Goal: Contribute content: Contribute content

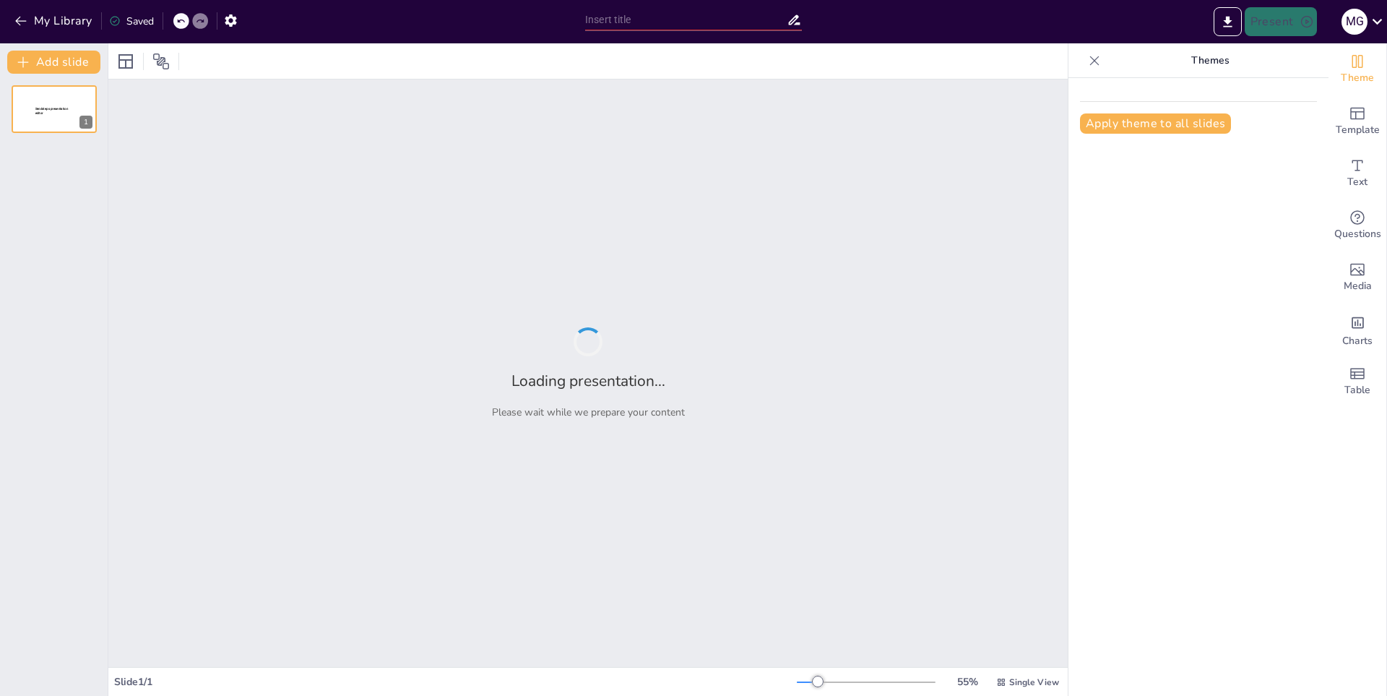
type input "Variedades de Fresas: Diversidad Genética y Adaptación al Clima"
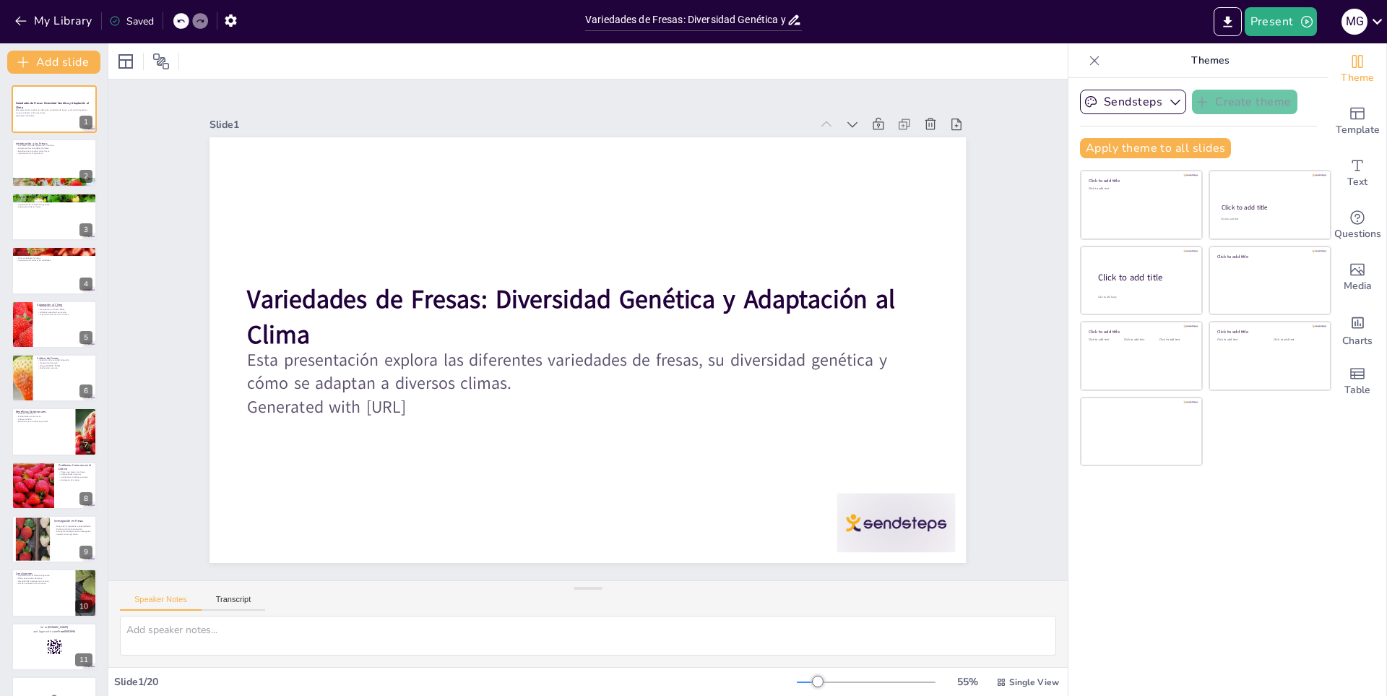
checkbox input "true"
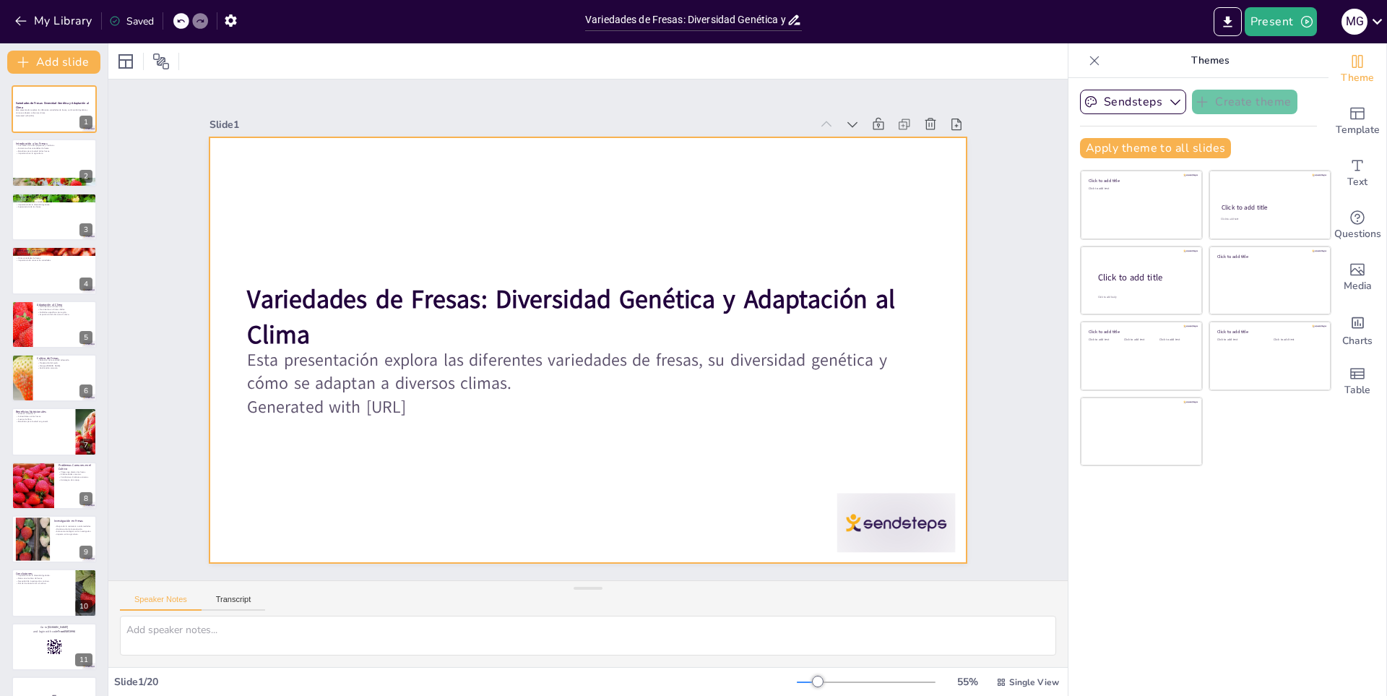
checkbox input "true"
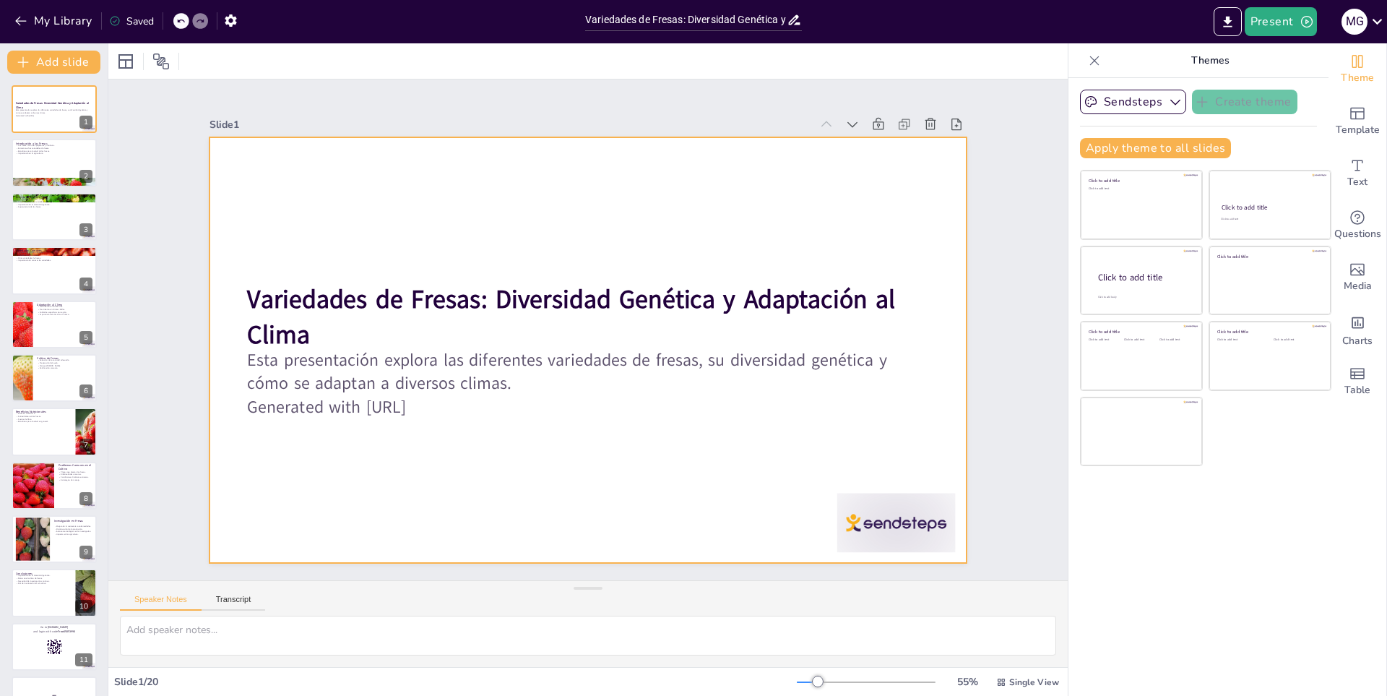
checkbox input "true"
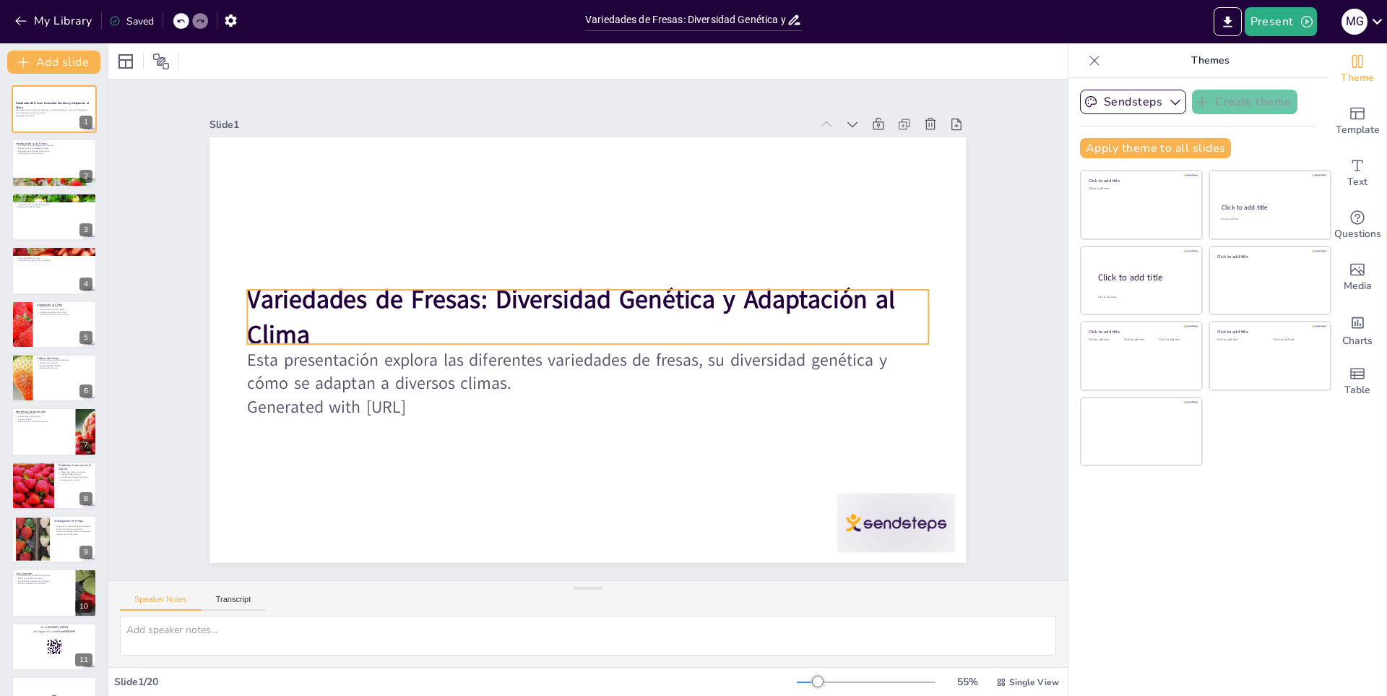
checkbox input "true"
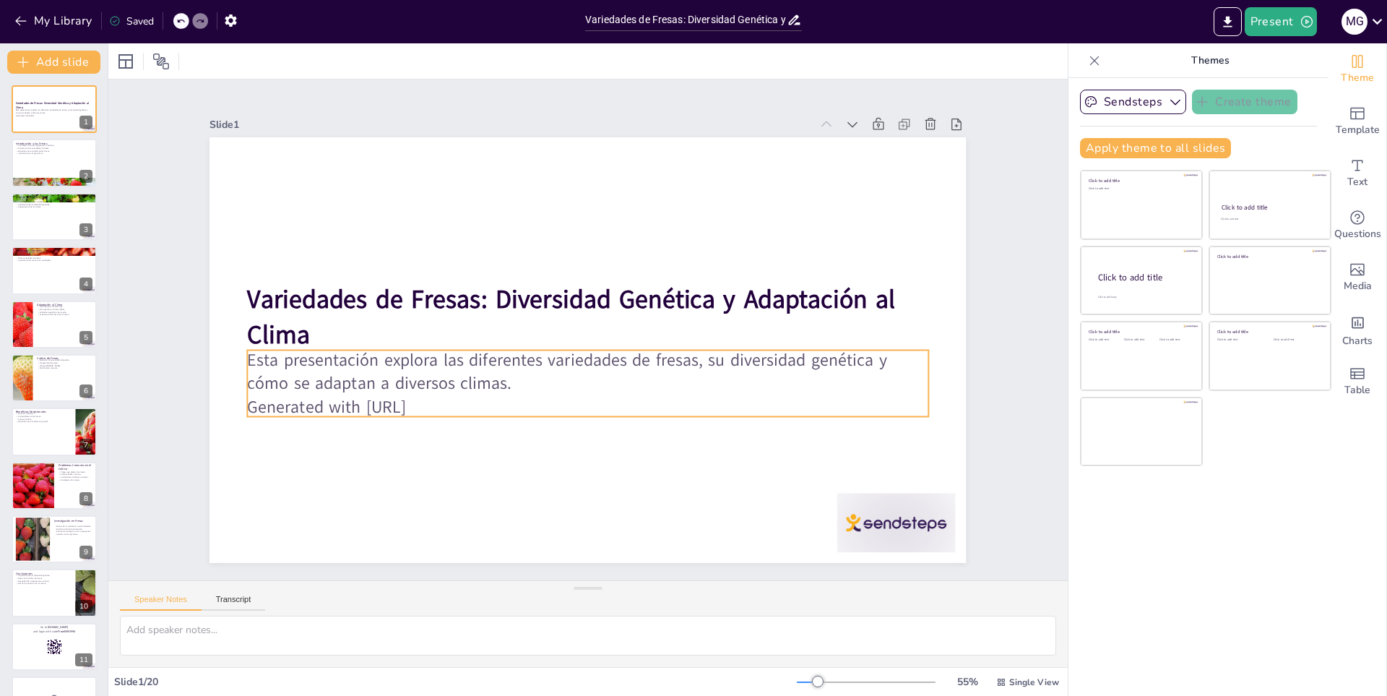
checkbox input "true"
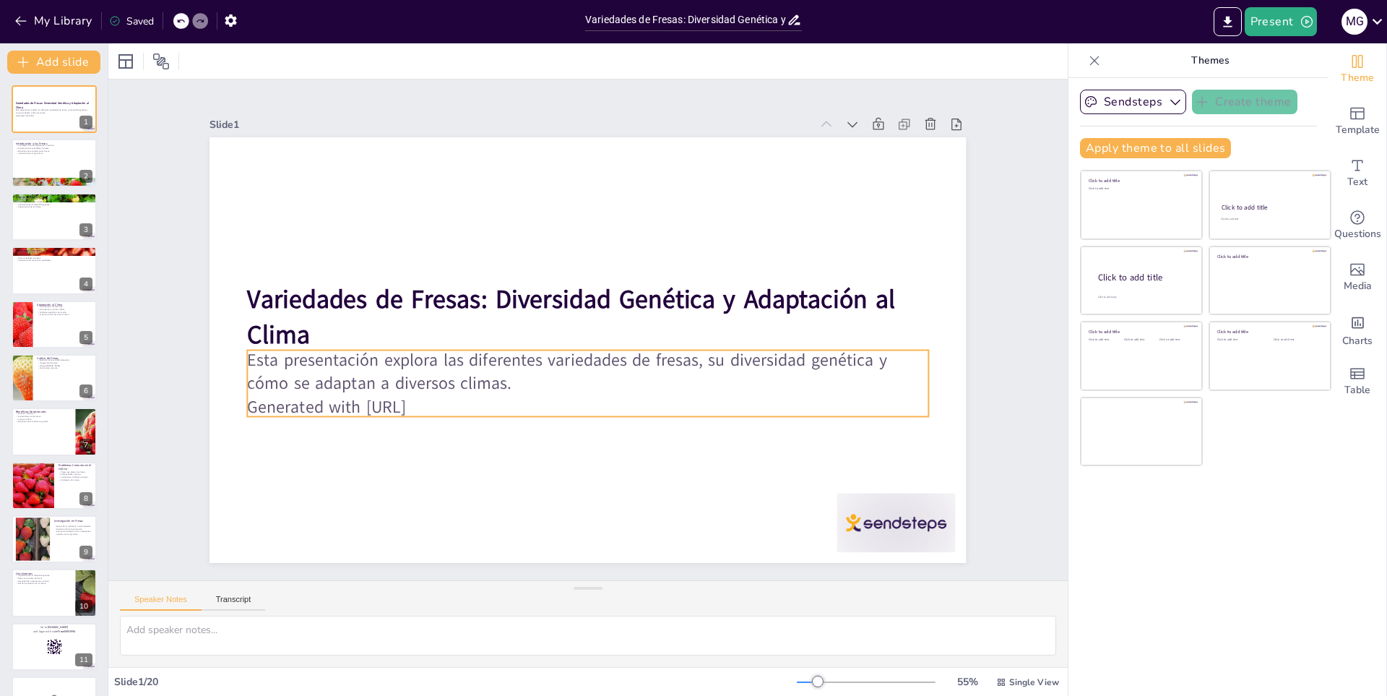
checkbox input "true"
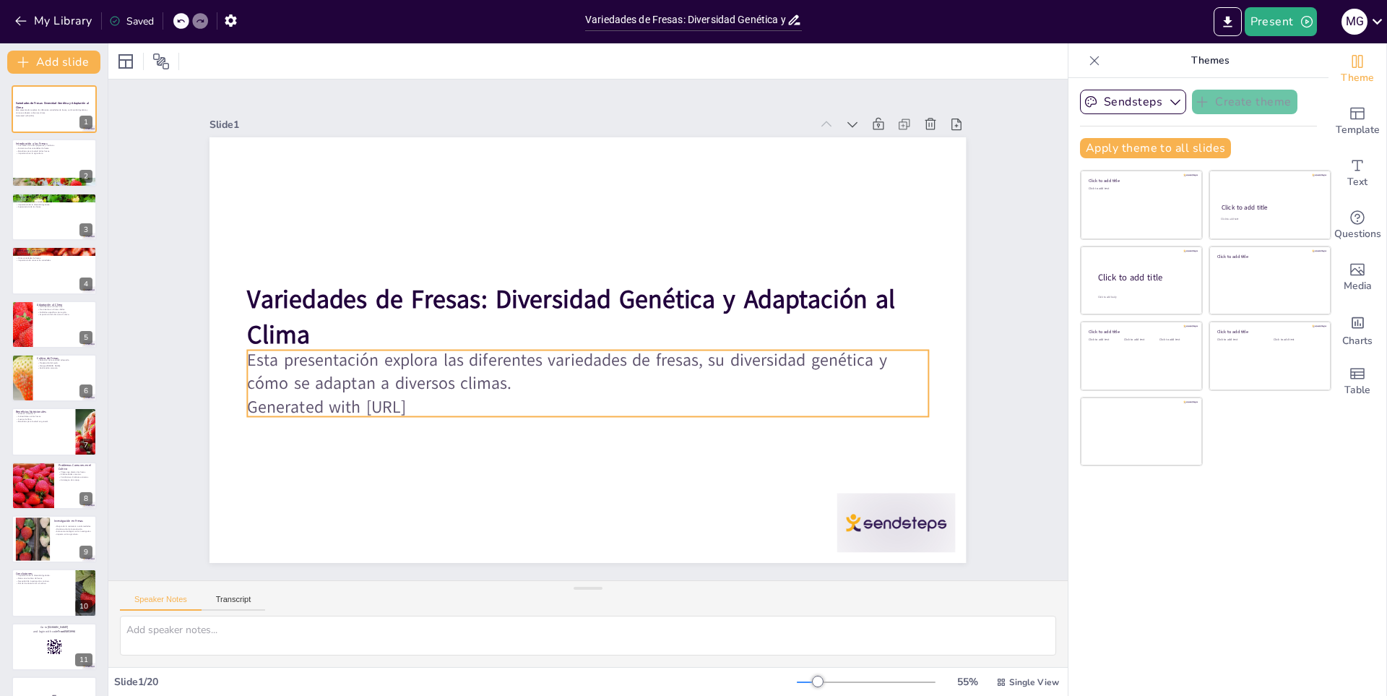
checkbox input "true"
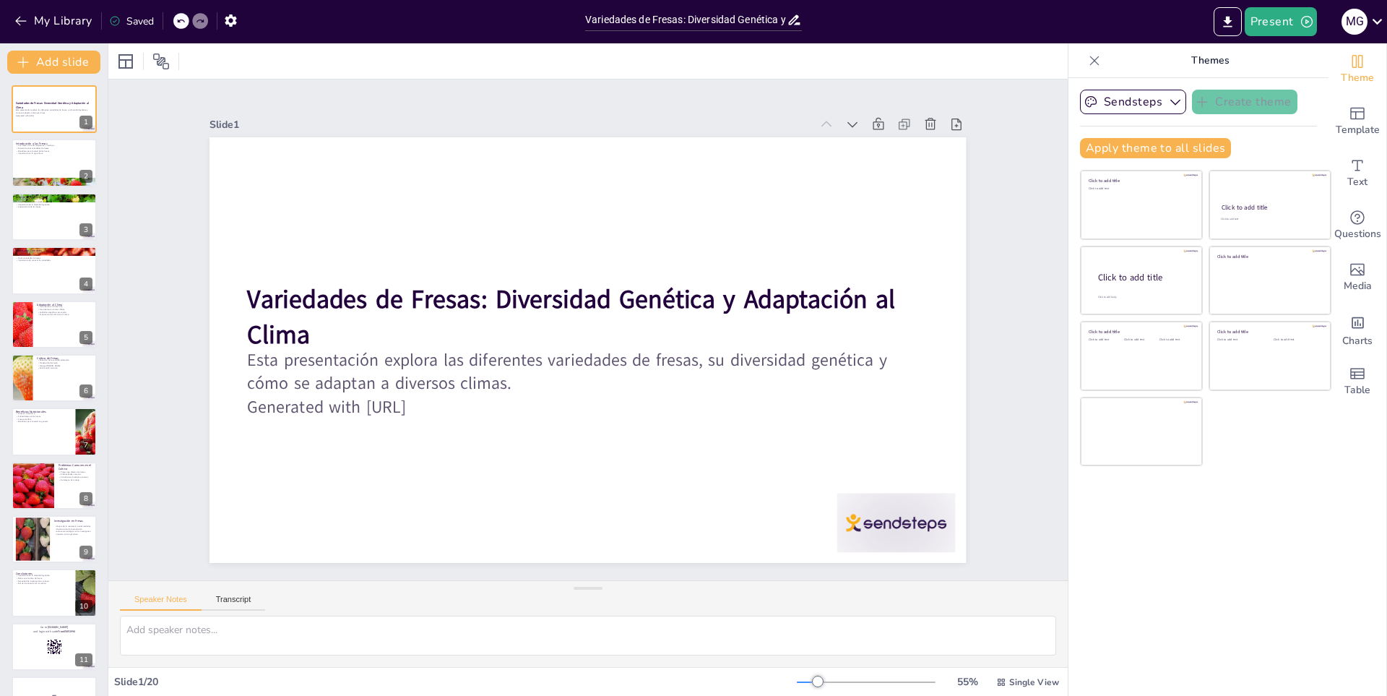
checkbox input "true"
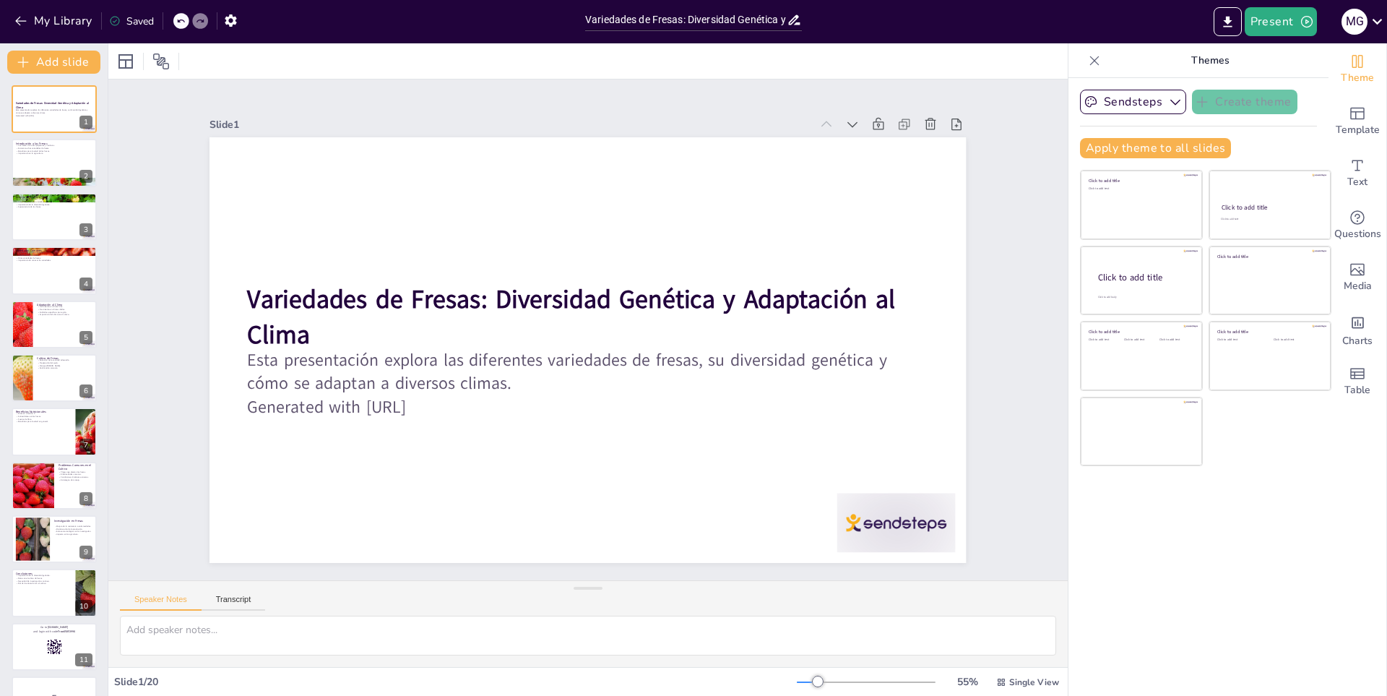
checkbox input "true"
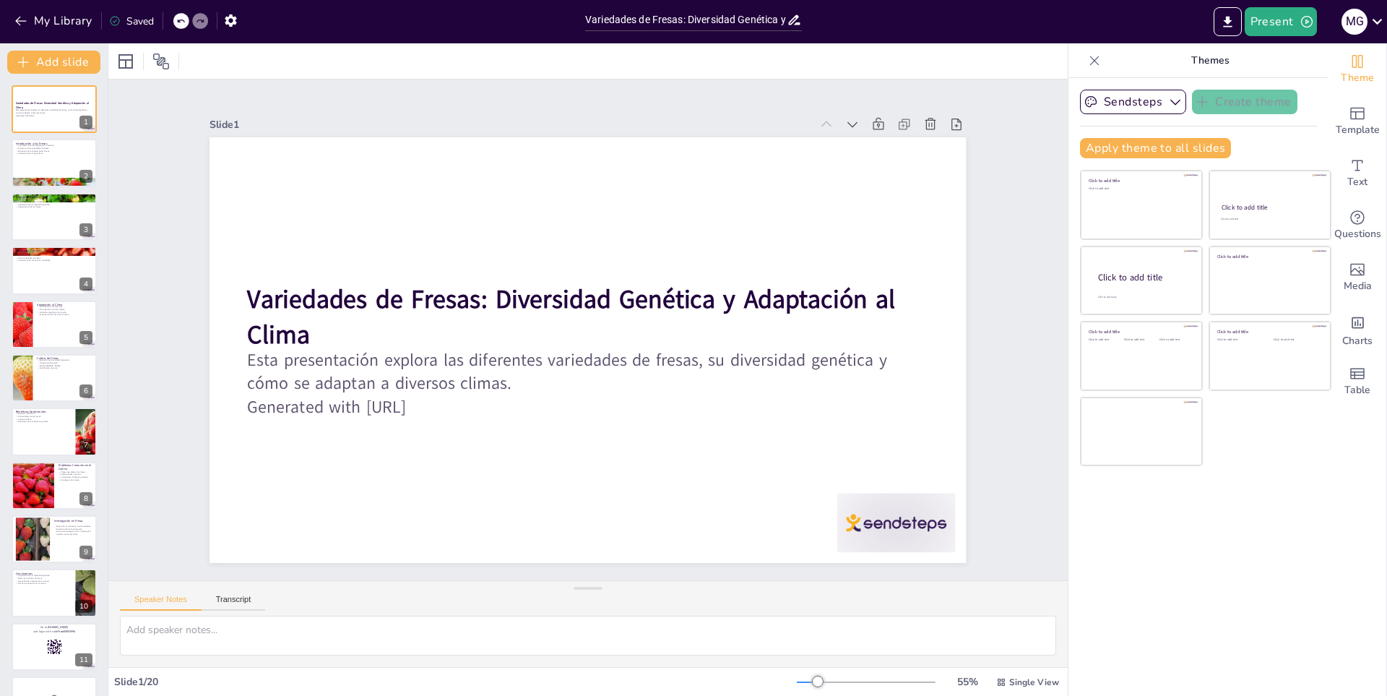
checkbox input "true"
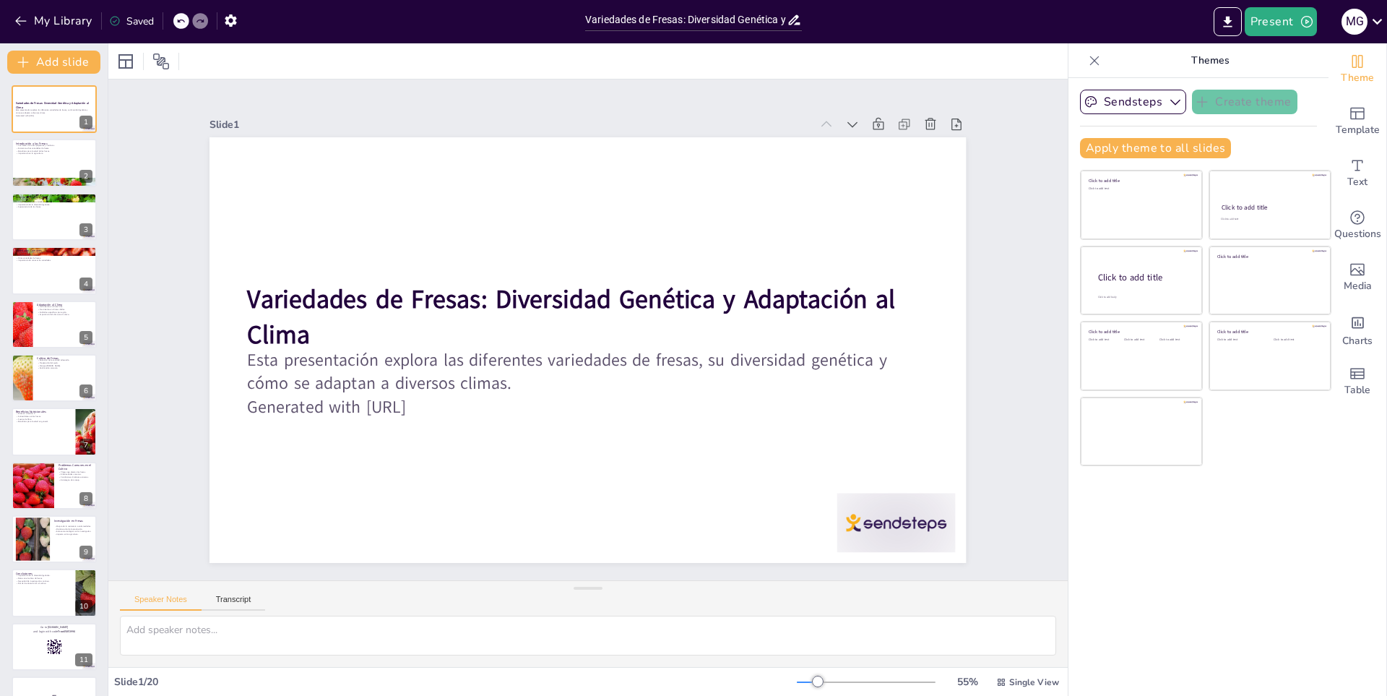
checkbox input "true"
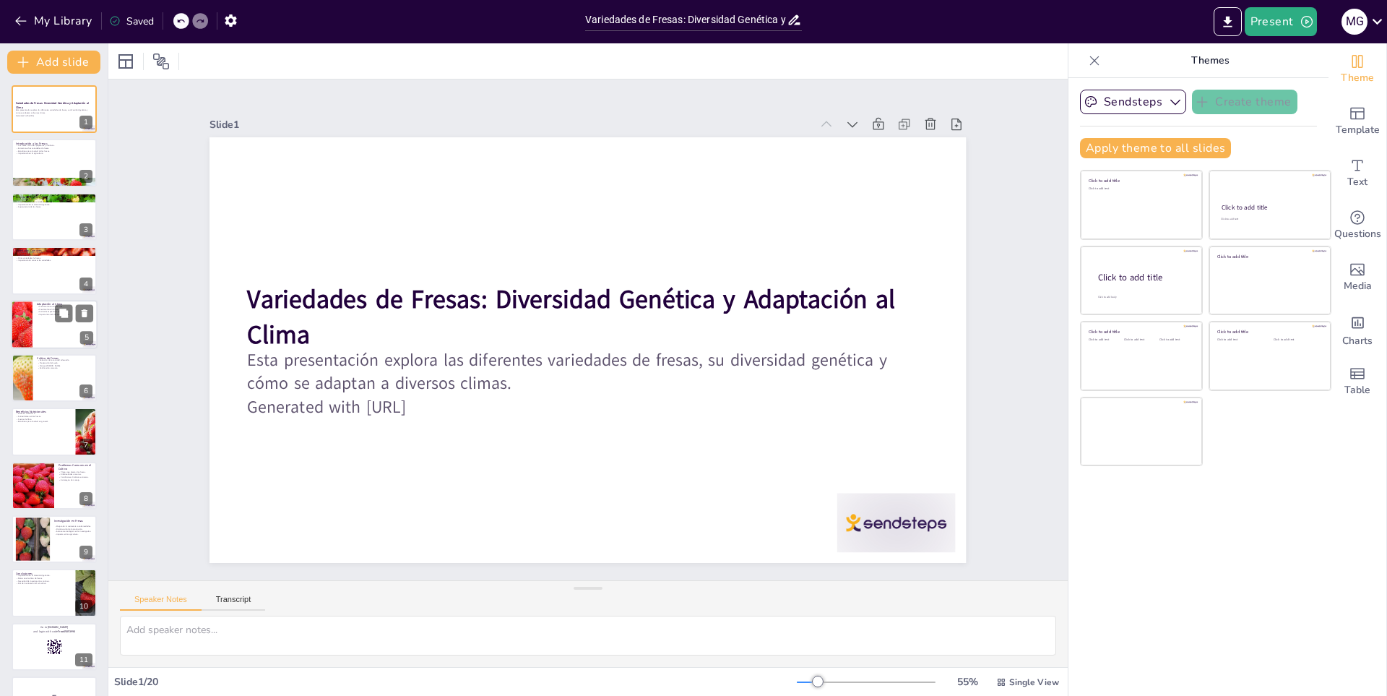
checkbox input "true"
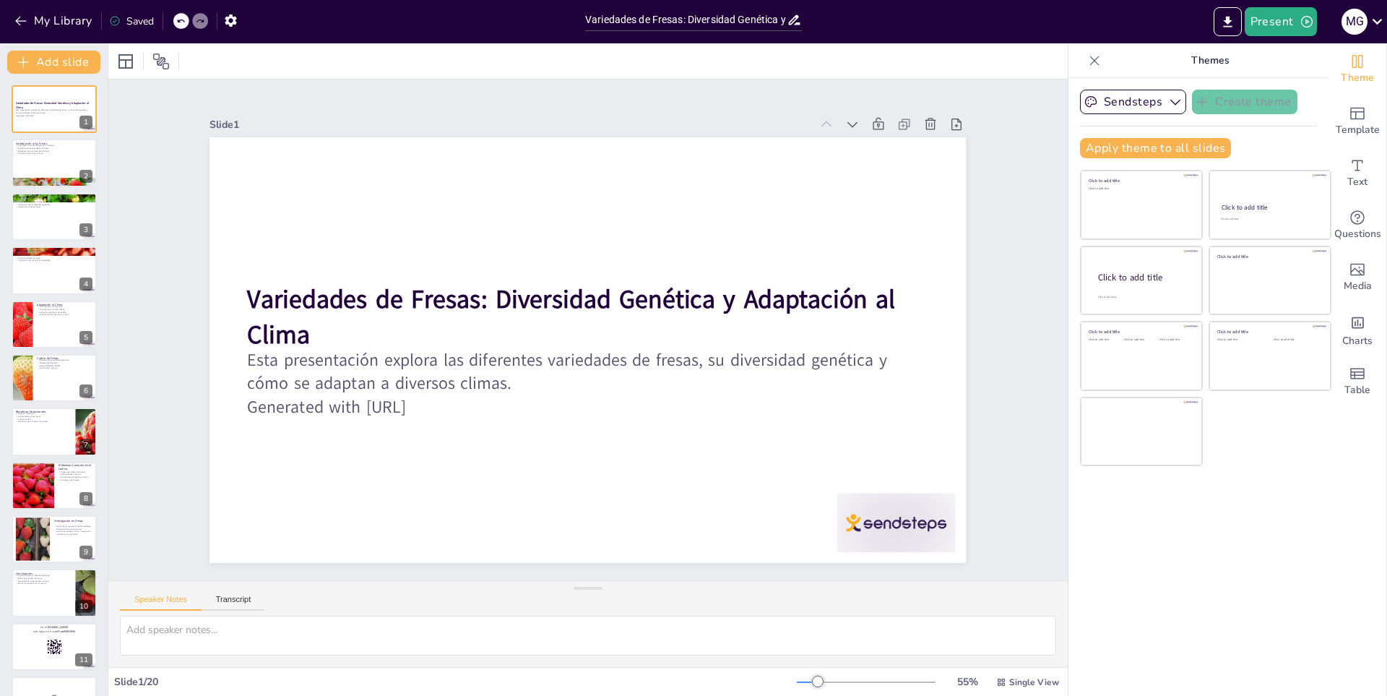
checkbox input "true"
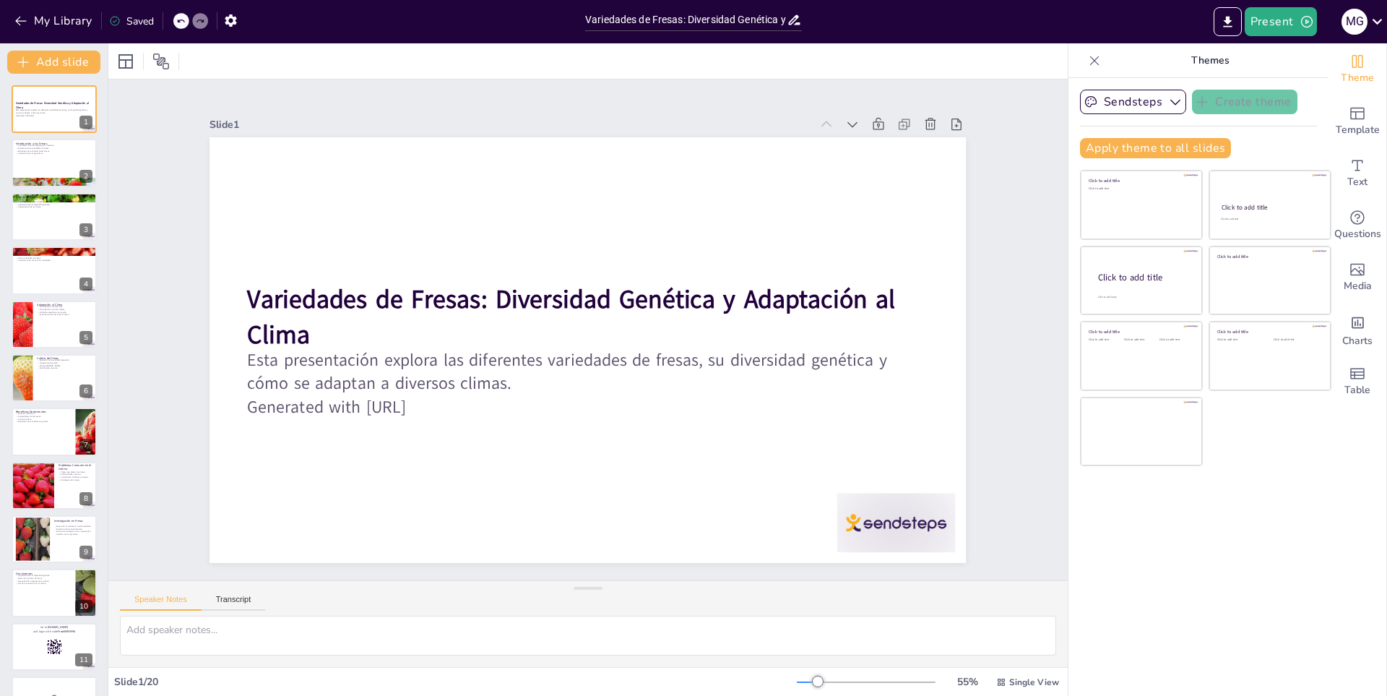
checkbox input "true"
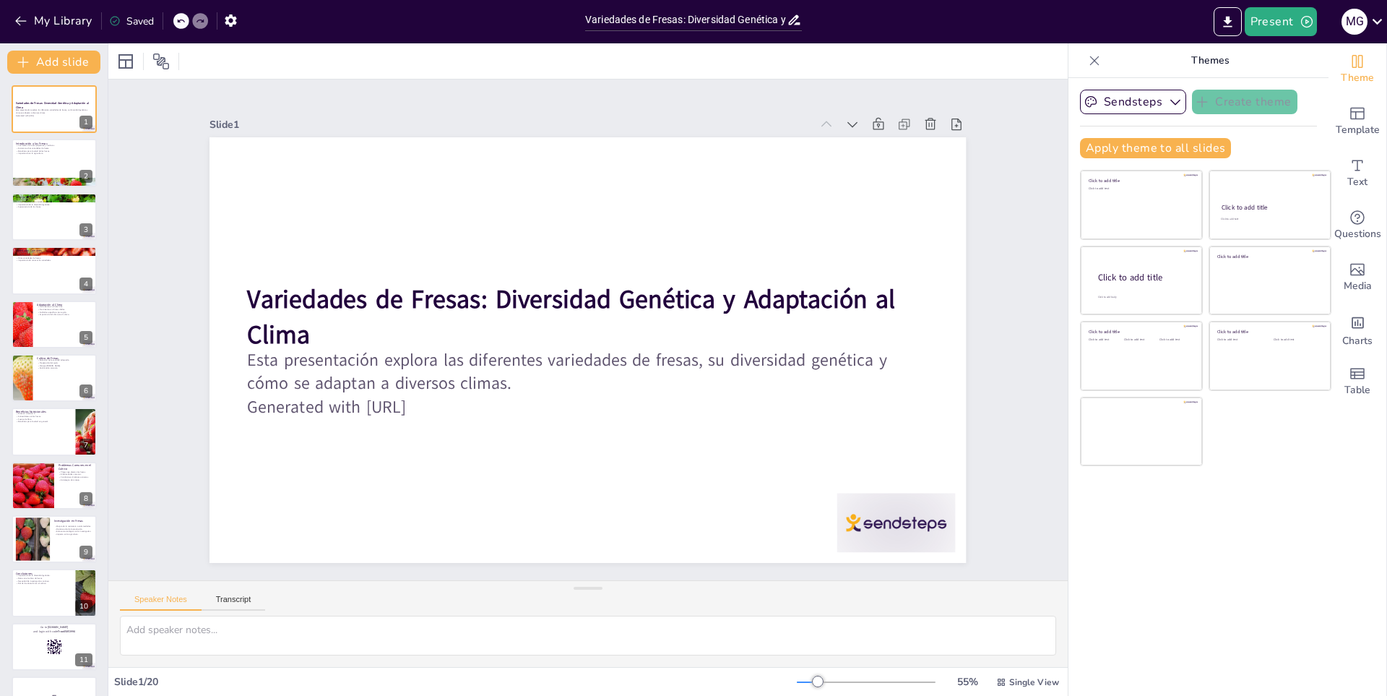
checkbox input "true"
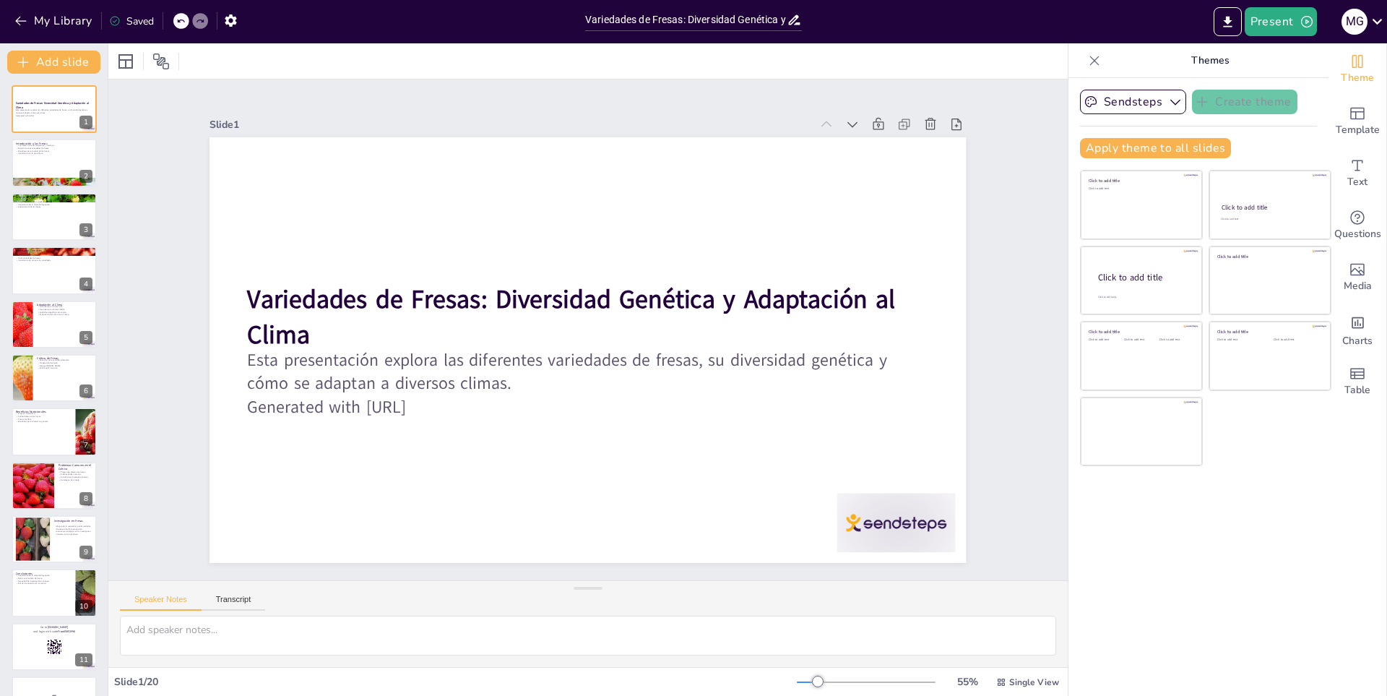
checkbox input "true"
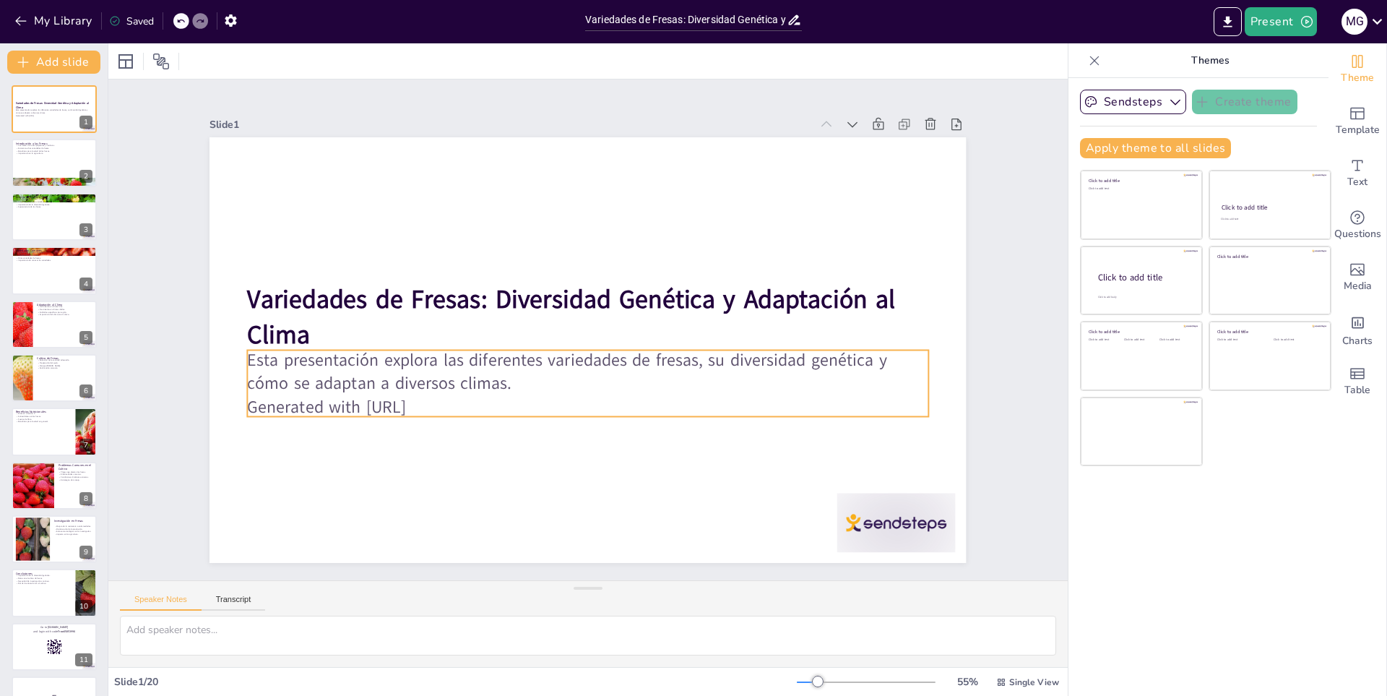
checkbox input "true"
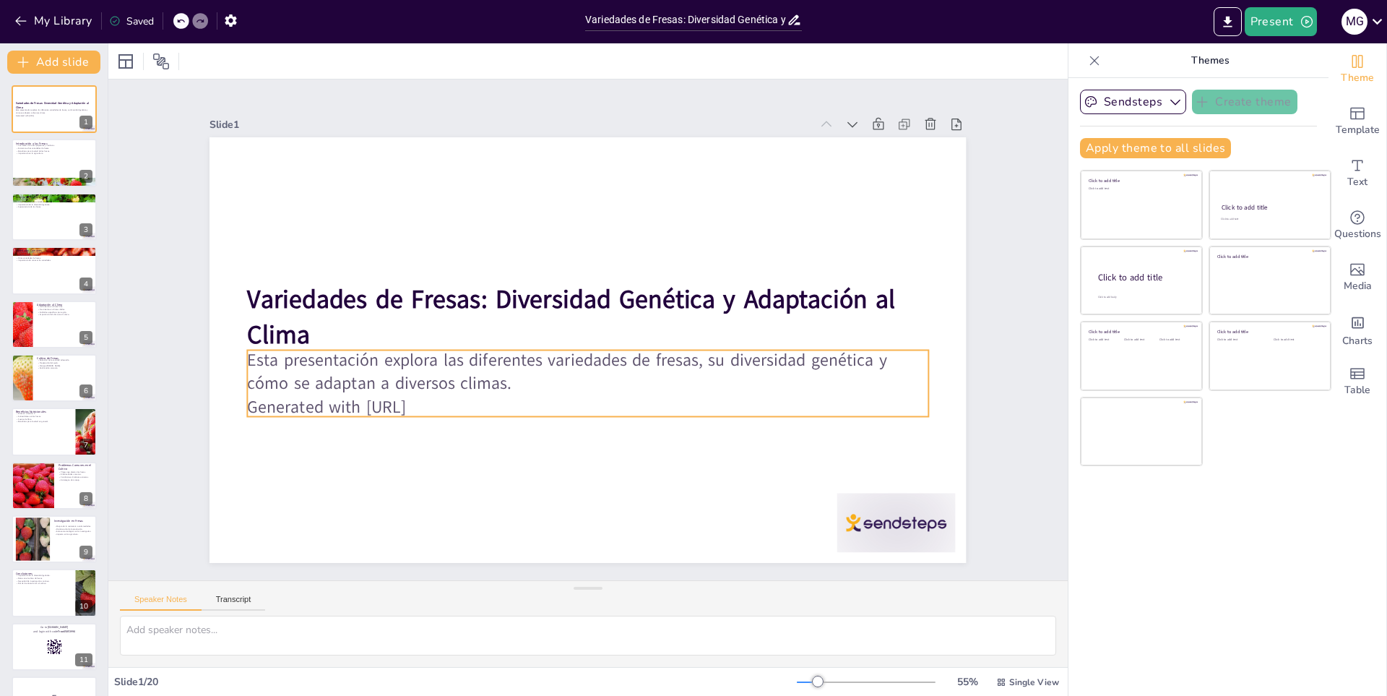
checkbox input "true"
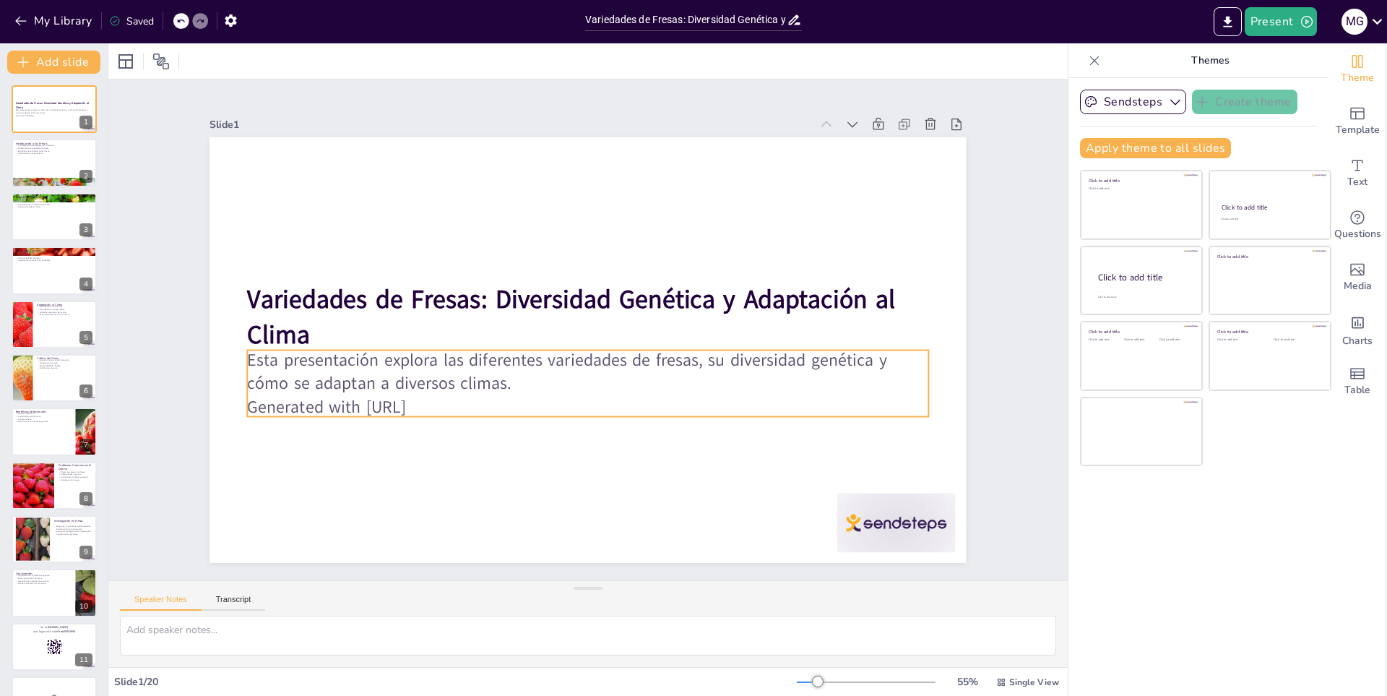
checkbox input "true"
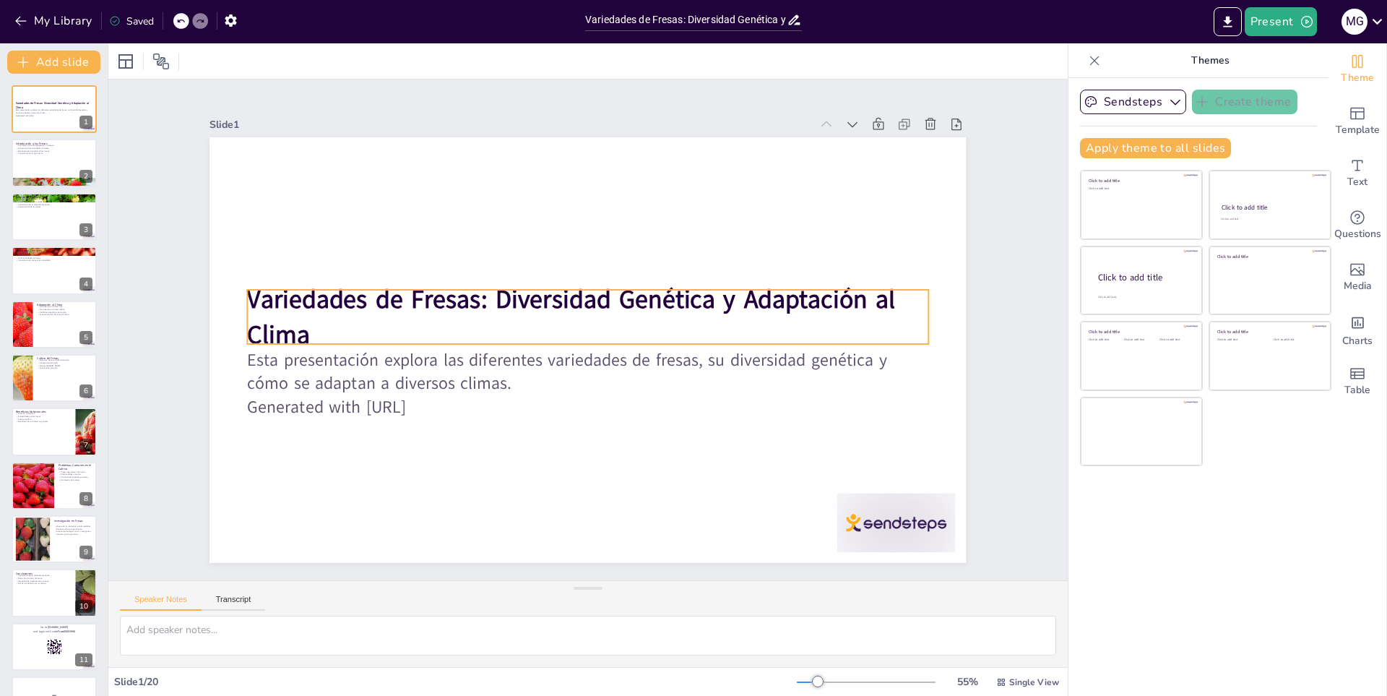
checkbox input "true"
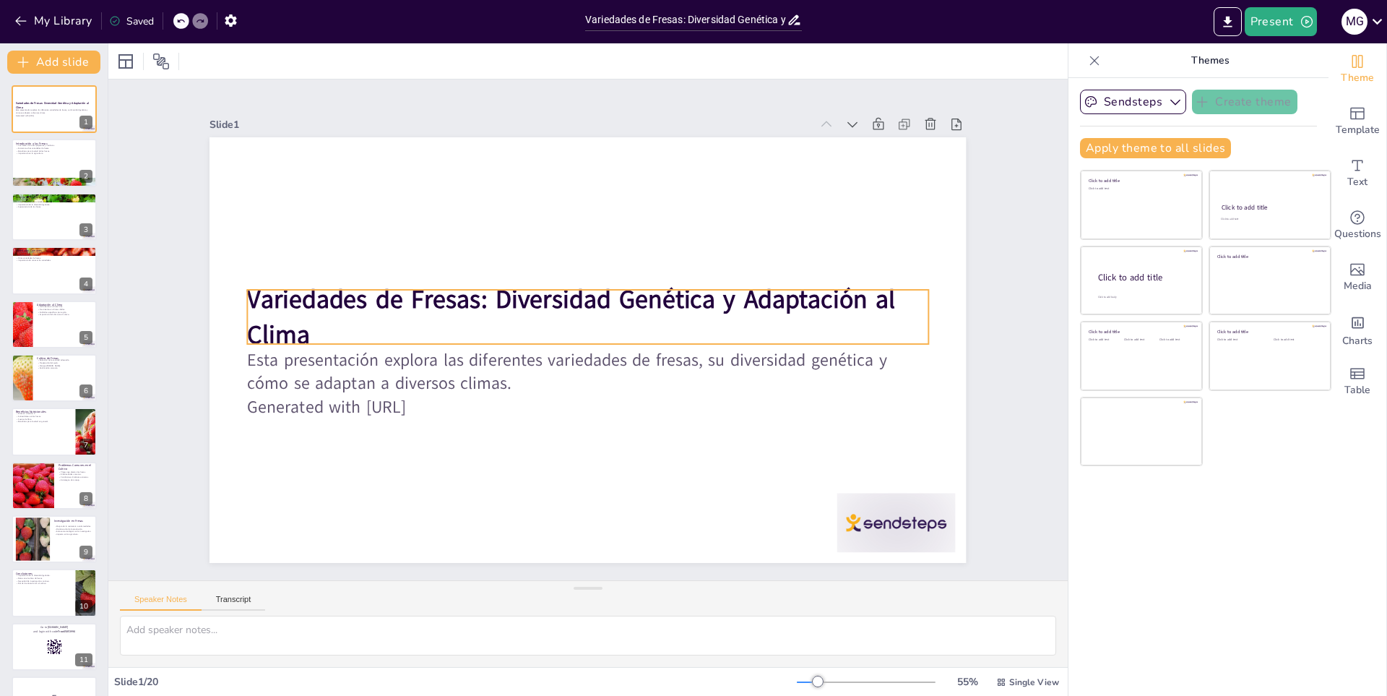
checkbox input "true"
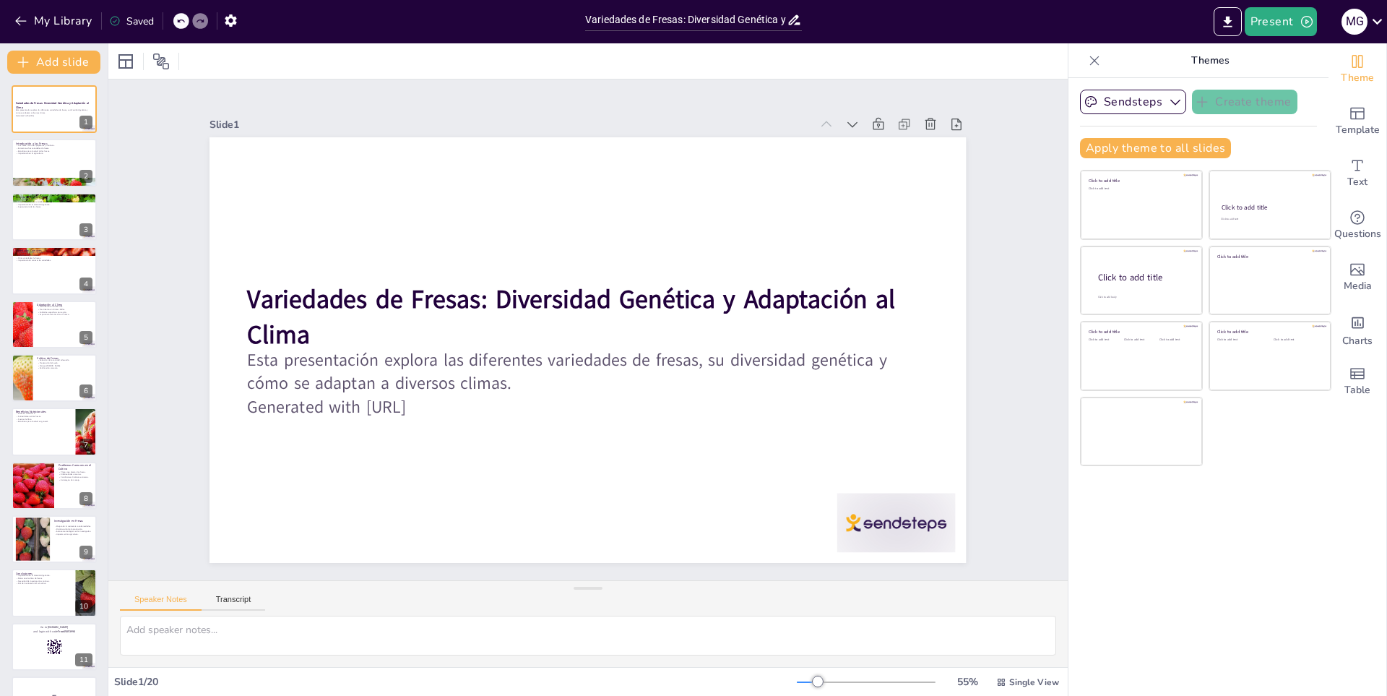
checkbox input "true"
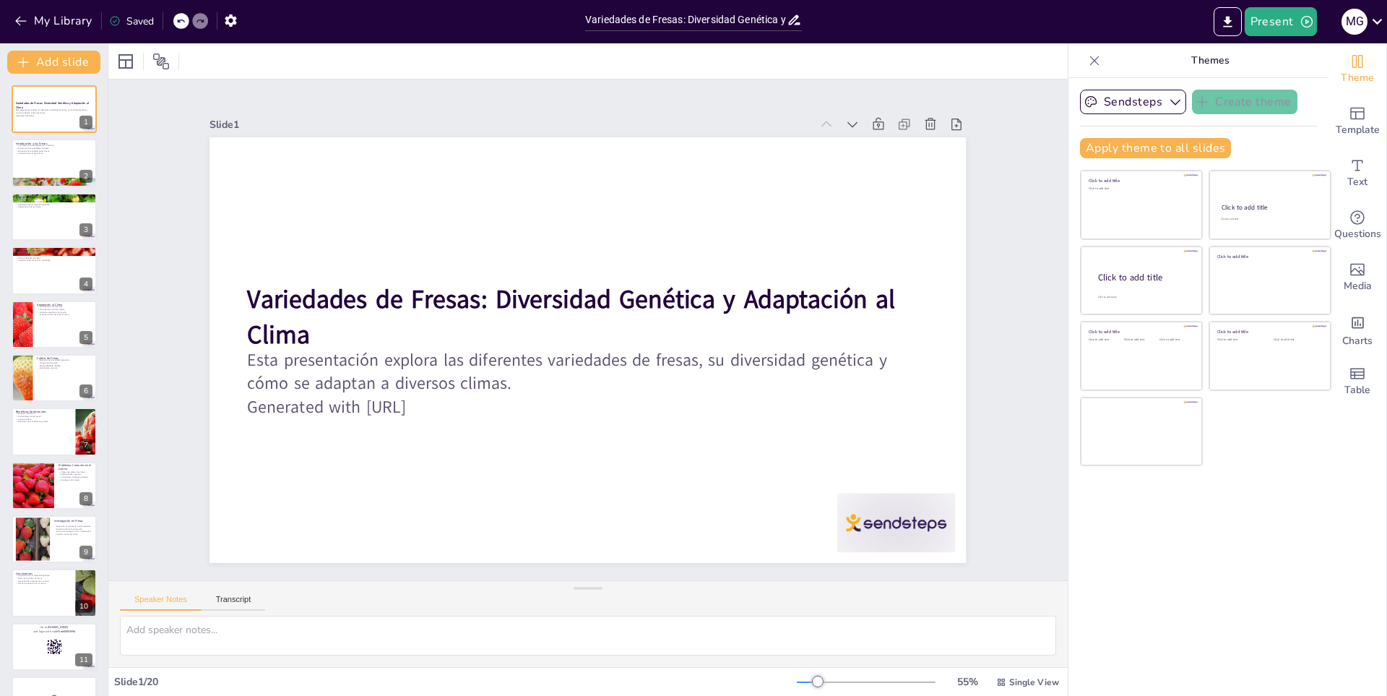
checkbox input "true"
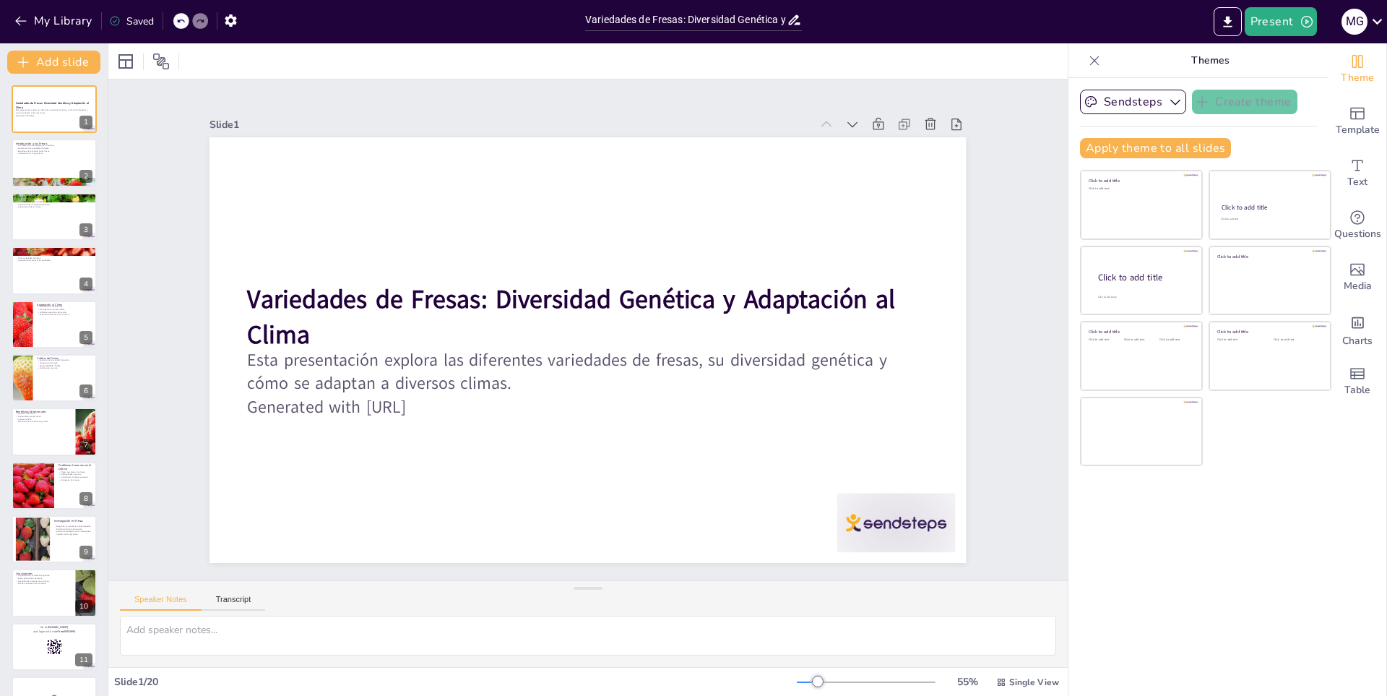
checkbox input "true"
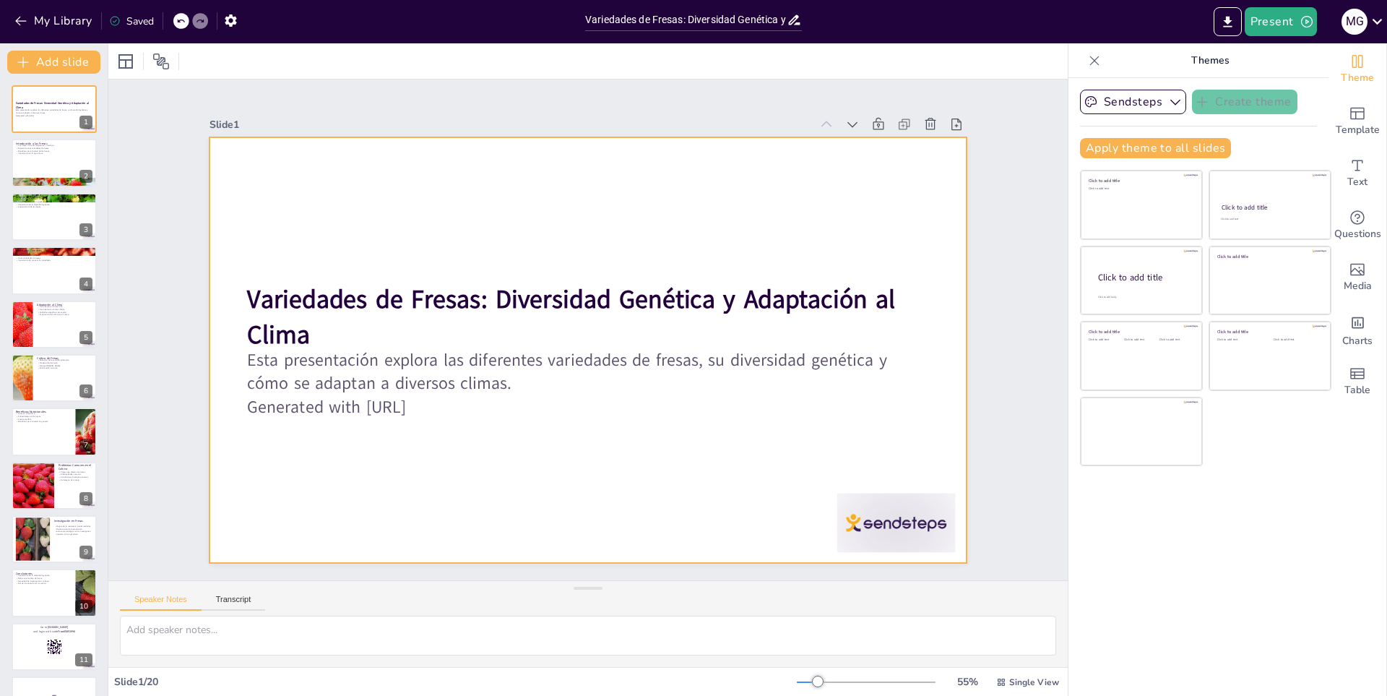
checkbox input "true"
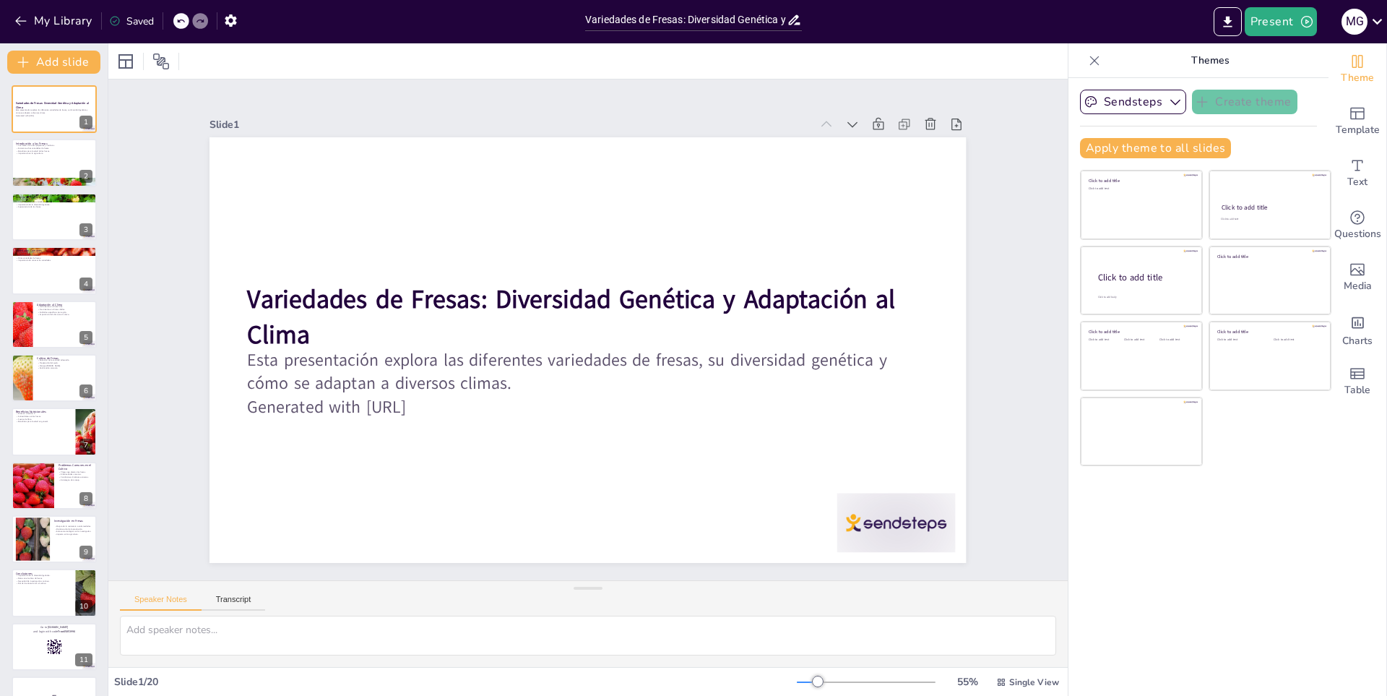
checkbox input "true"
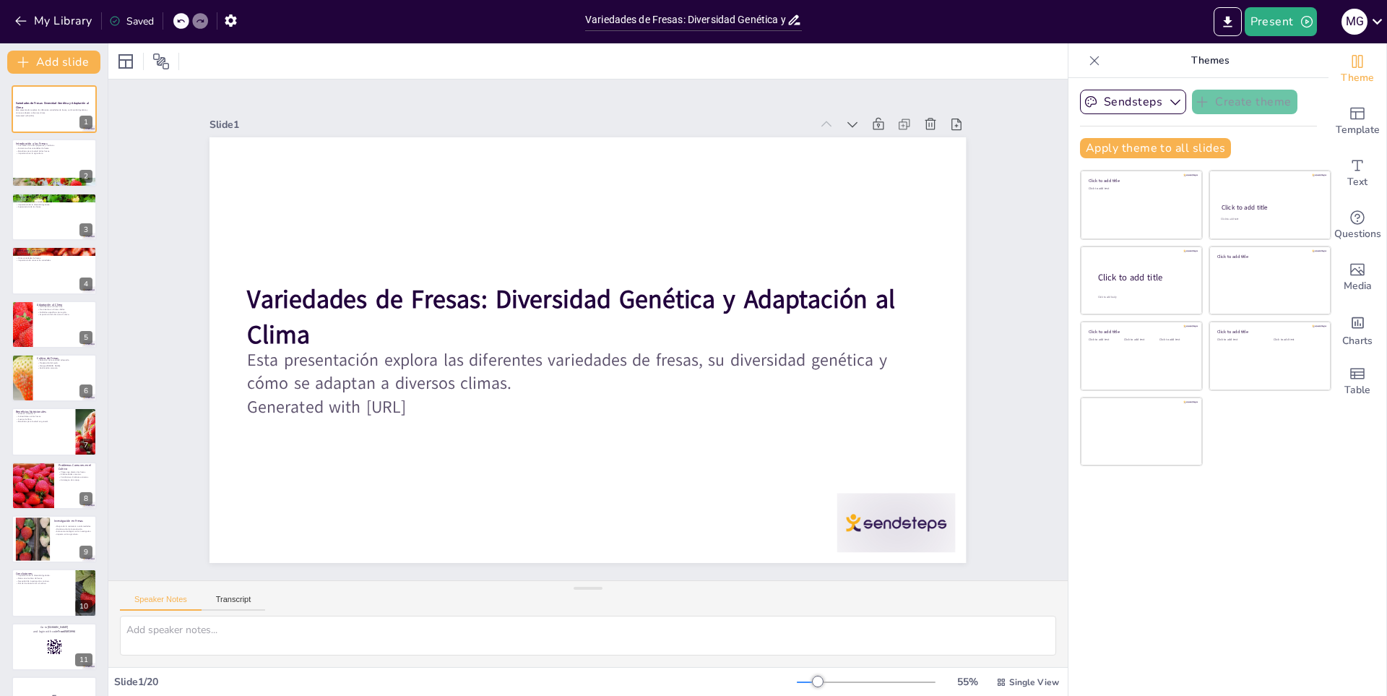
checkbox input "true"
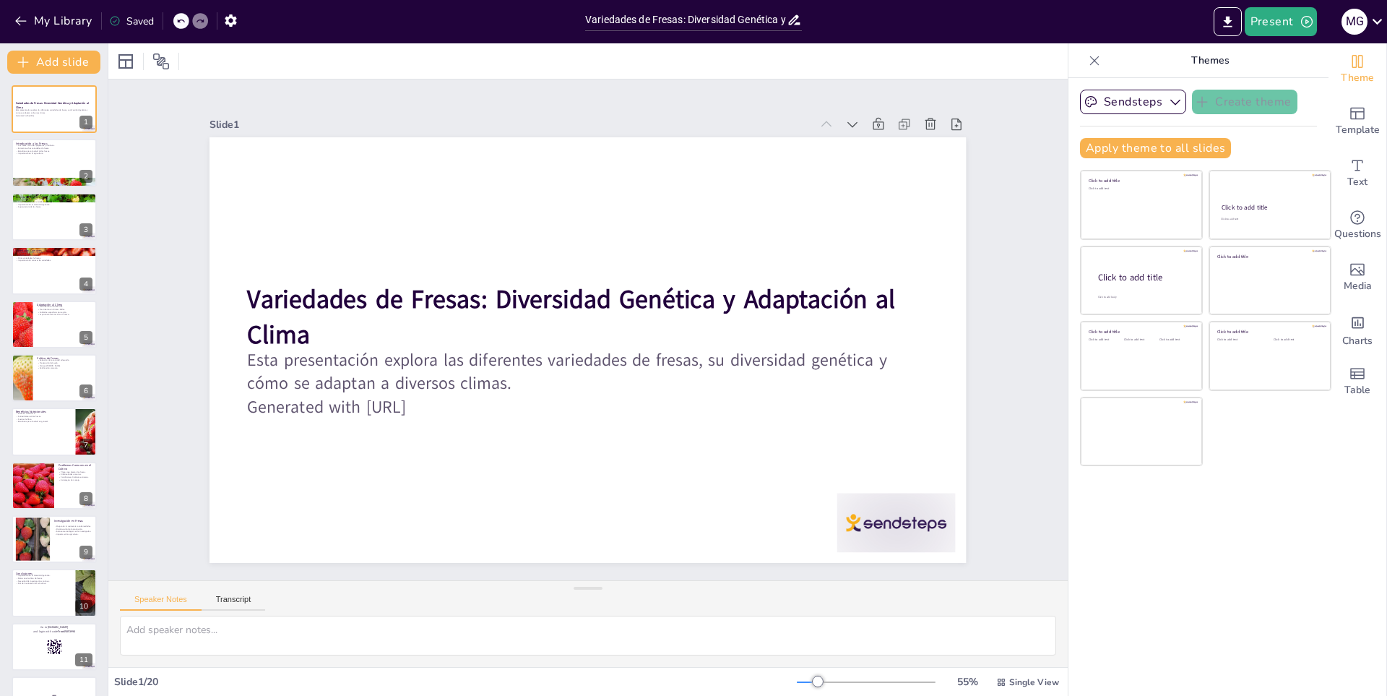
checkbox input "true"
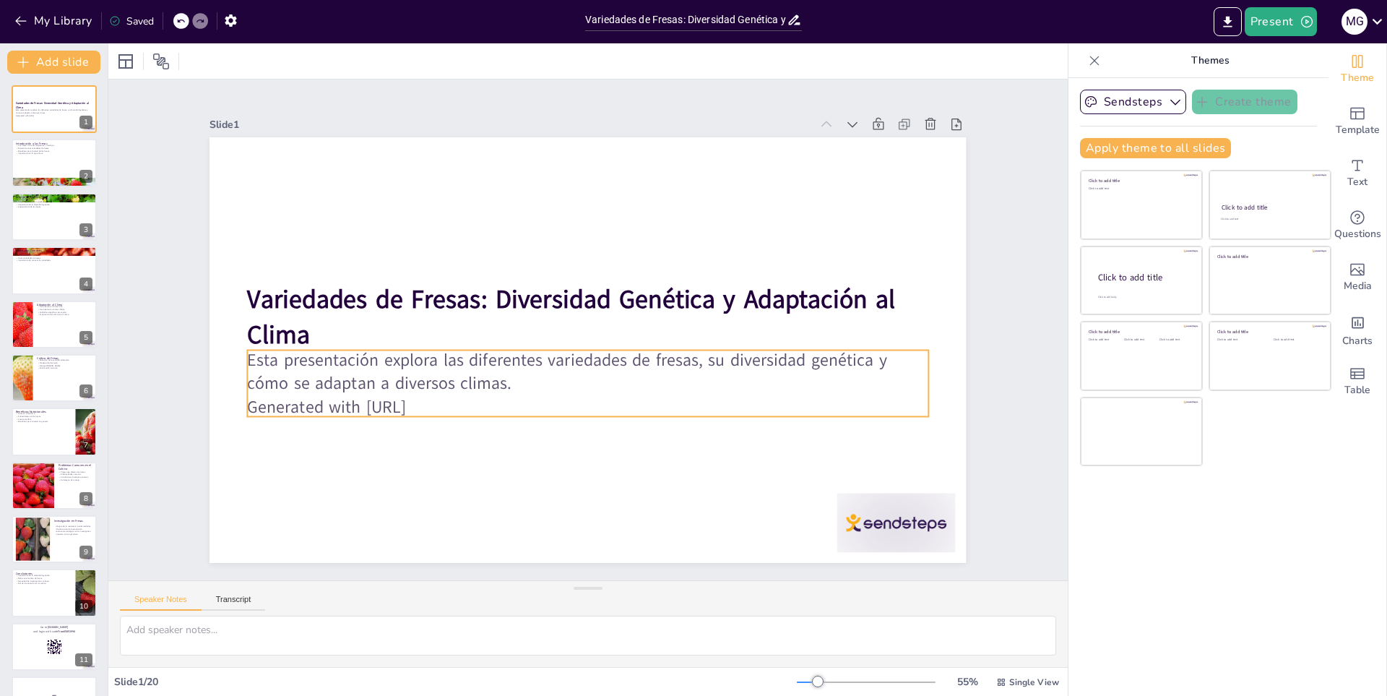
checkbox input "true"
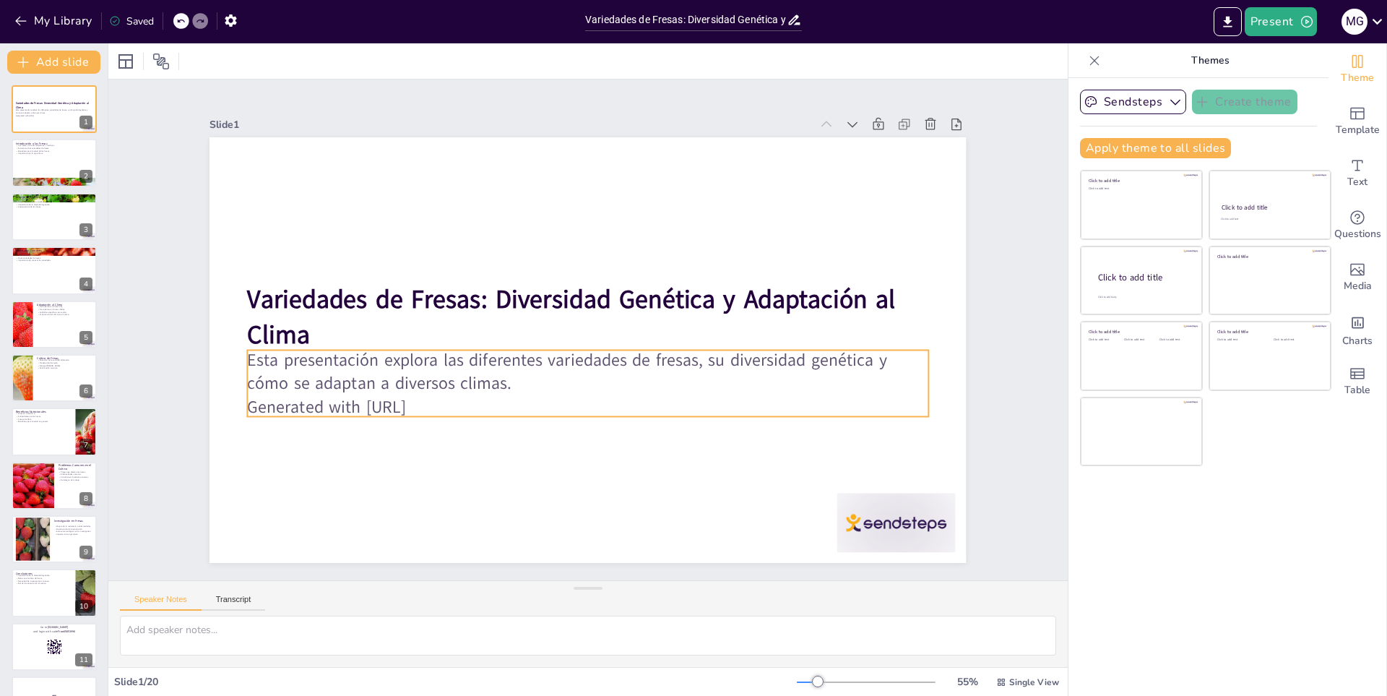
checkbox input "true"
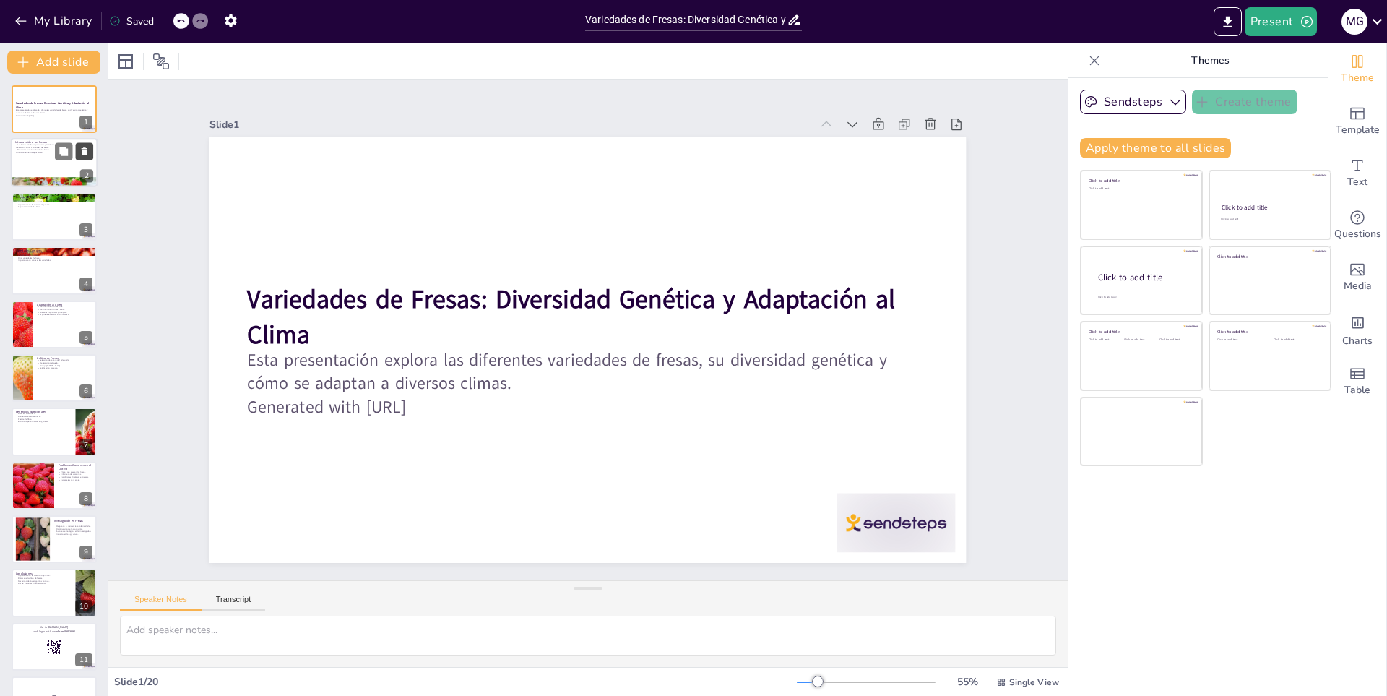
checkbox input "true"
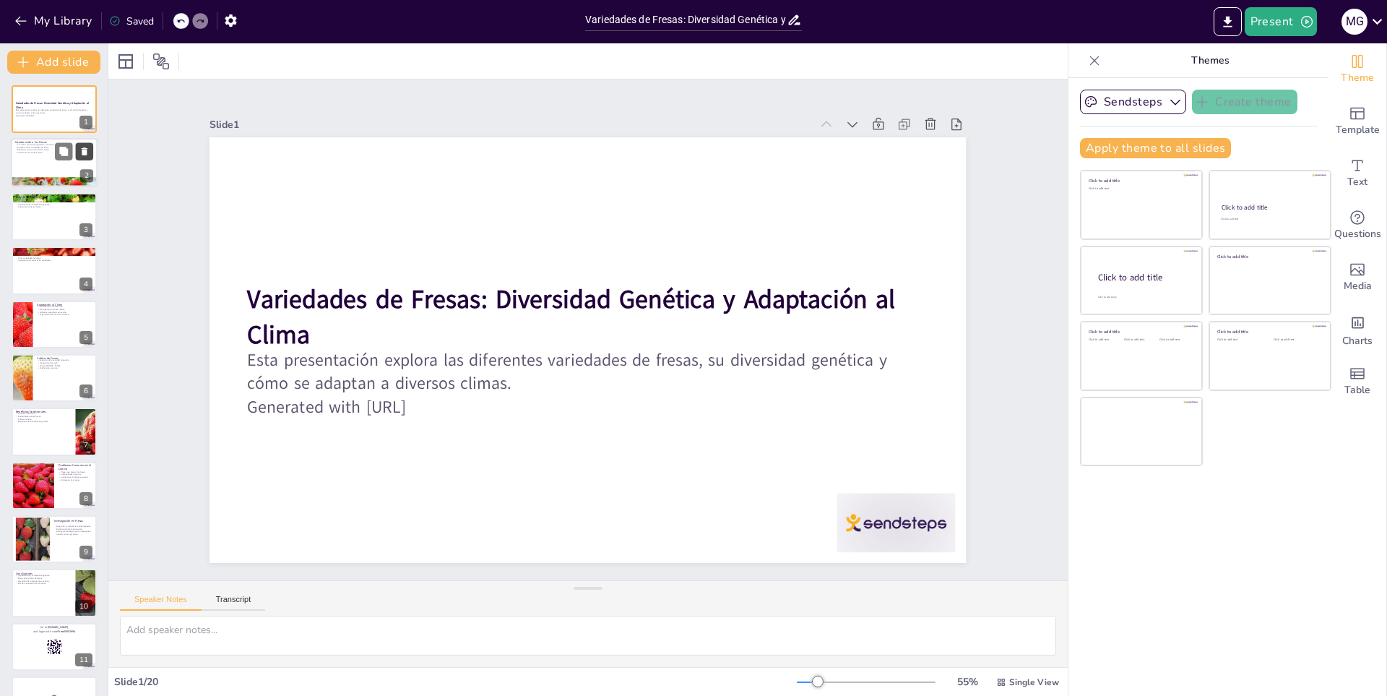
checkbox input "true"
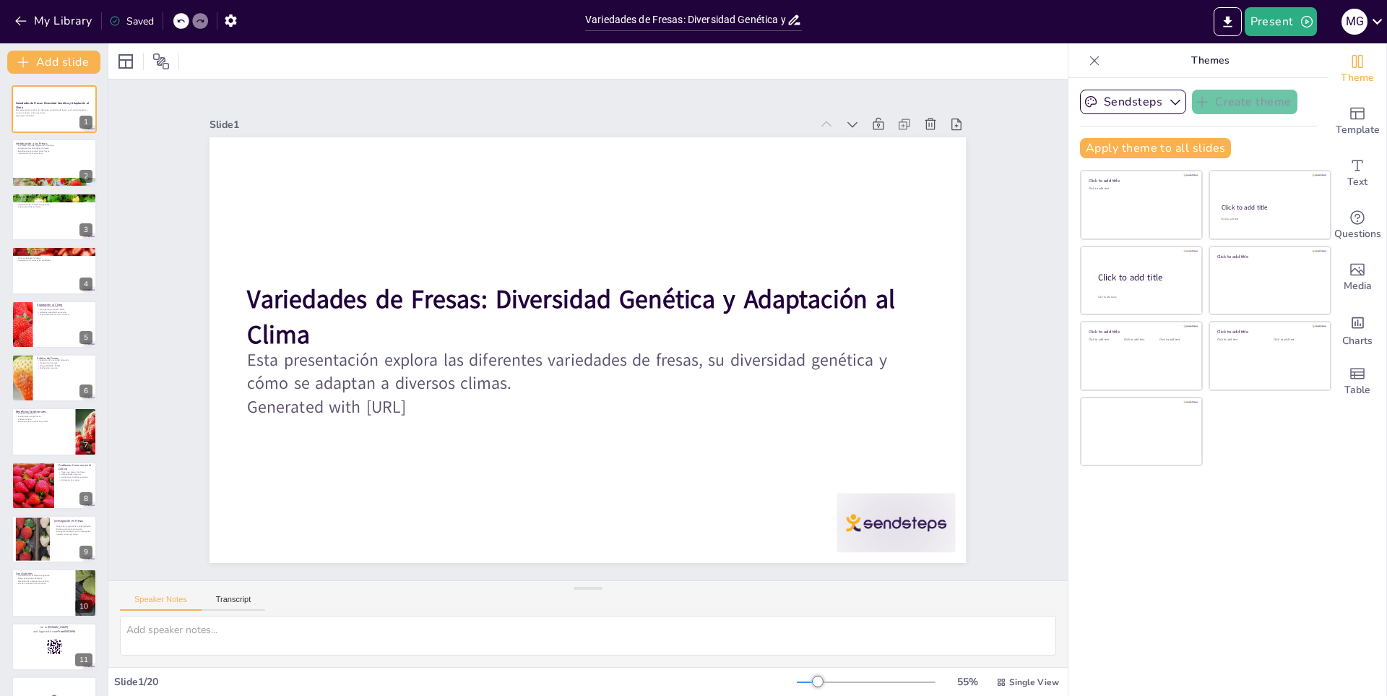
checkbox input "true"
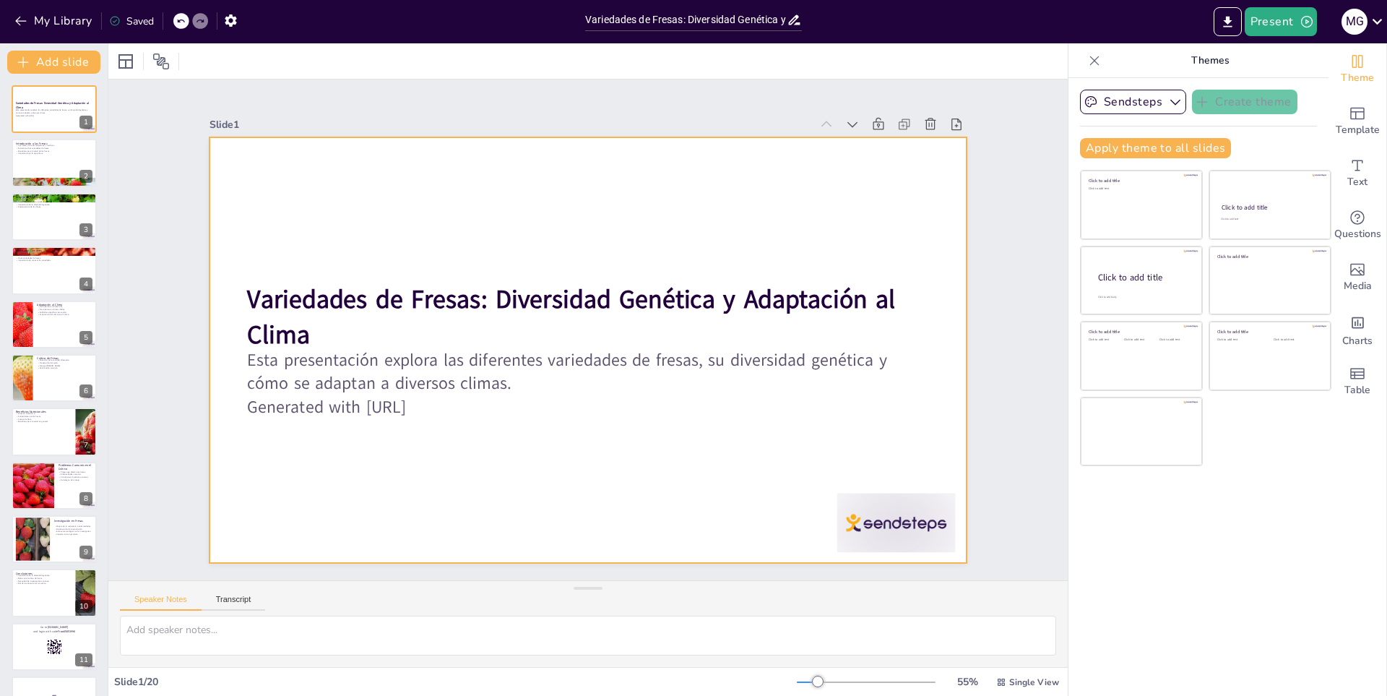
checkbox input "true"
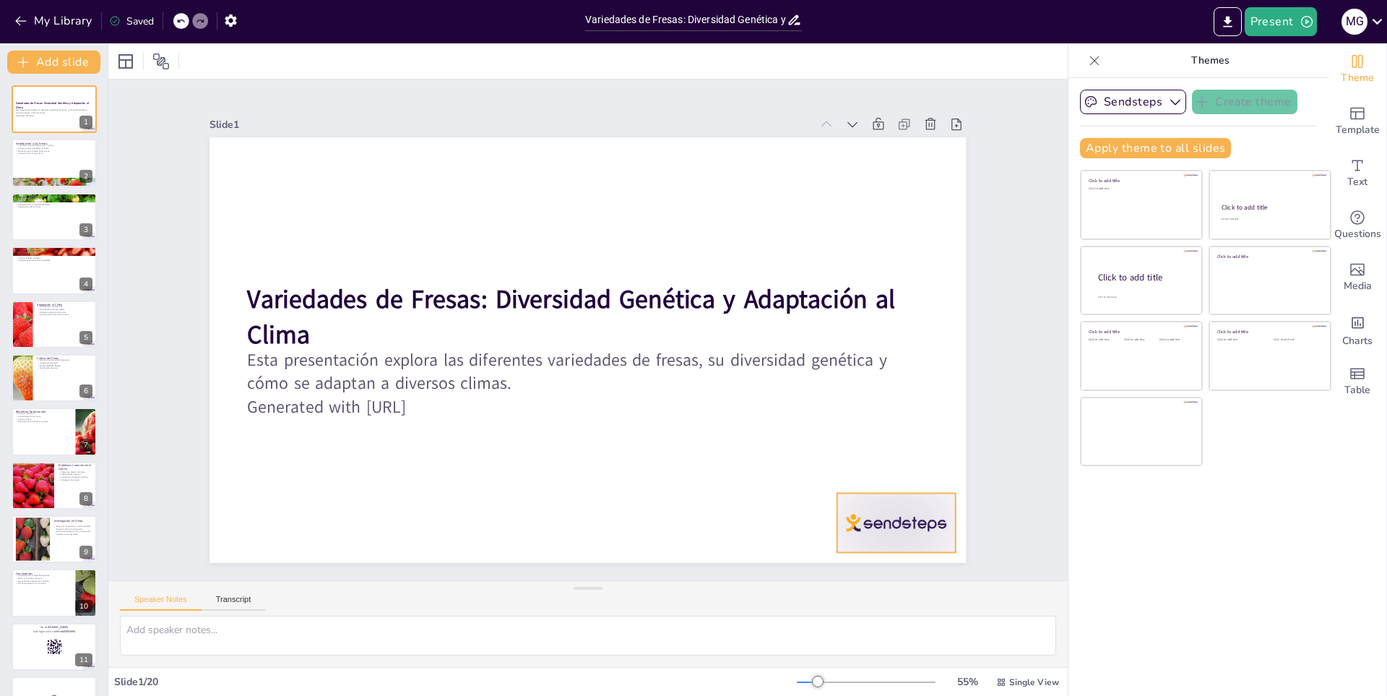
checkbox input "true"
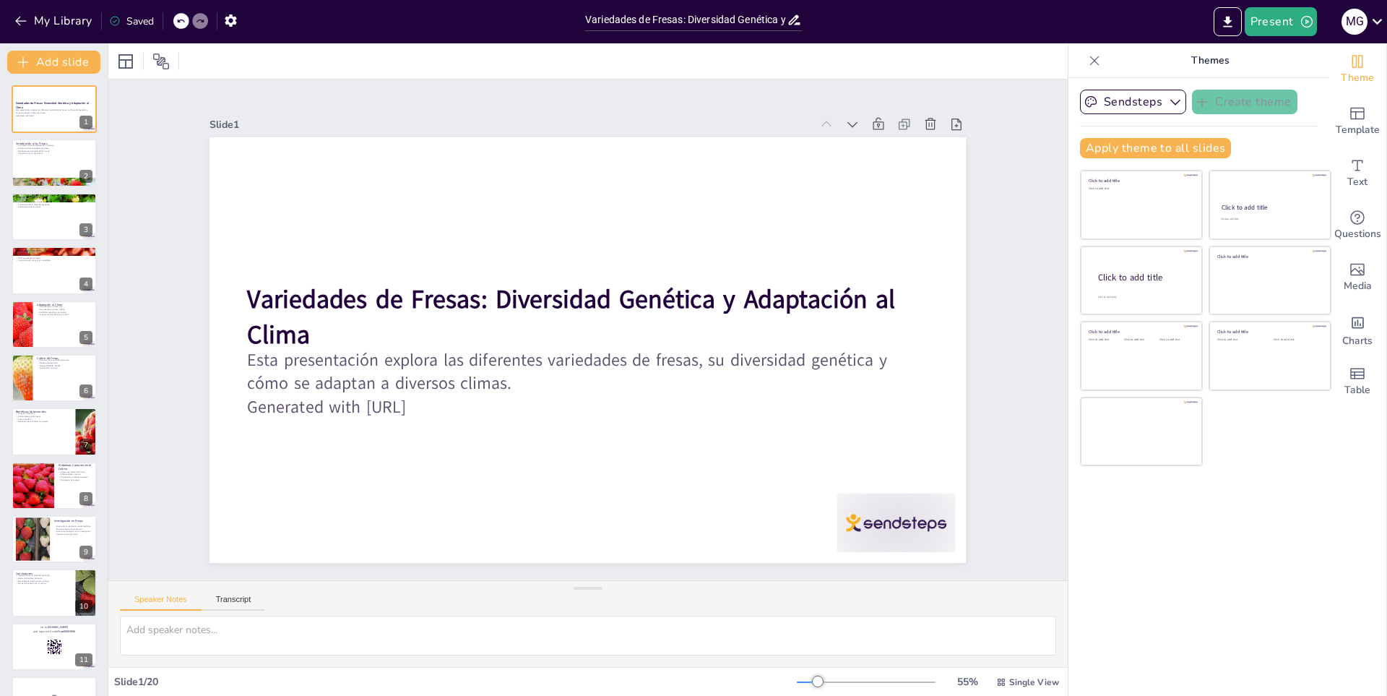
checkbox input "true"
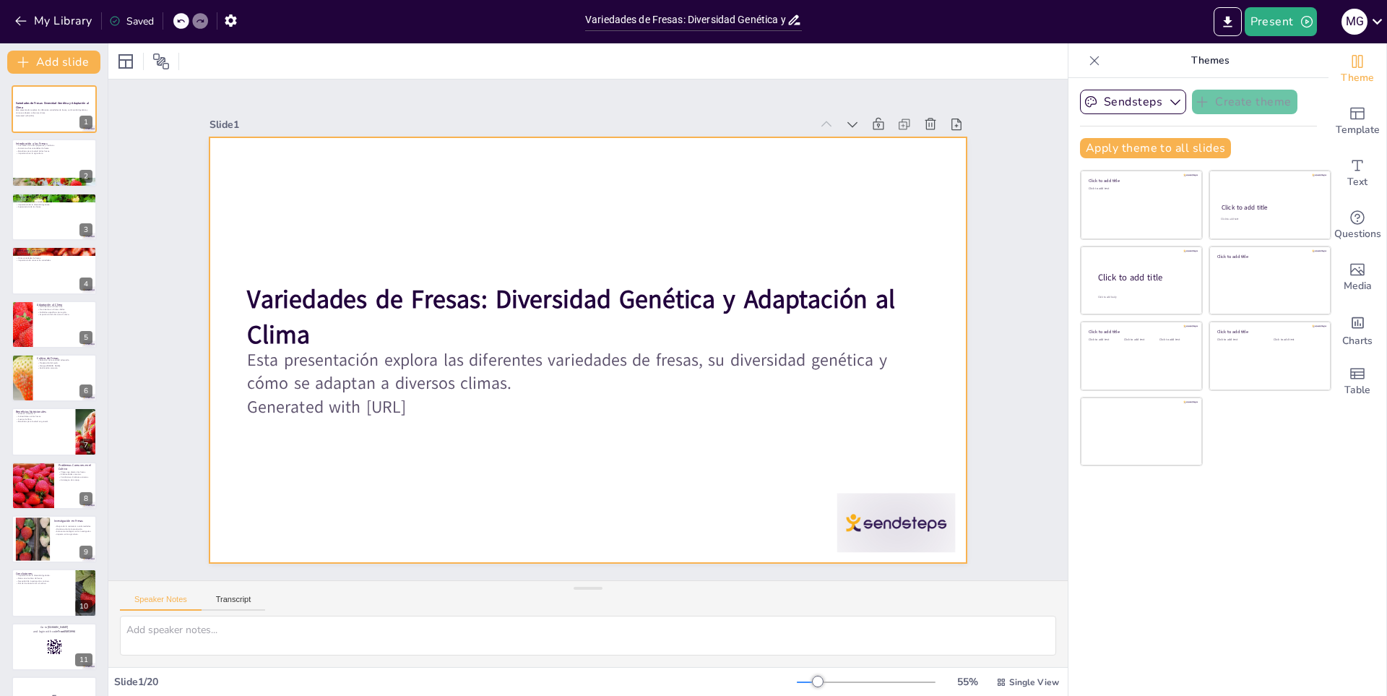
checkbox input "true"
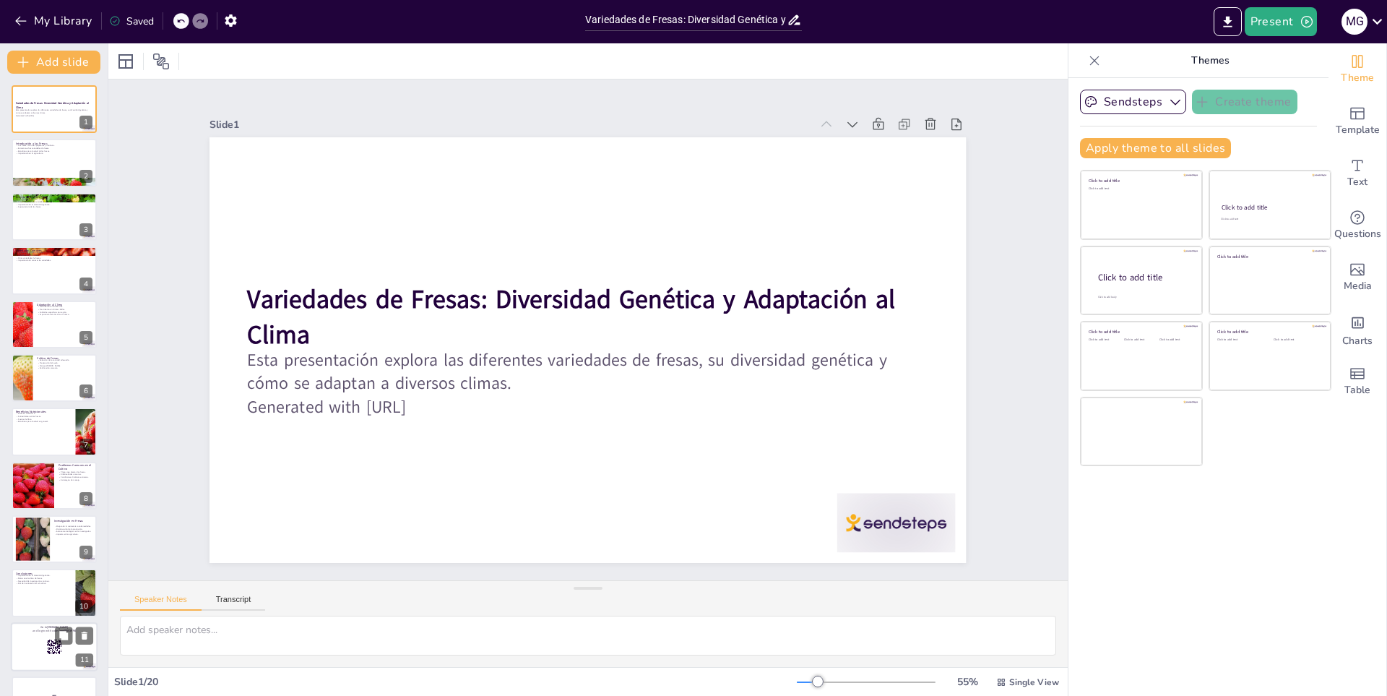
checkbox input "true"
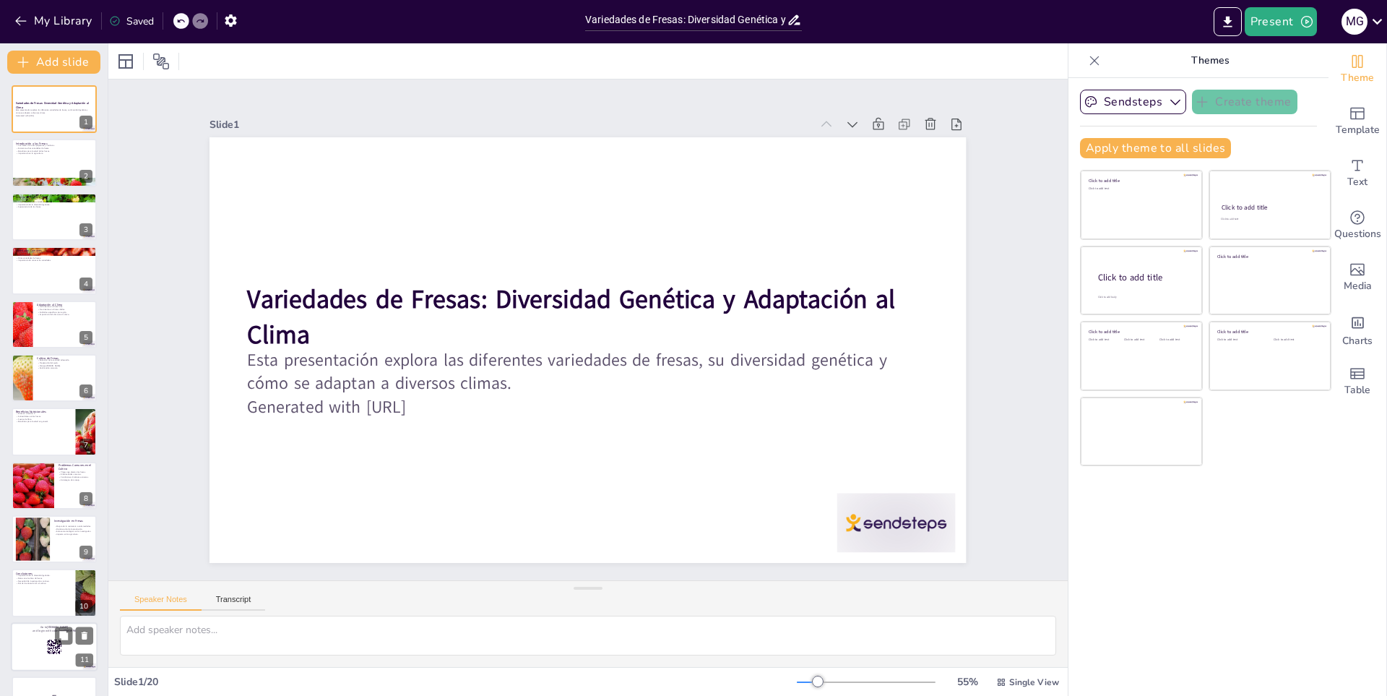
click at [73, 646] on div at bounding box center [54, 646] width 87 height 49
checkbox input "true"
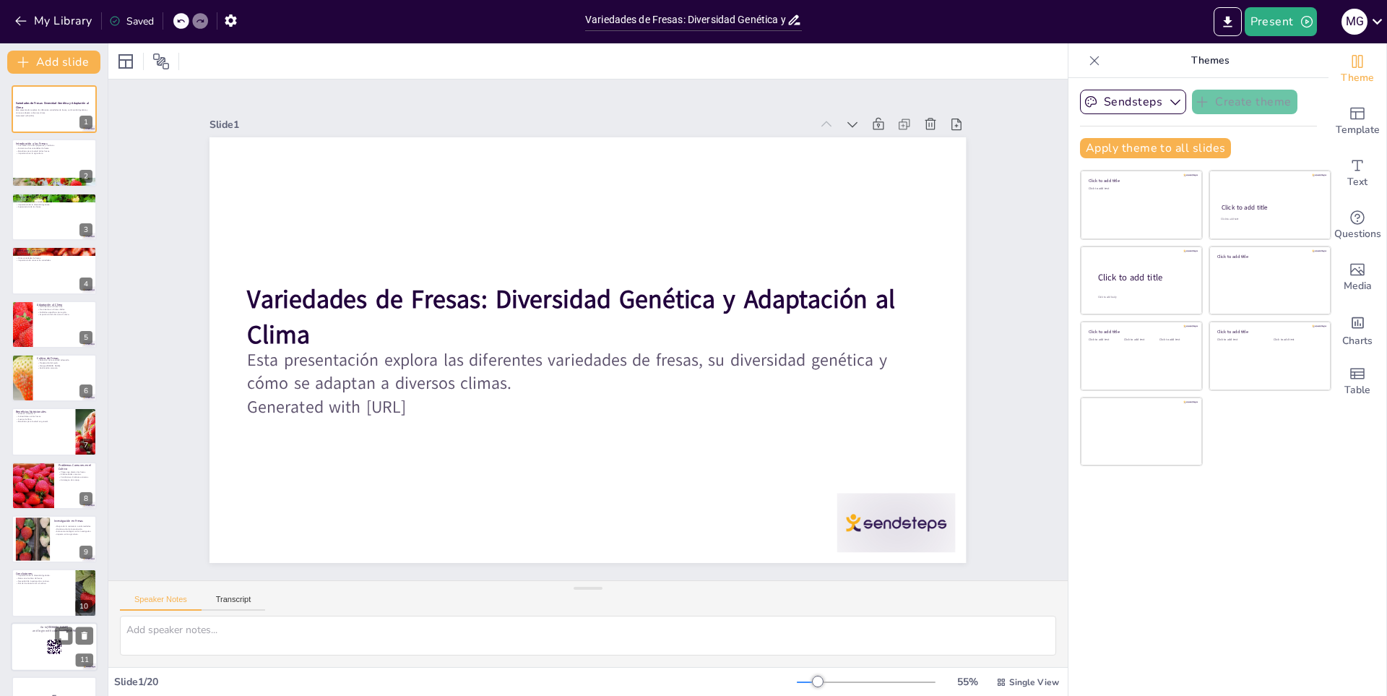
checkbox input "true"
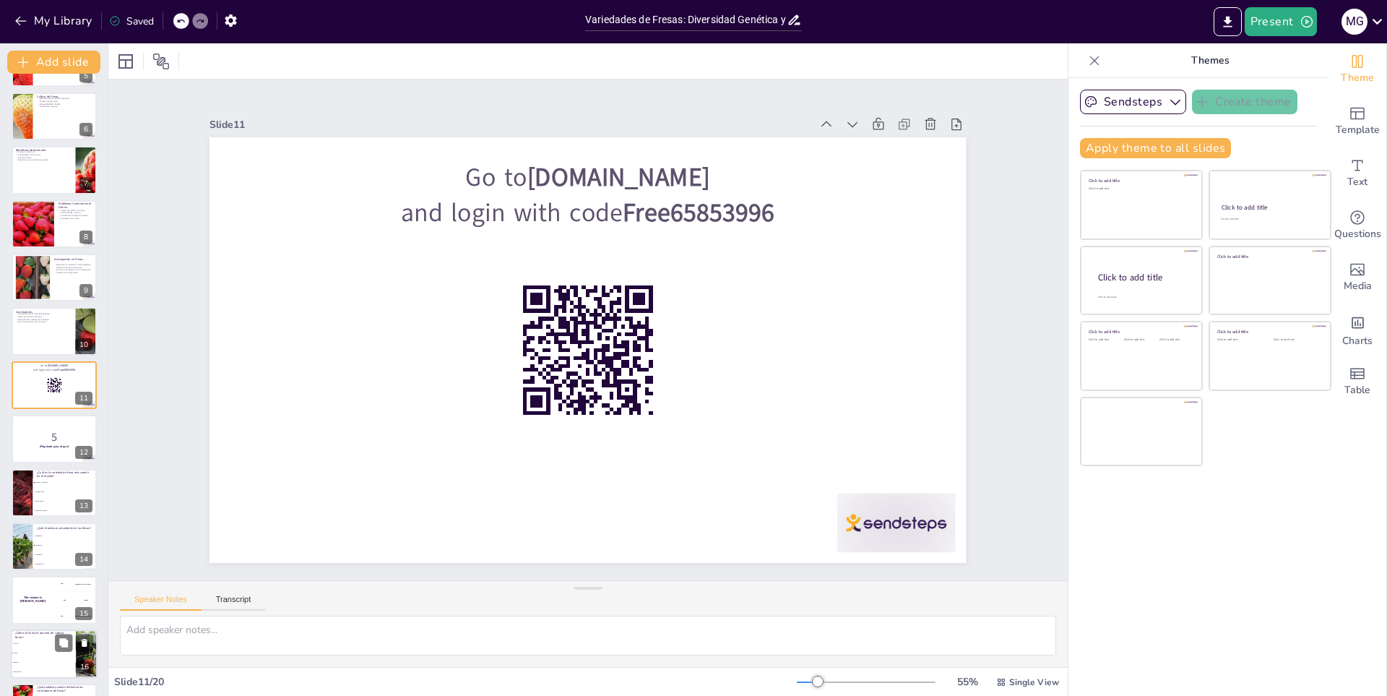
checkbox input "true"
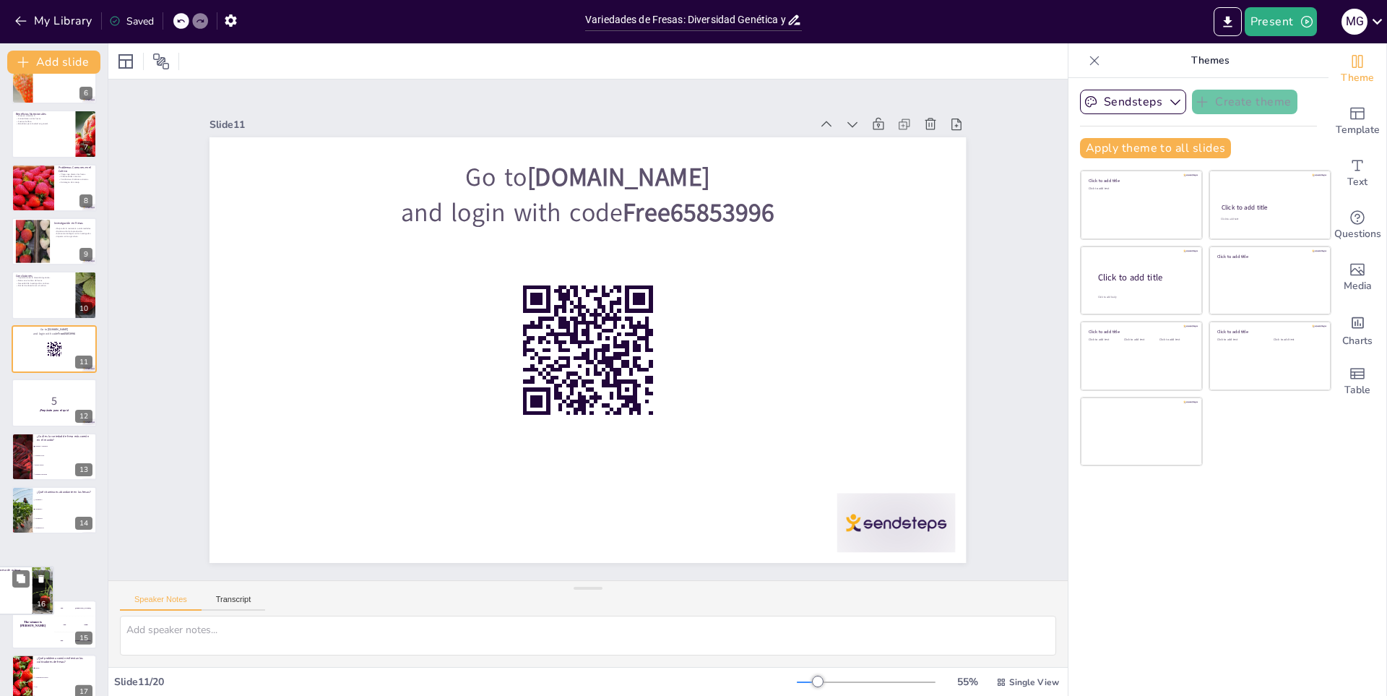
drag, startPoint x: 73, startPoint y: 646, endPoint x: 40, endPoint y: 573, distance: 79.2
click at [40, 573] on div "¿Cómo se llama el proceso de cultivar fresas? Cosecha Cultivo Siembra Recolecci…" at bounding box center [10, 590] width 87 height 49
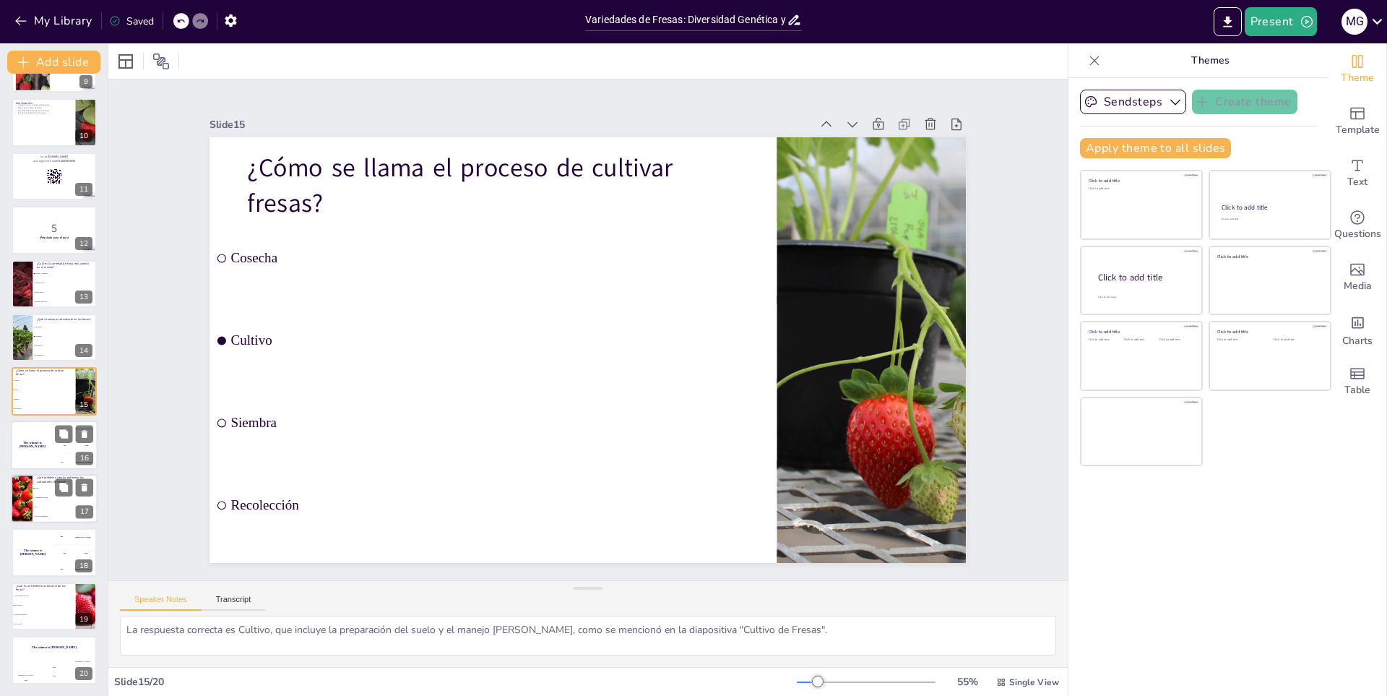
scroll to position [470, 0]
click at [51, 638] on div "The winner is [PERSON_NAME]" at bounding box center [54, 647] width 87 height 25
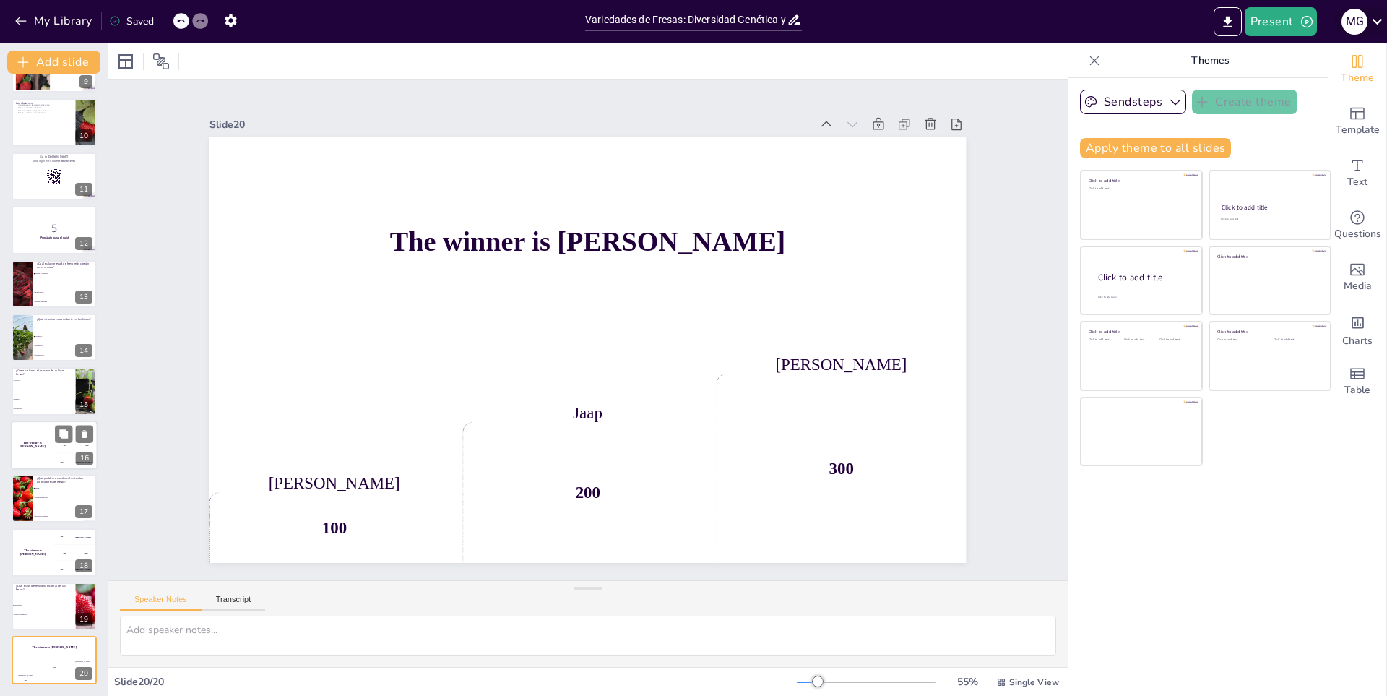
click at [1364, 10] on div "M G" at bounding box center [1360, 21] width 53 height 29
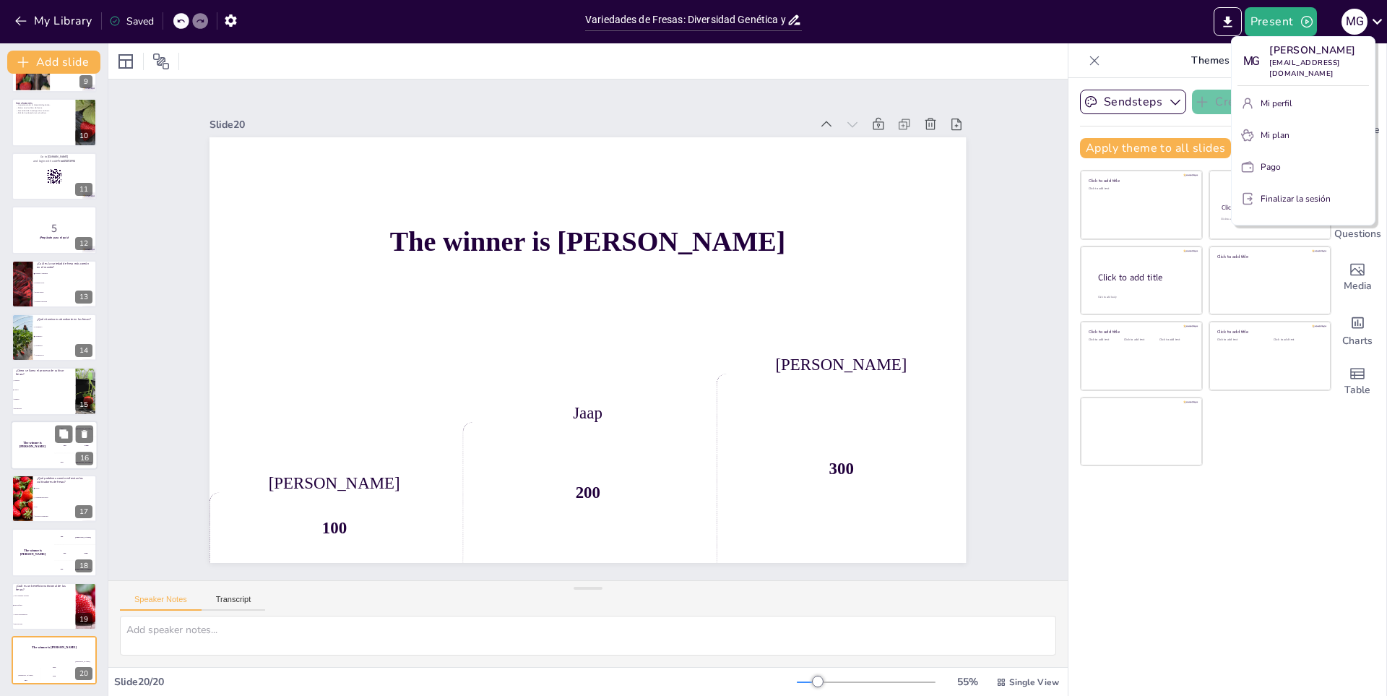
click at [1380, 22] on div at bounding box center [693, 348] width 1387 height 696
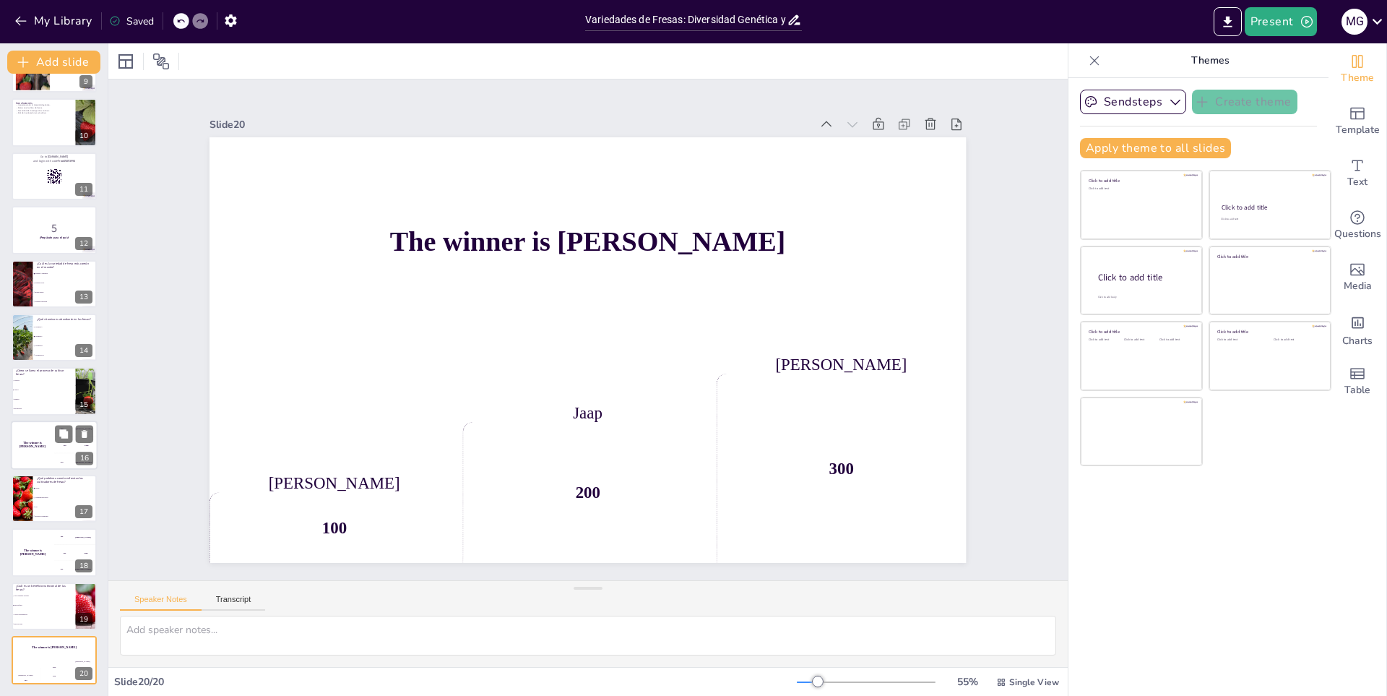
click at [1380, 22] on icon at bounding box center [1377, 22] width 20 height 20
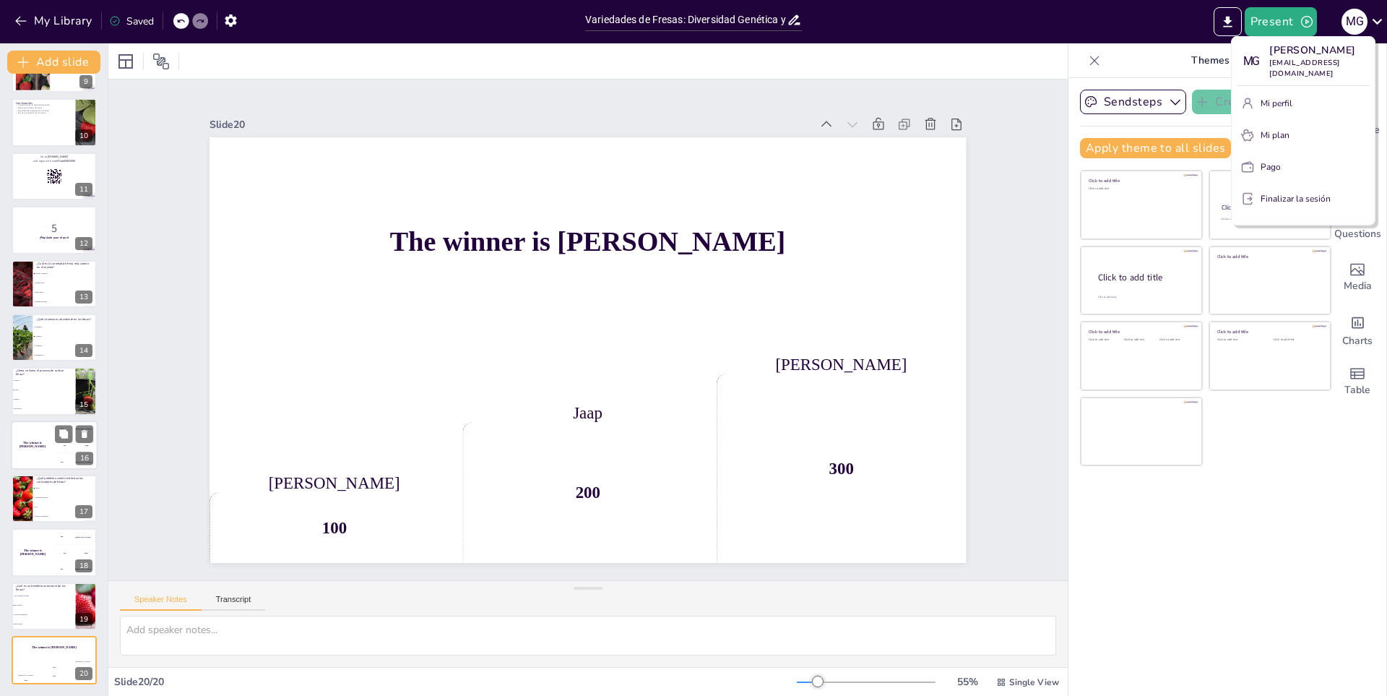
click at [1365, 490] on div at bounding box center [693, 348] width 1387 height 696
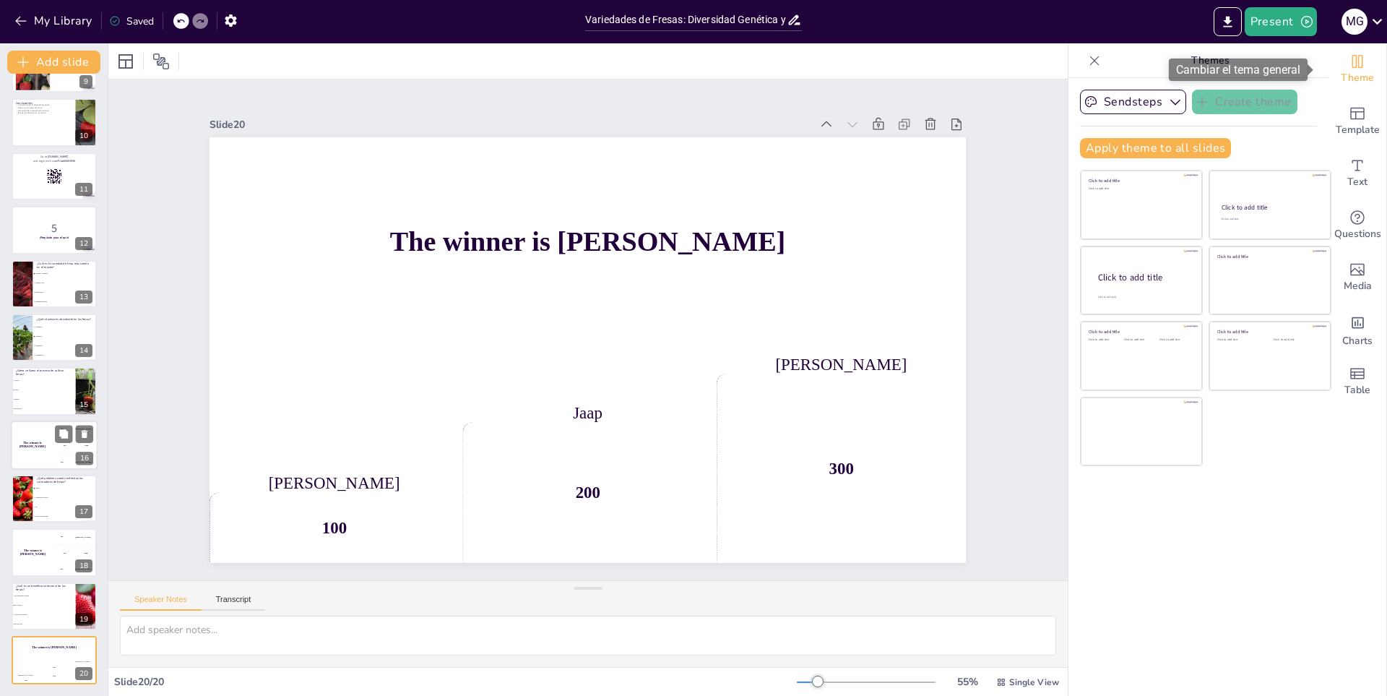
click at [1341, 72] on span "Theme" at bounding box center [1357, 78] width 33 height 16
click at [1220, 29] on icon "Export to PowerPoint" at bounding box center [1227, 21] width 15 height 15
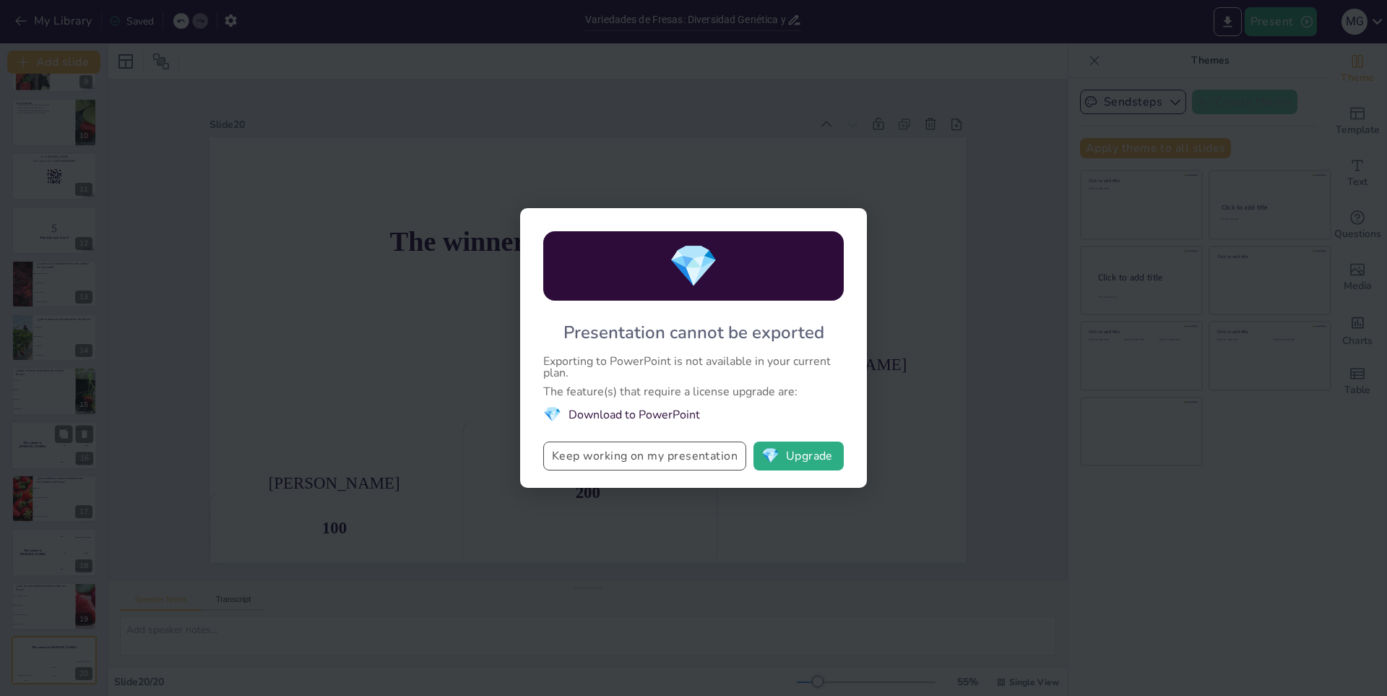
click at [660, 454] on button "Keep working on my presentation" at bounding box center [644, 455] width 203 height 29
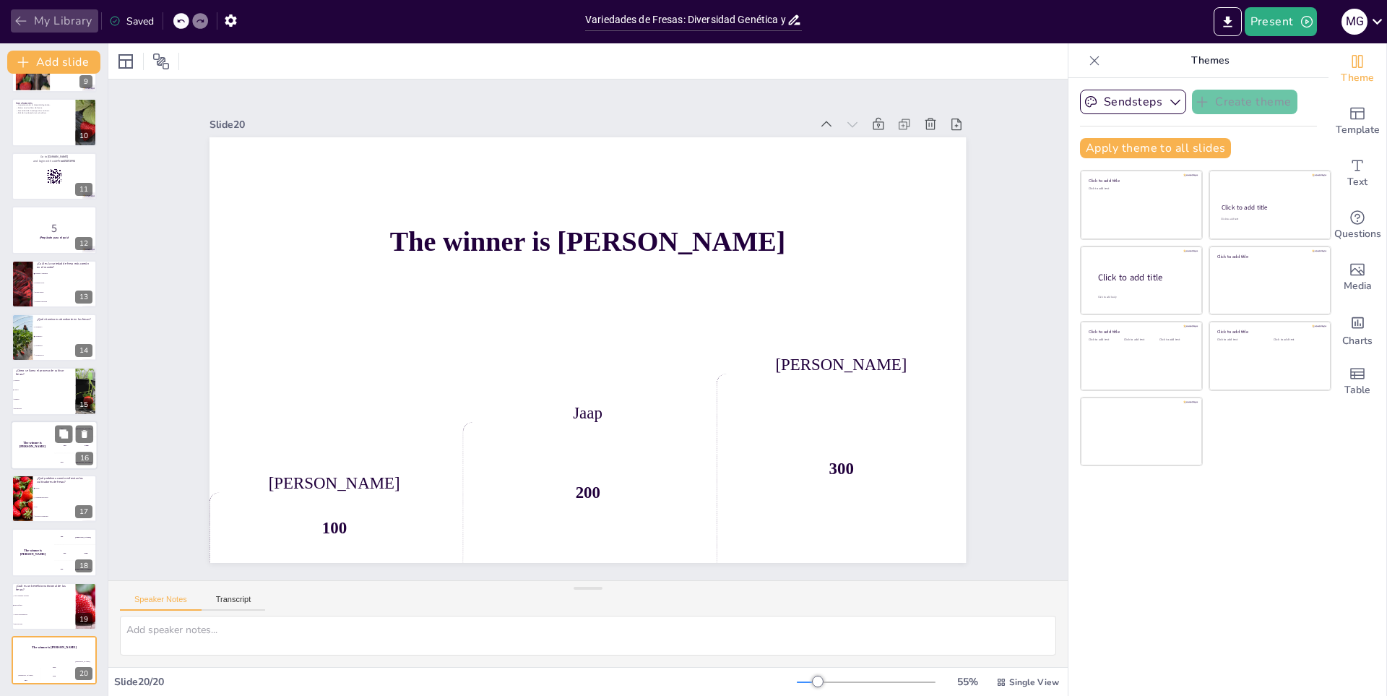
click at [23, 18] on icon "button" at bounding box center [21, 21] width 14 height 14
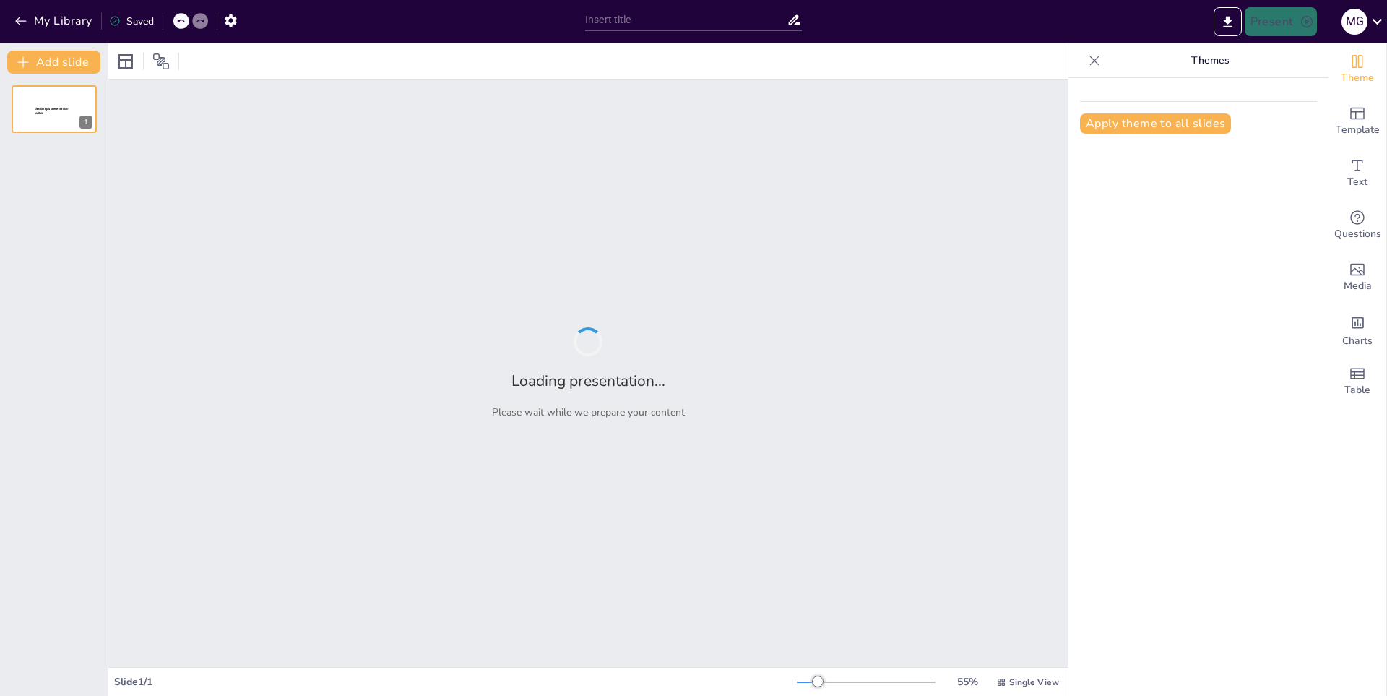
type input "De la Rosa: Cultivo y Cuidado en Jardines"
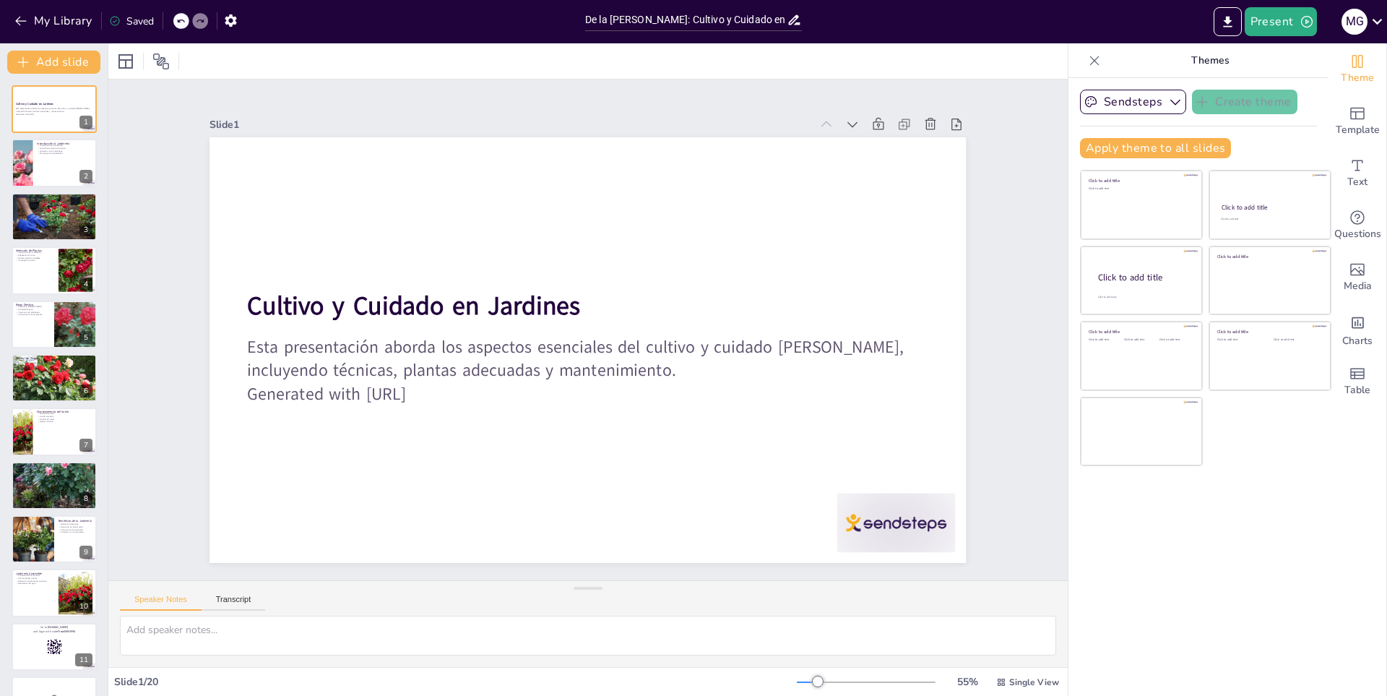
checkbox input "true"
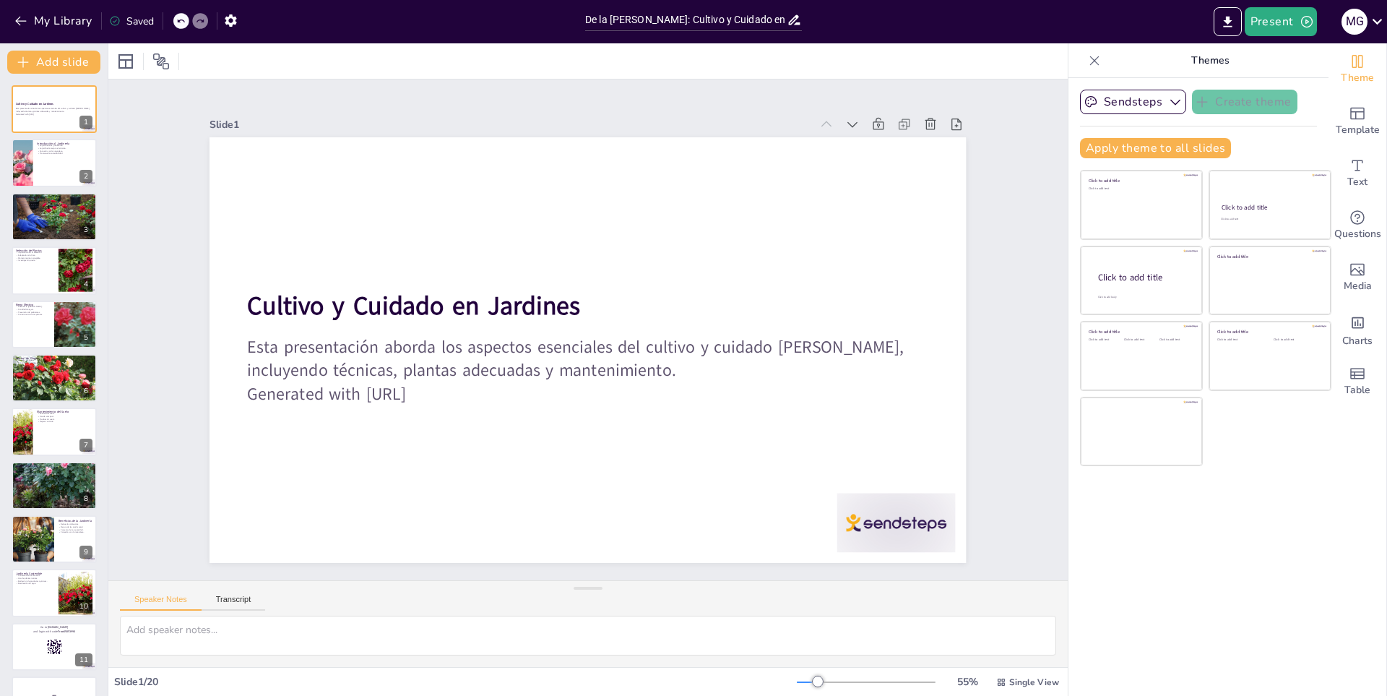
checkbox input "true"
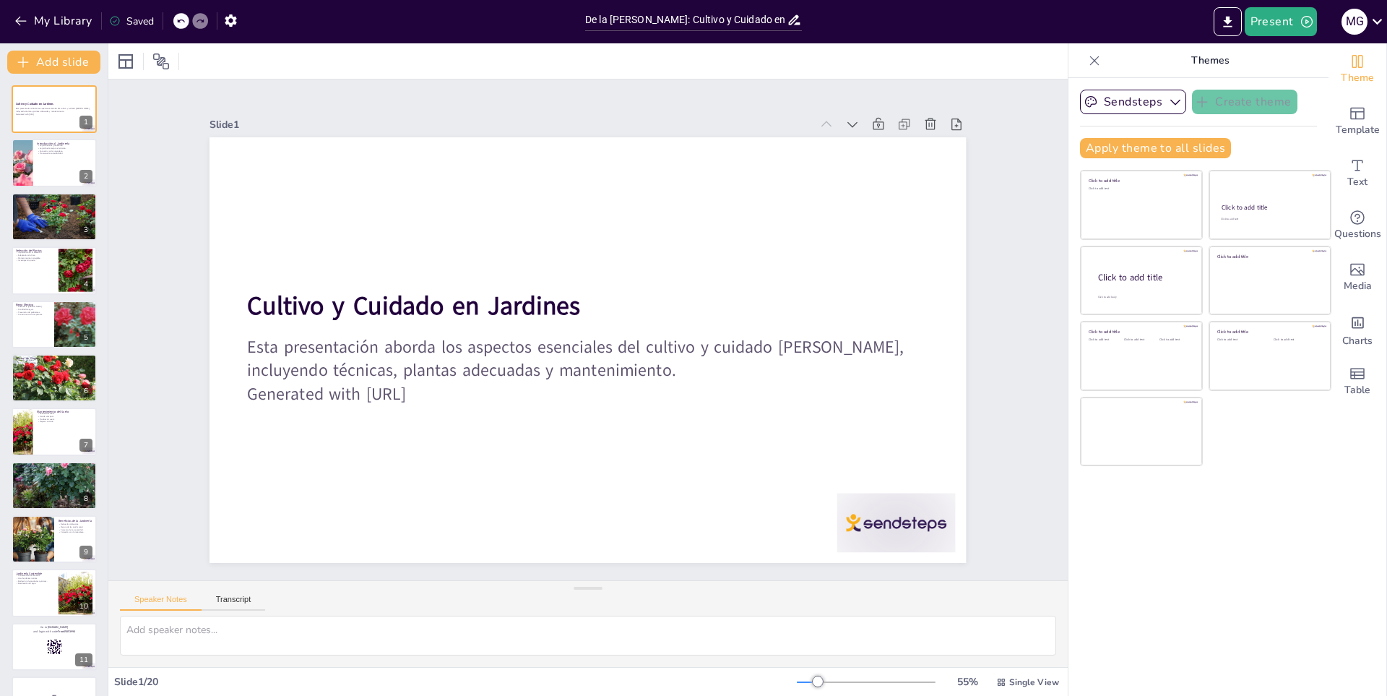
checkbox input "true"
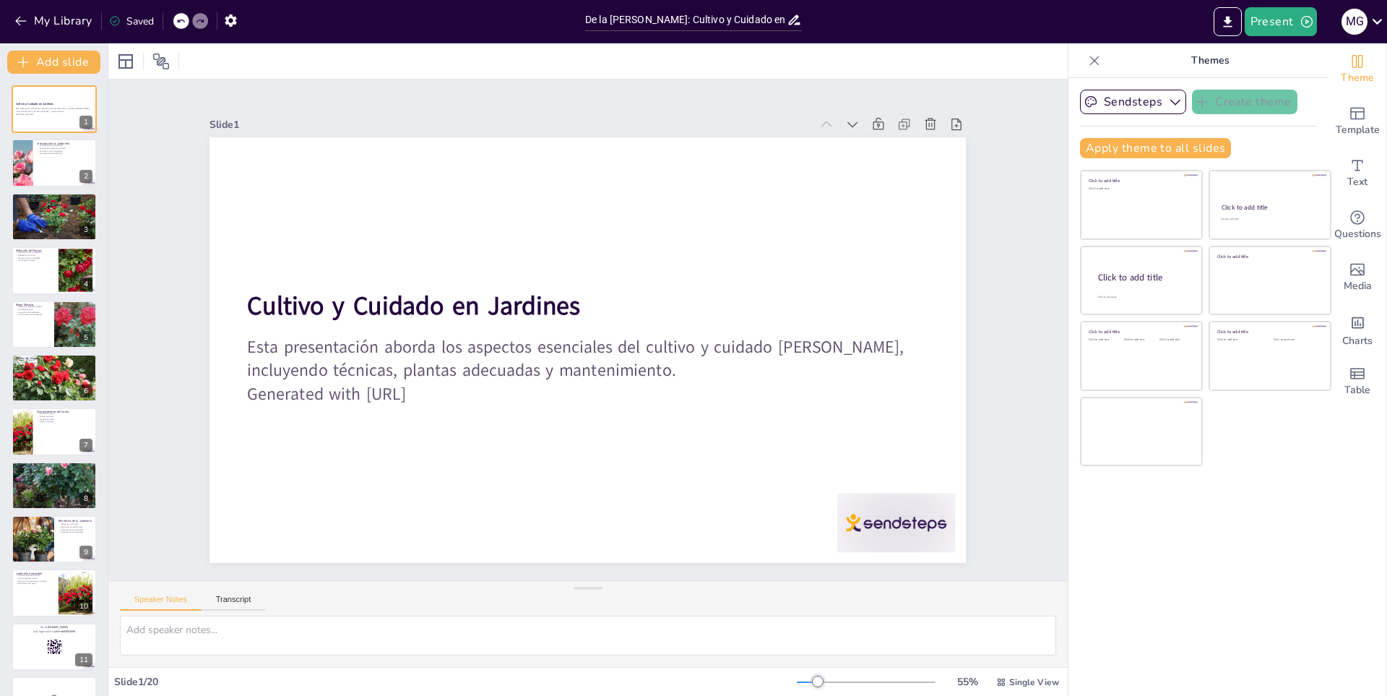
checkbox input "true"
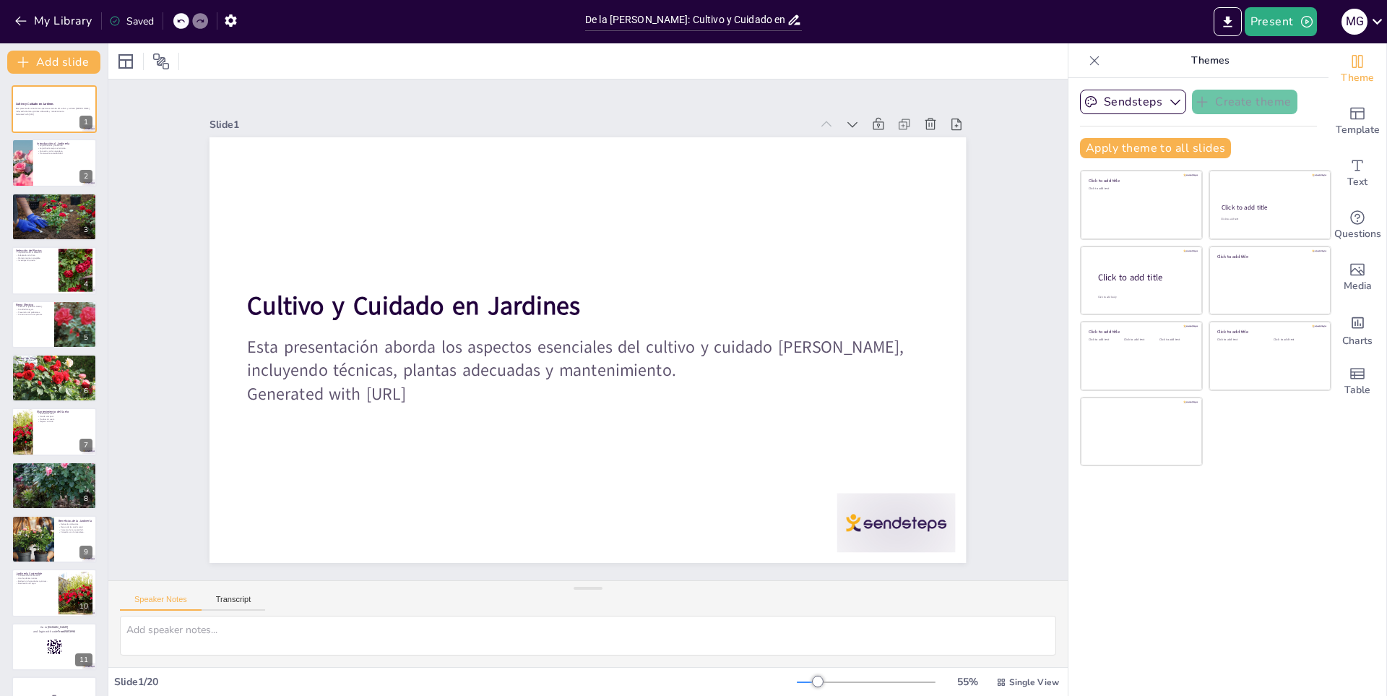
checkbox input "true"
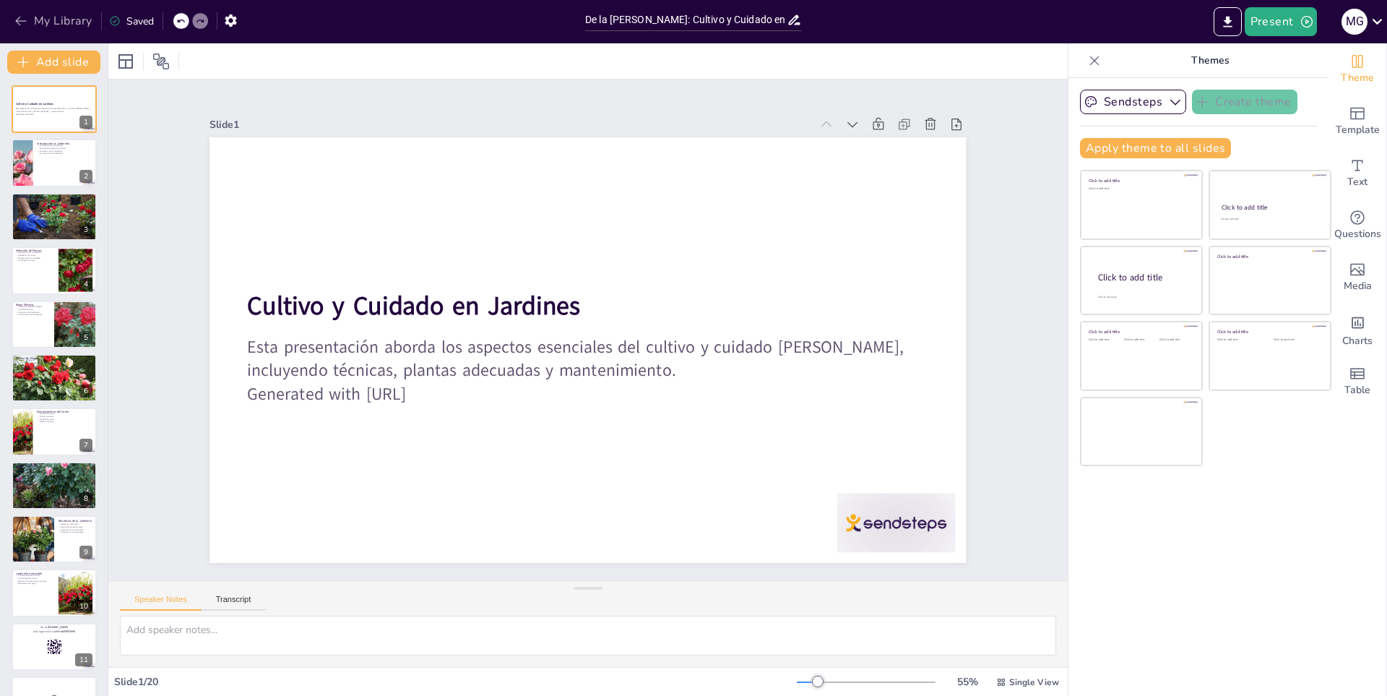
click at [17, 17] on icon "button" at bounding box center [21, 21] width 14 height 14
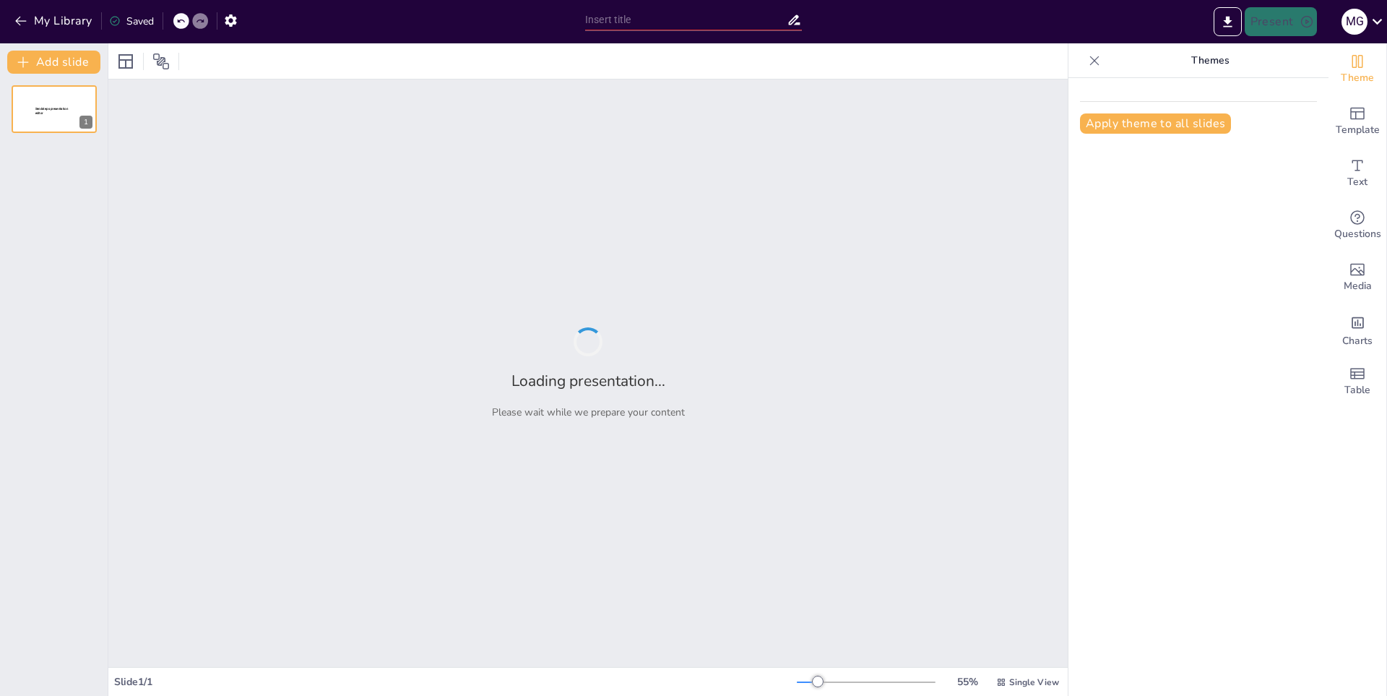
type input "La Gastronomía de Colombia: Sabores y Tradiciones"
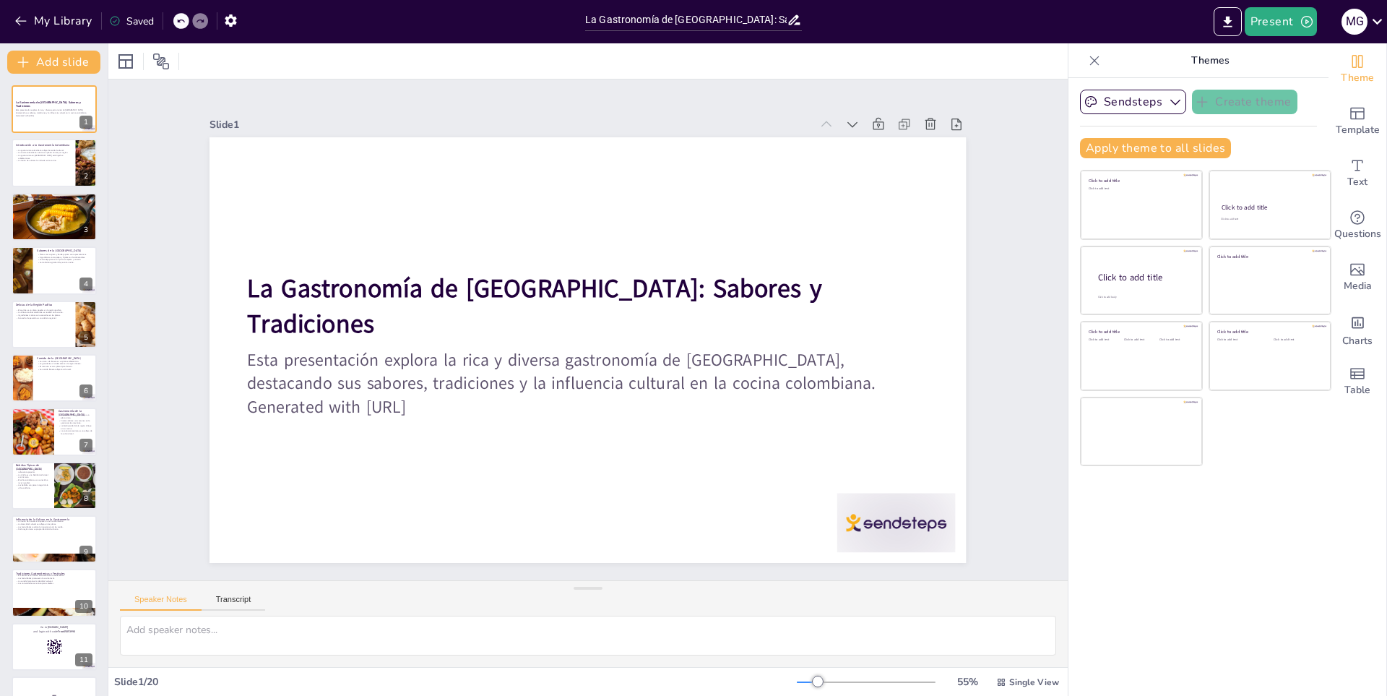
checkbox input "true"
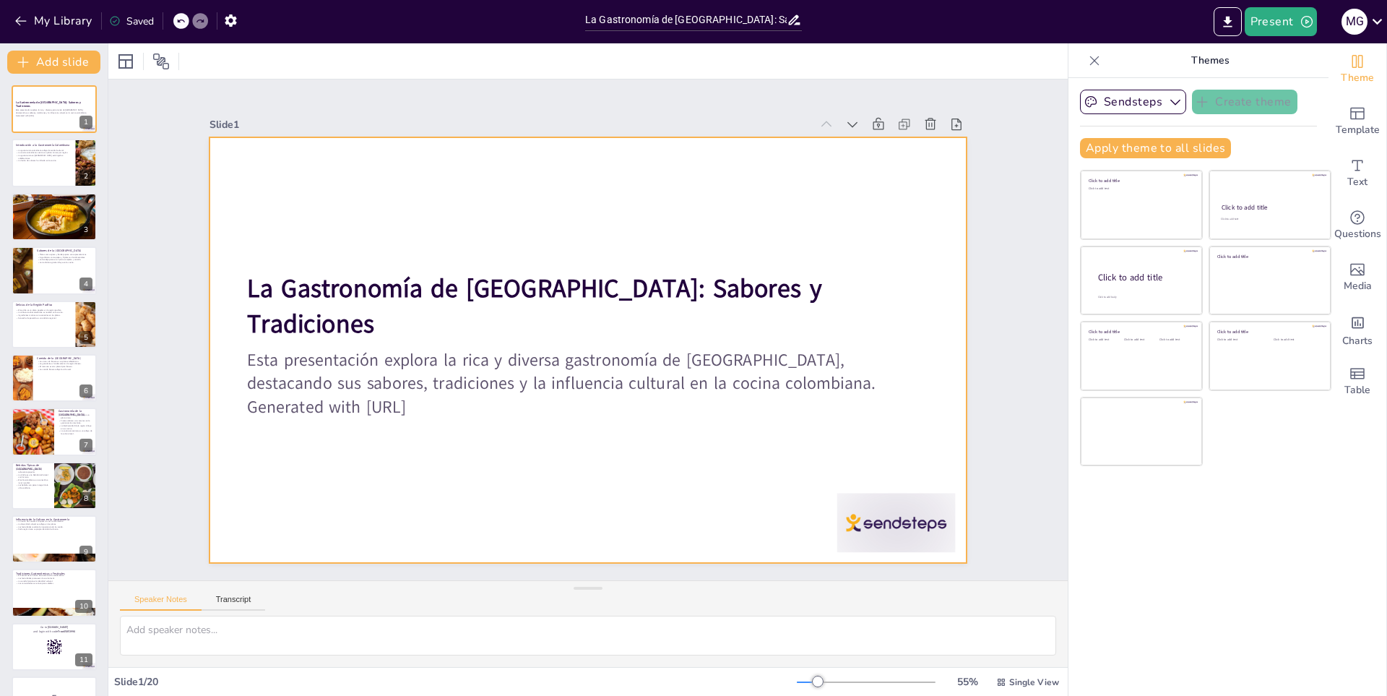
checkbox input "true"
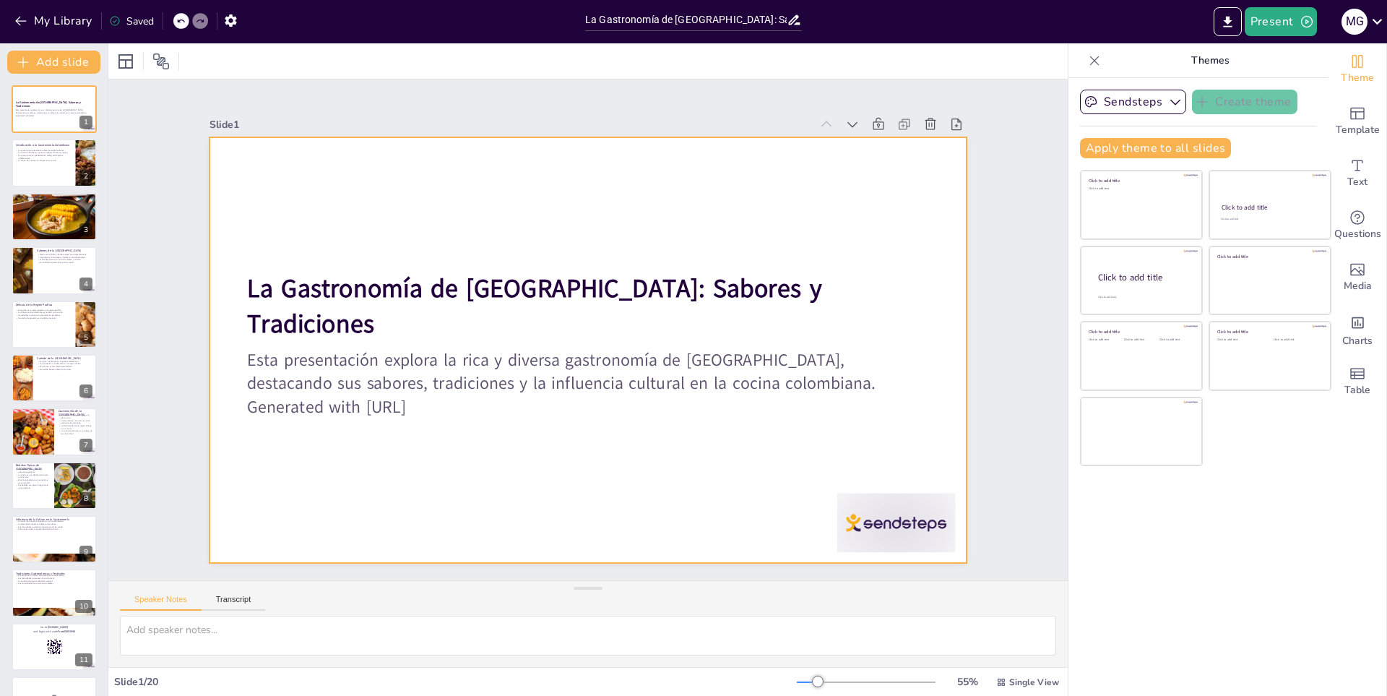
checkbox input "true"
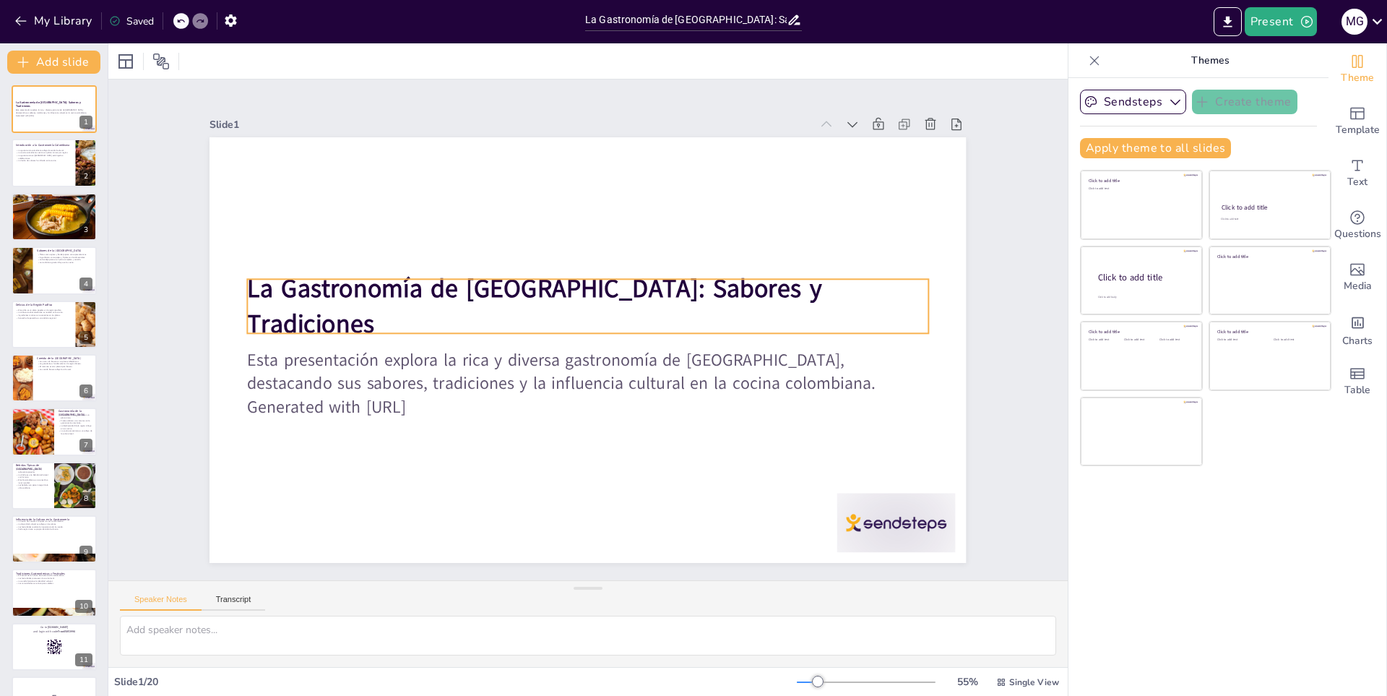
checkbox input "true"
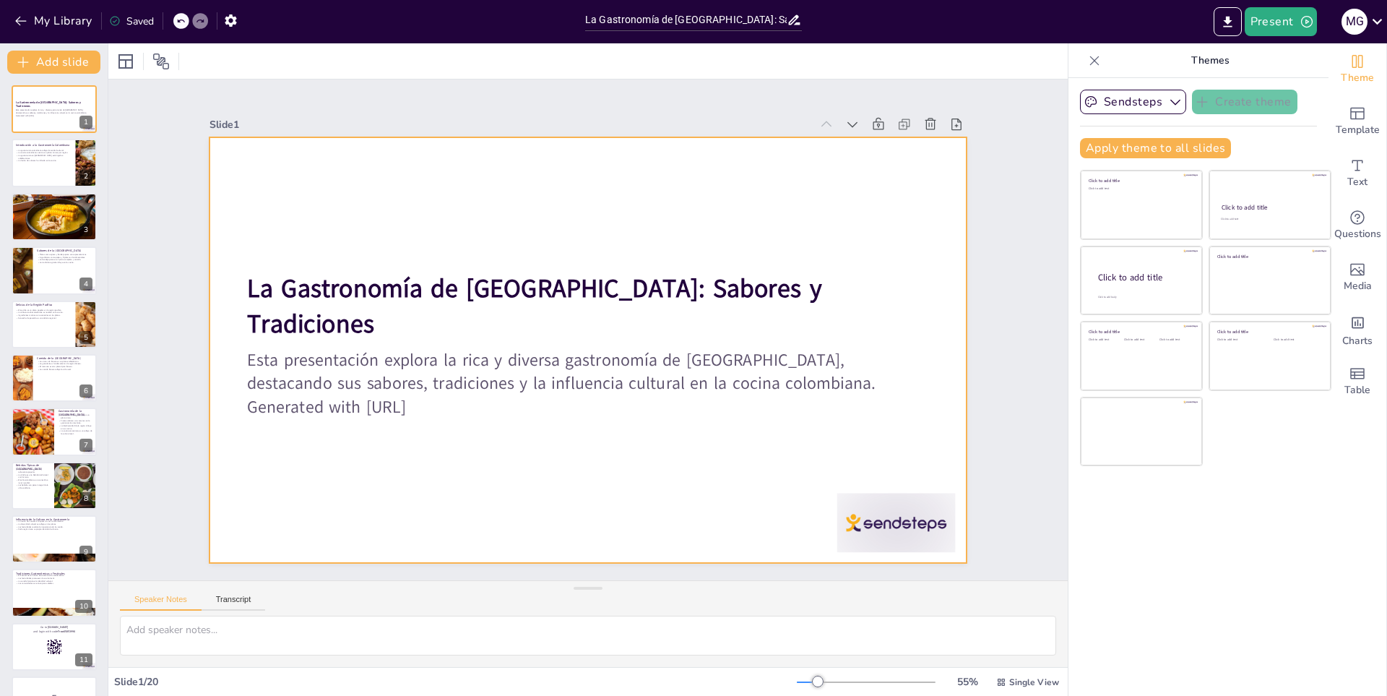
checkbox input "true"
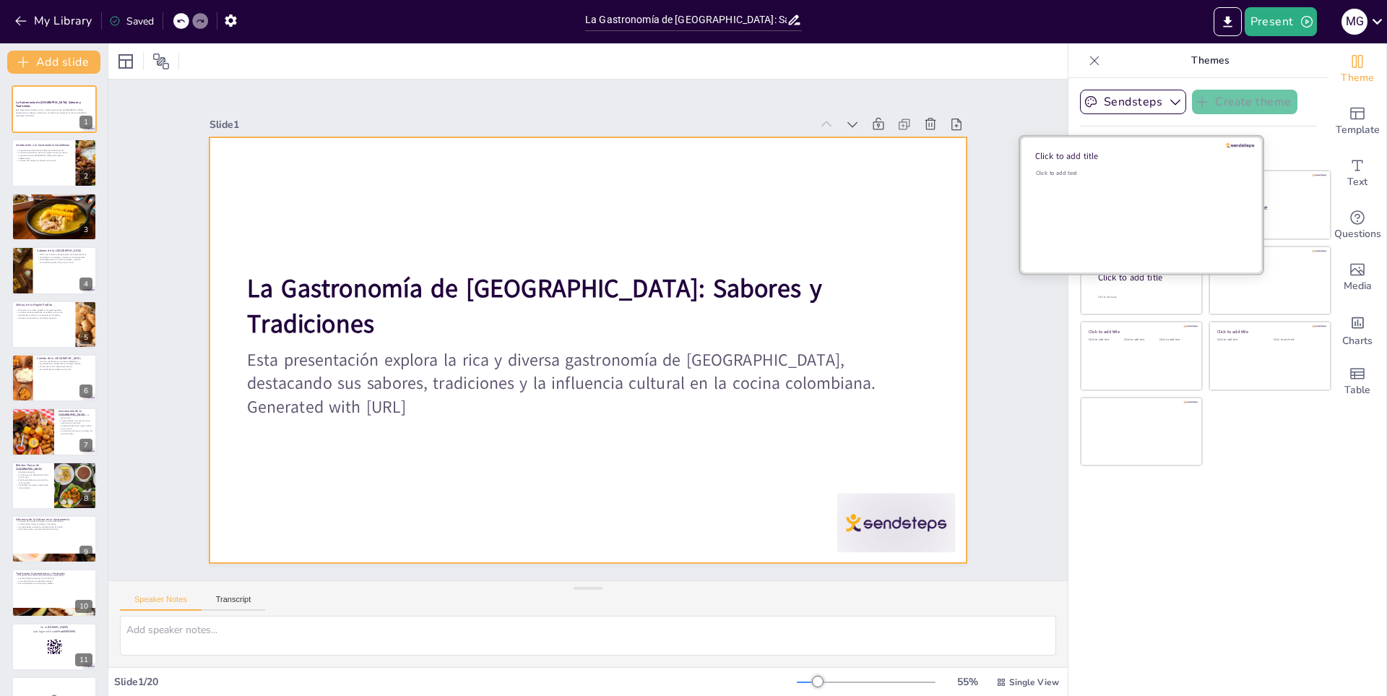
checkbox input "true"
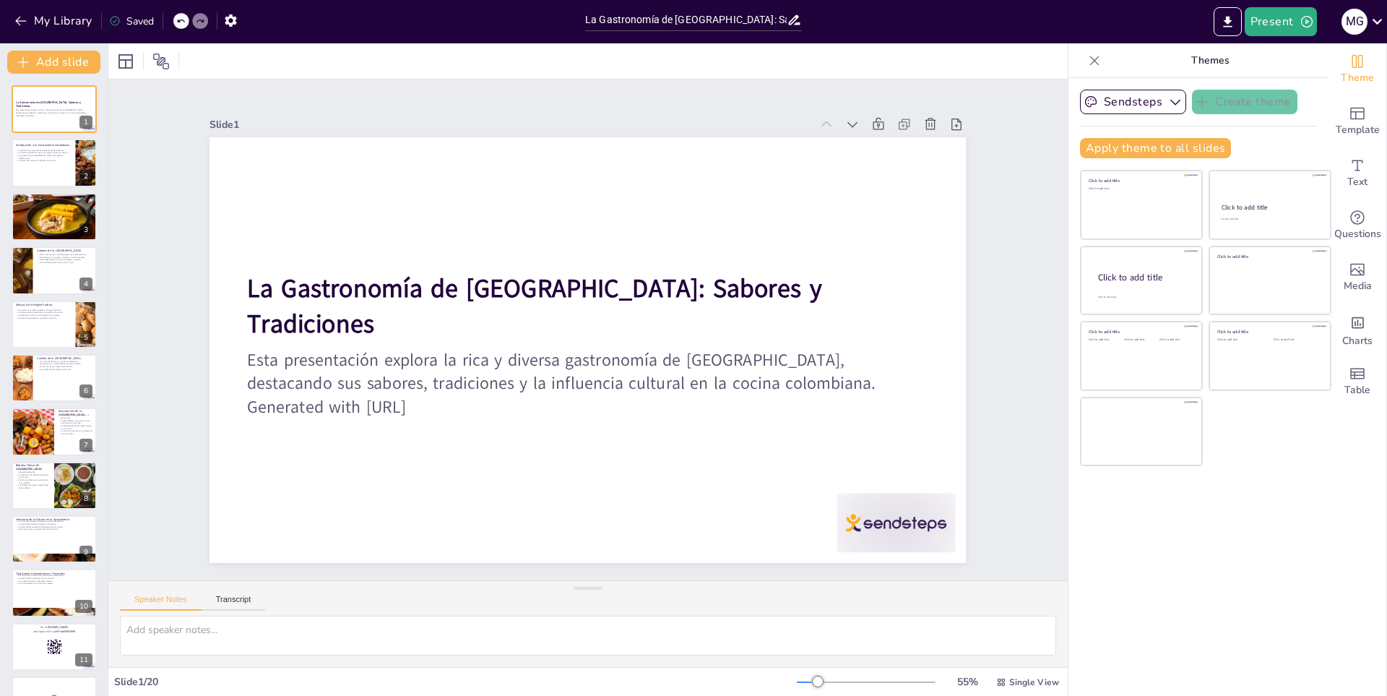
checkbox input "true"
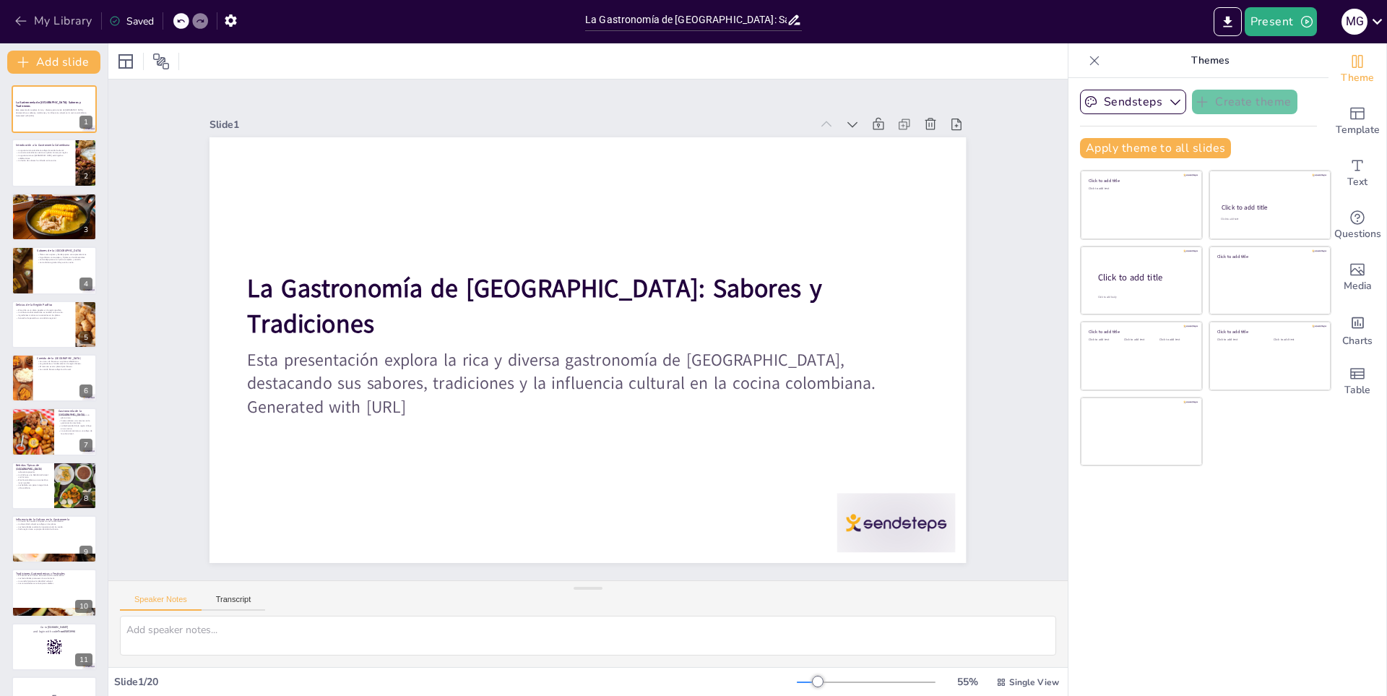
click at [24, 21] on icon "button" at bounding box center [20, 21] width 11 height 9
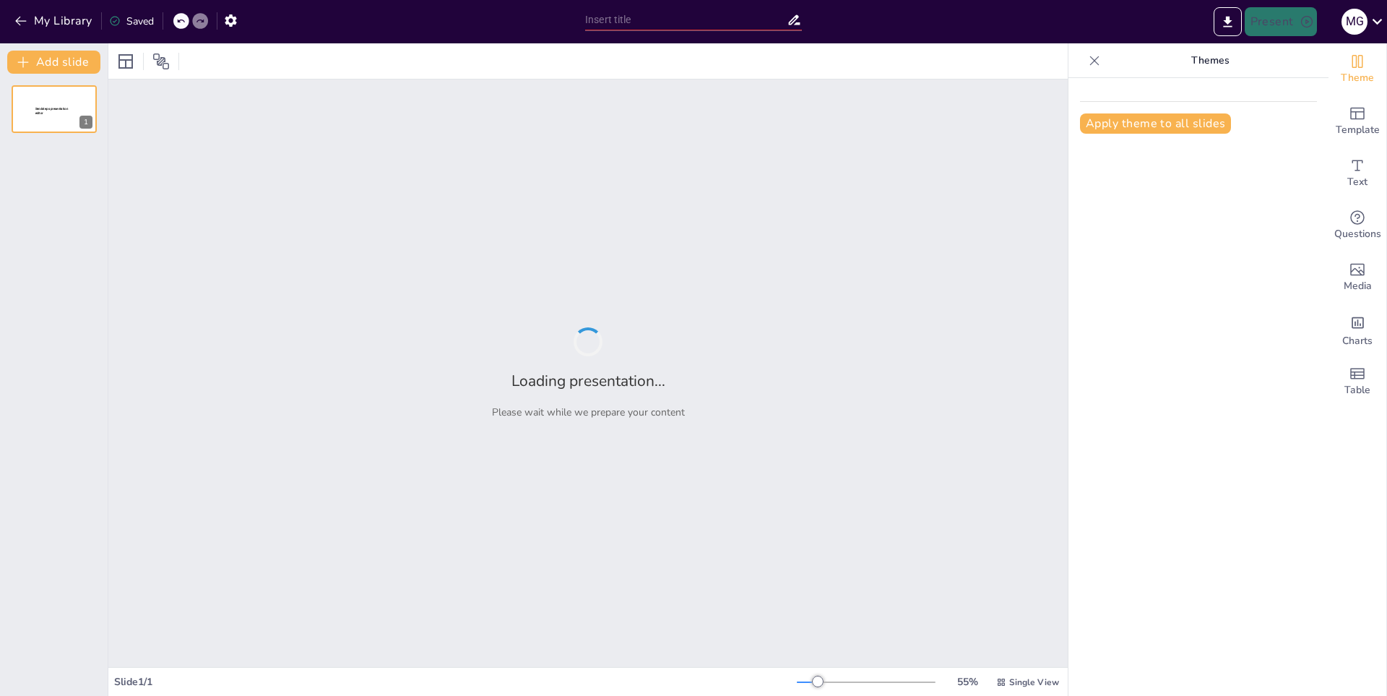
type input "Aspectos Clave de la Presentación del Colegio"
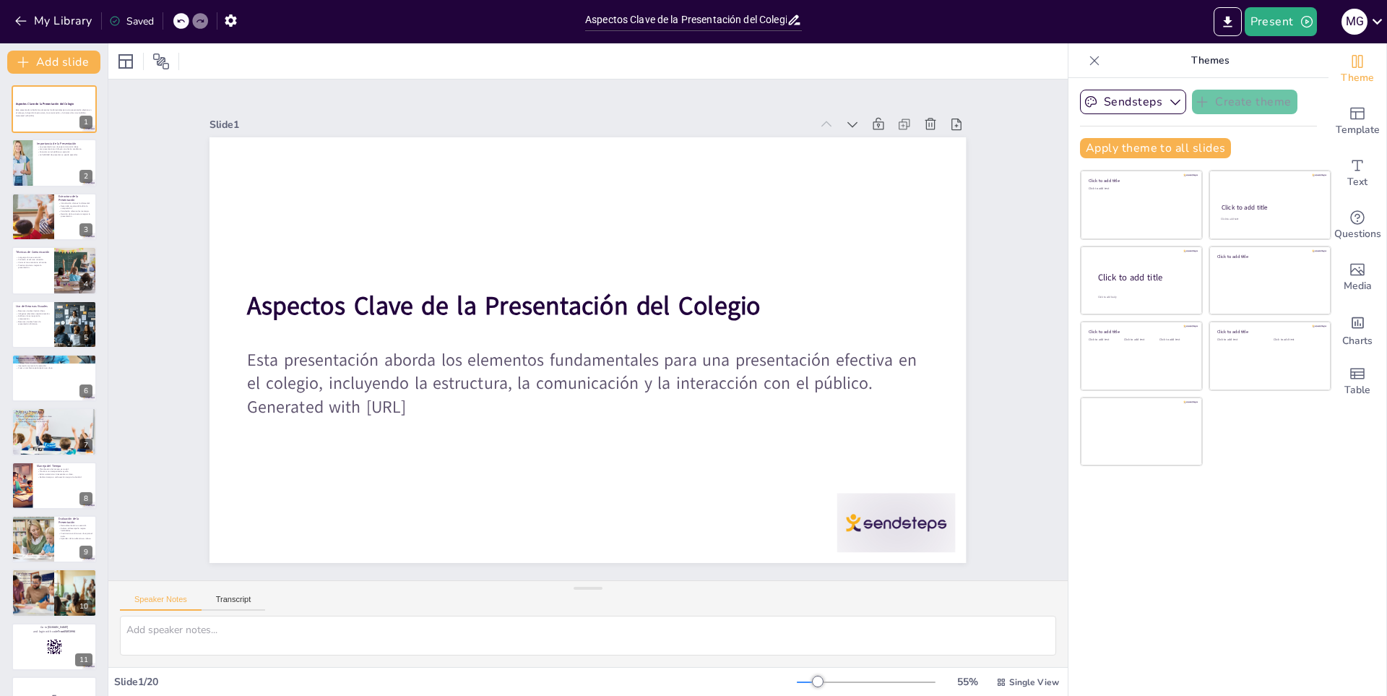
checkbox input "true"
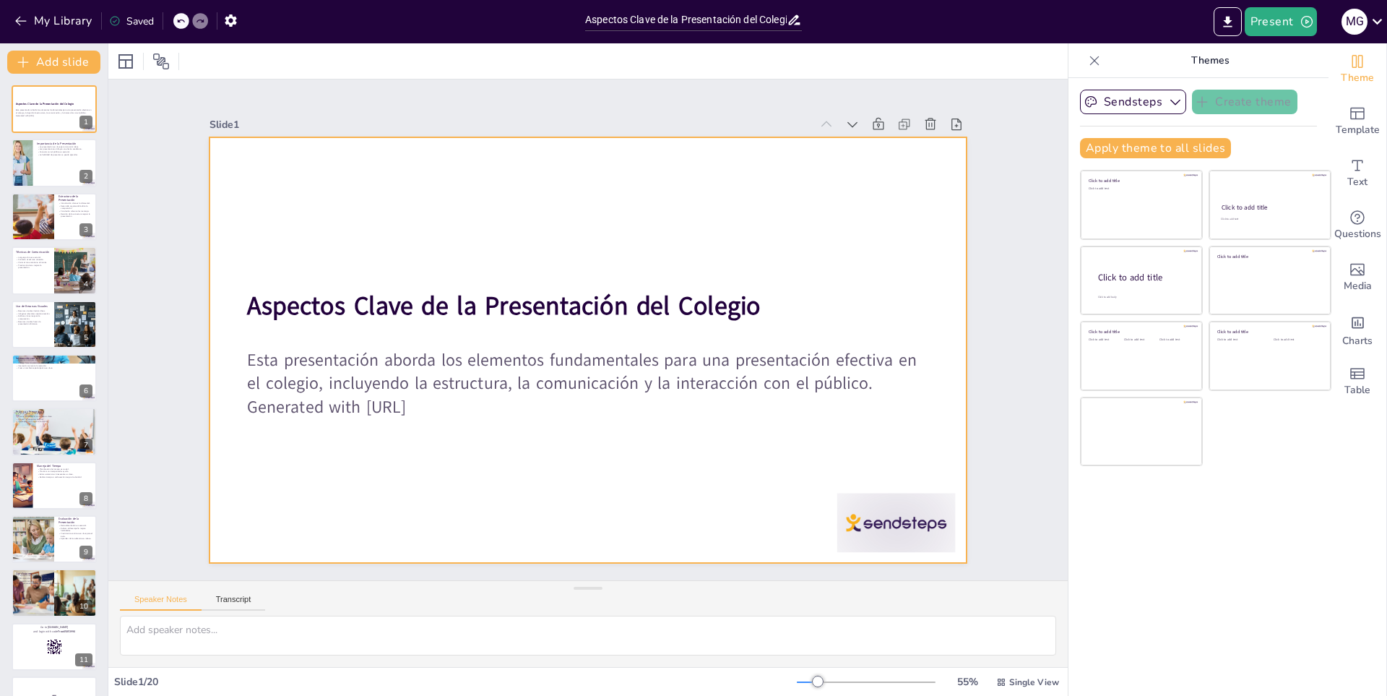
checkbox input "true"
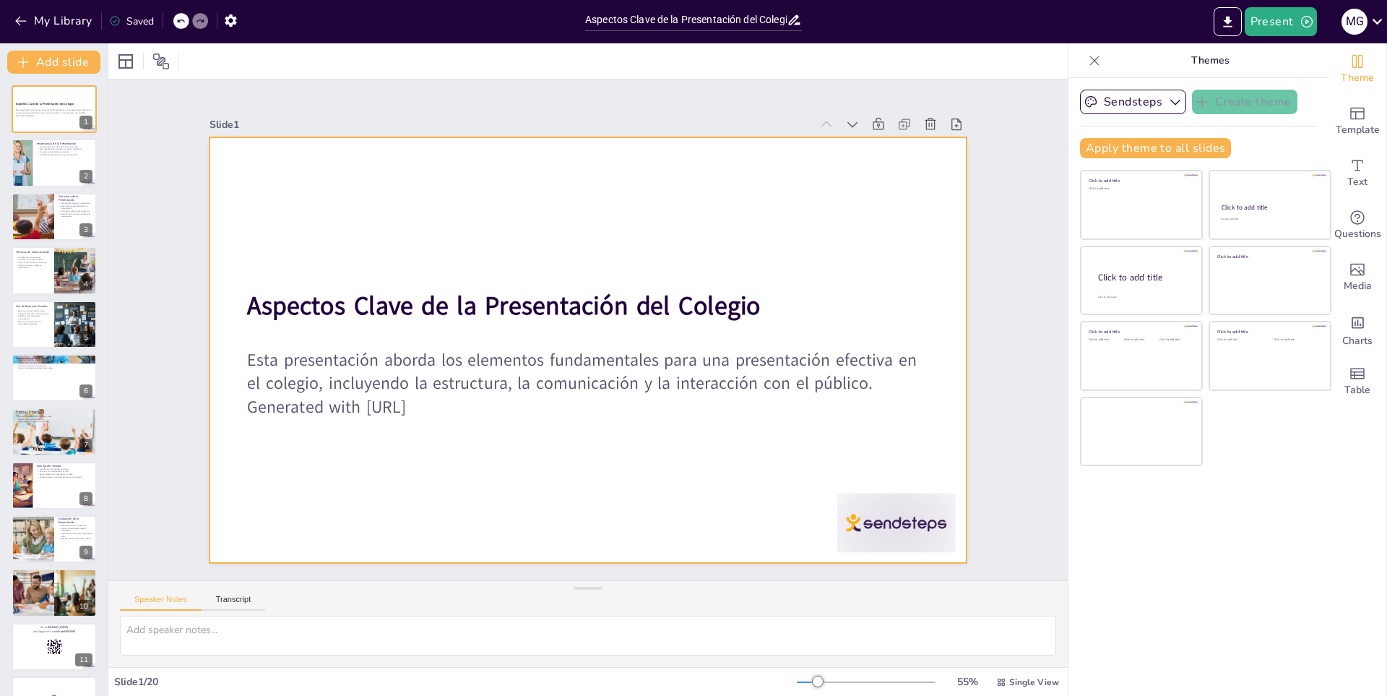
checkbox input "true"
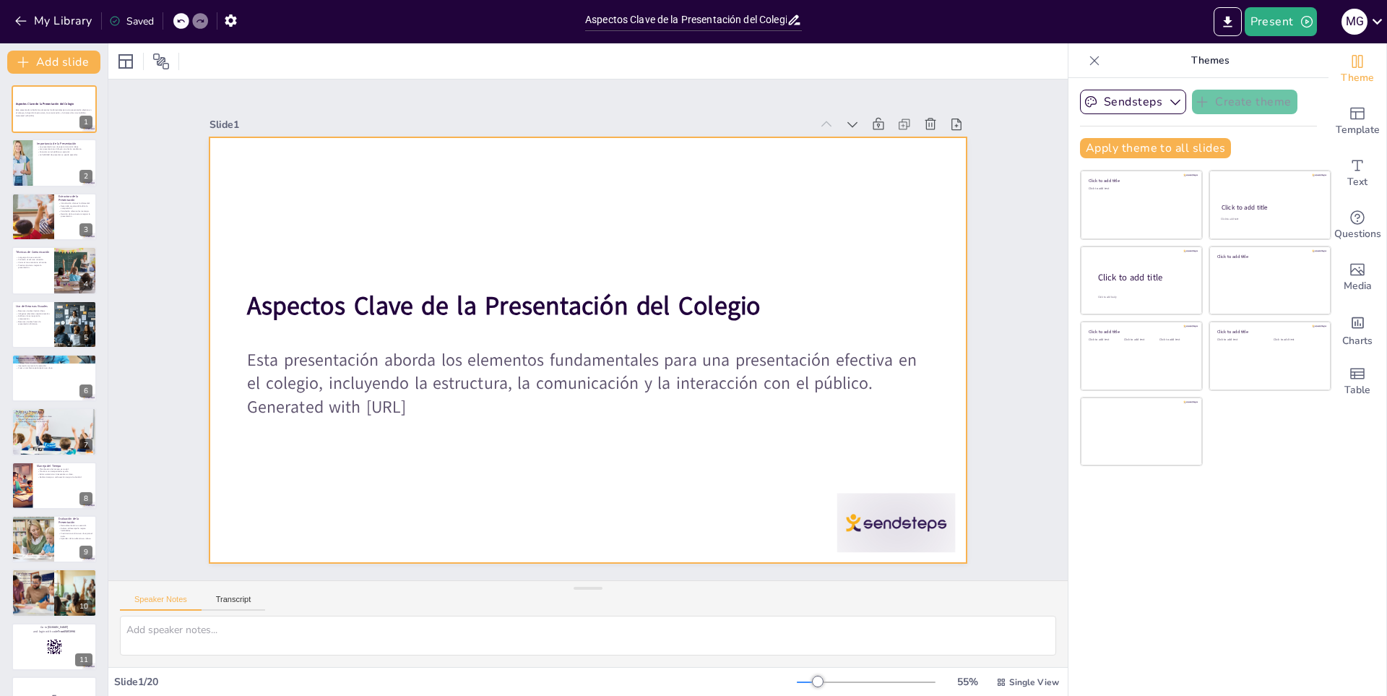
checkbox input "true"
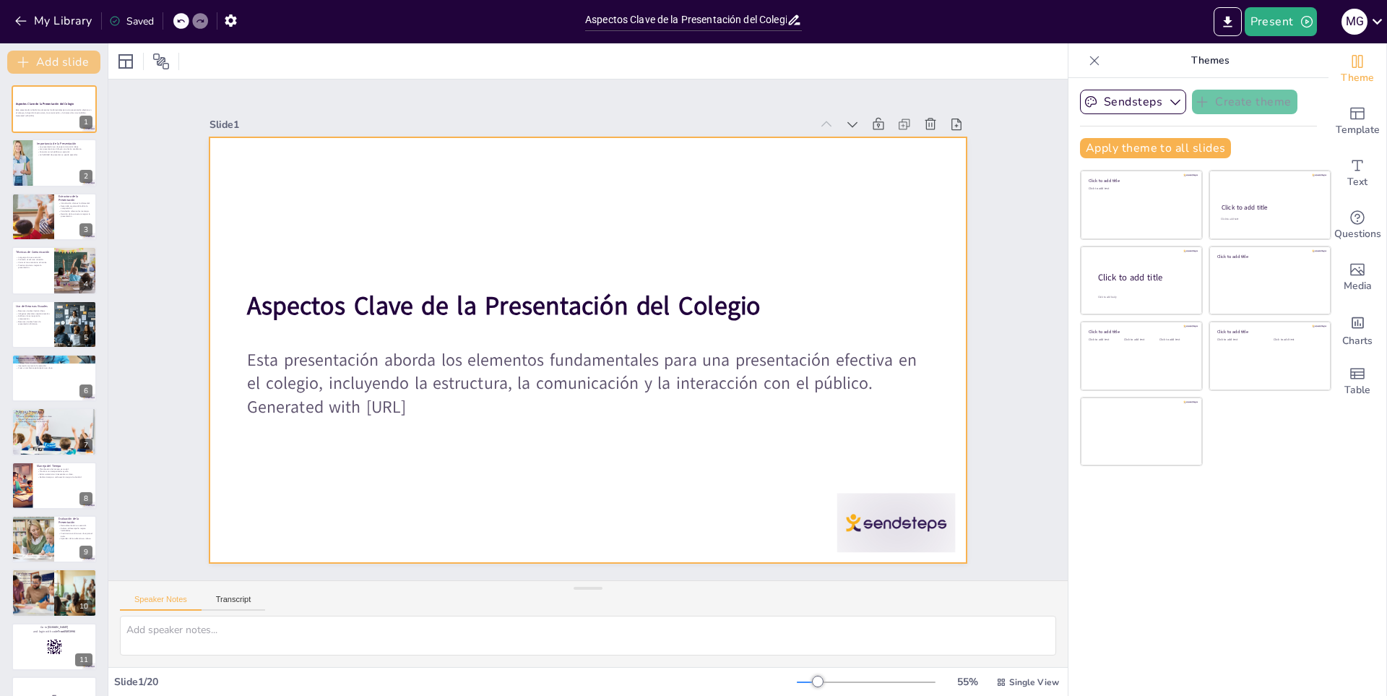
checkbox input "true"
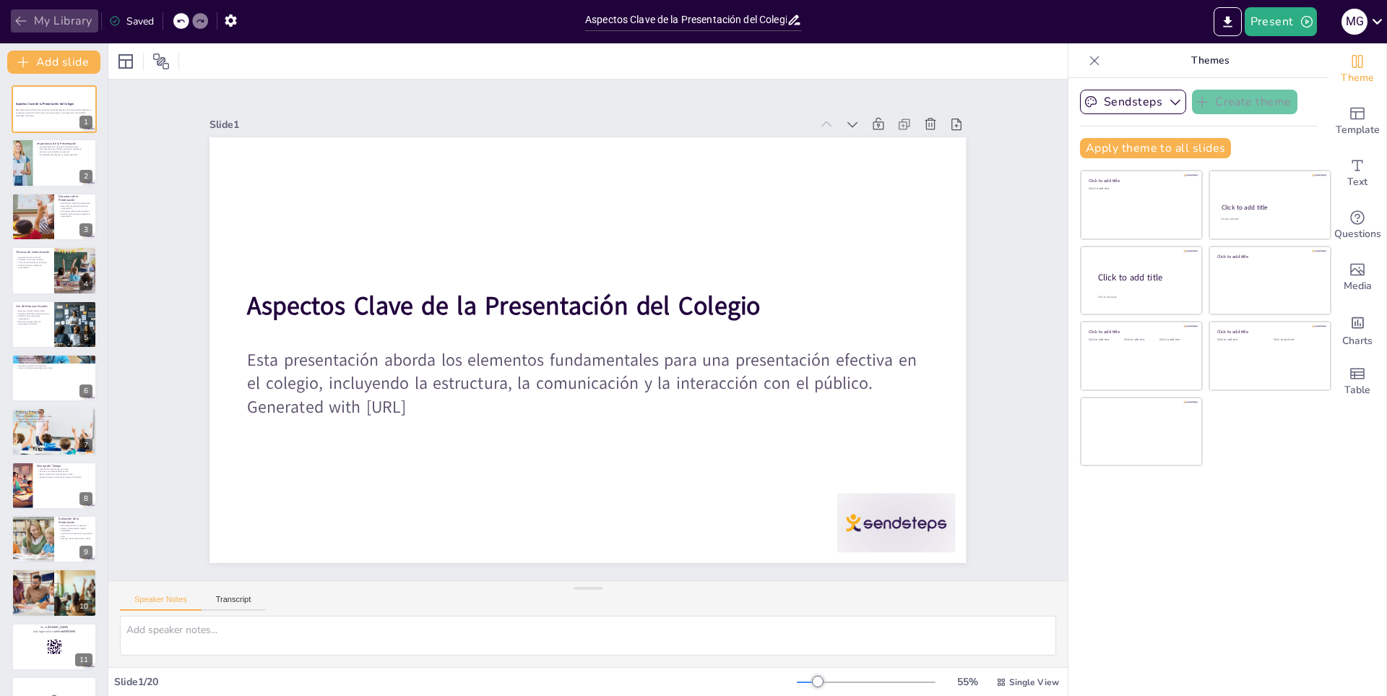
click at [43, 27] on button "My Library" at bounding box center [54, 20] width 87 height 23
